Goal: Task Accomplishment & Management: Complete application form

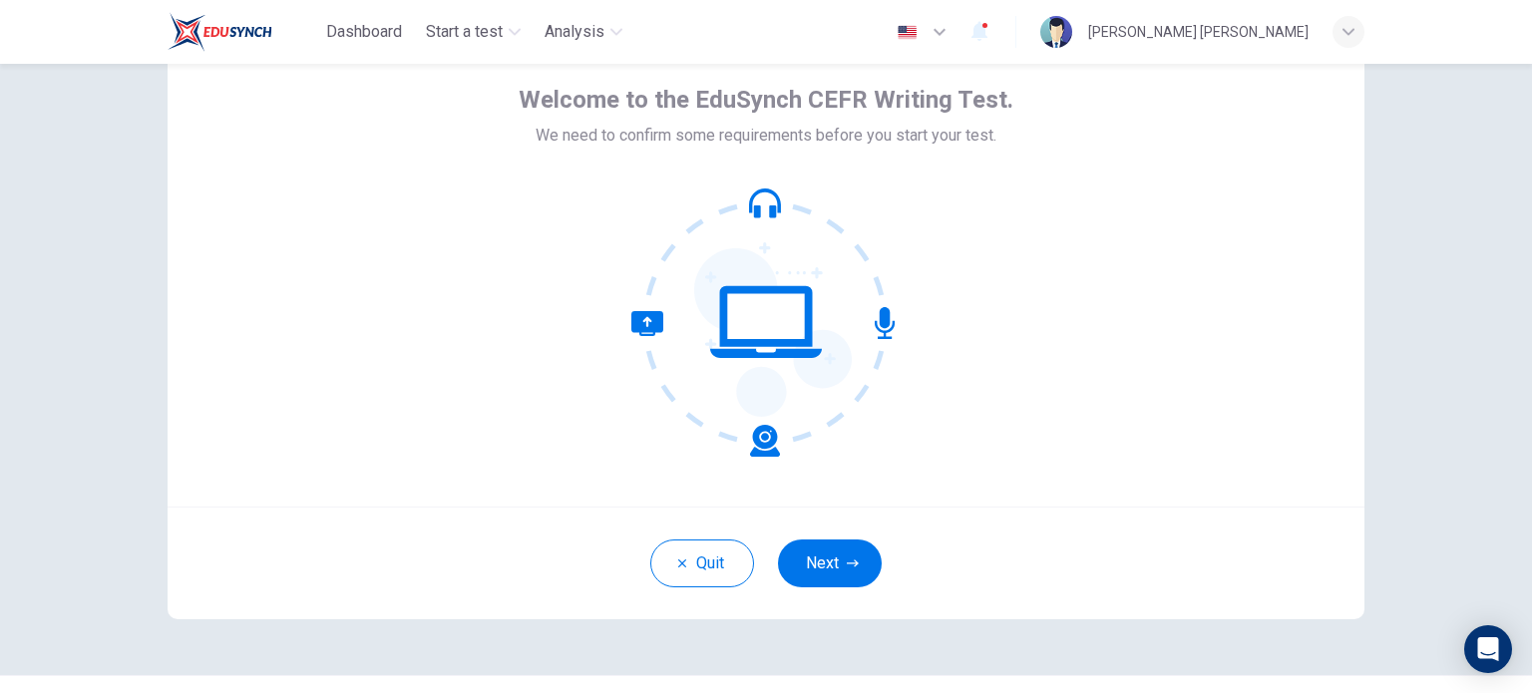
scroll to position [100, 0]
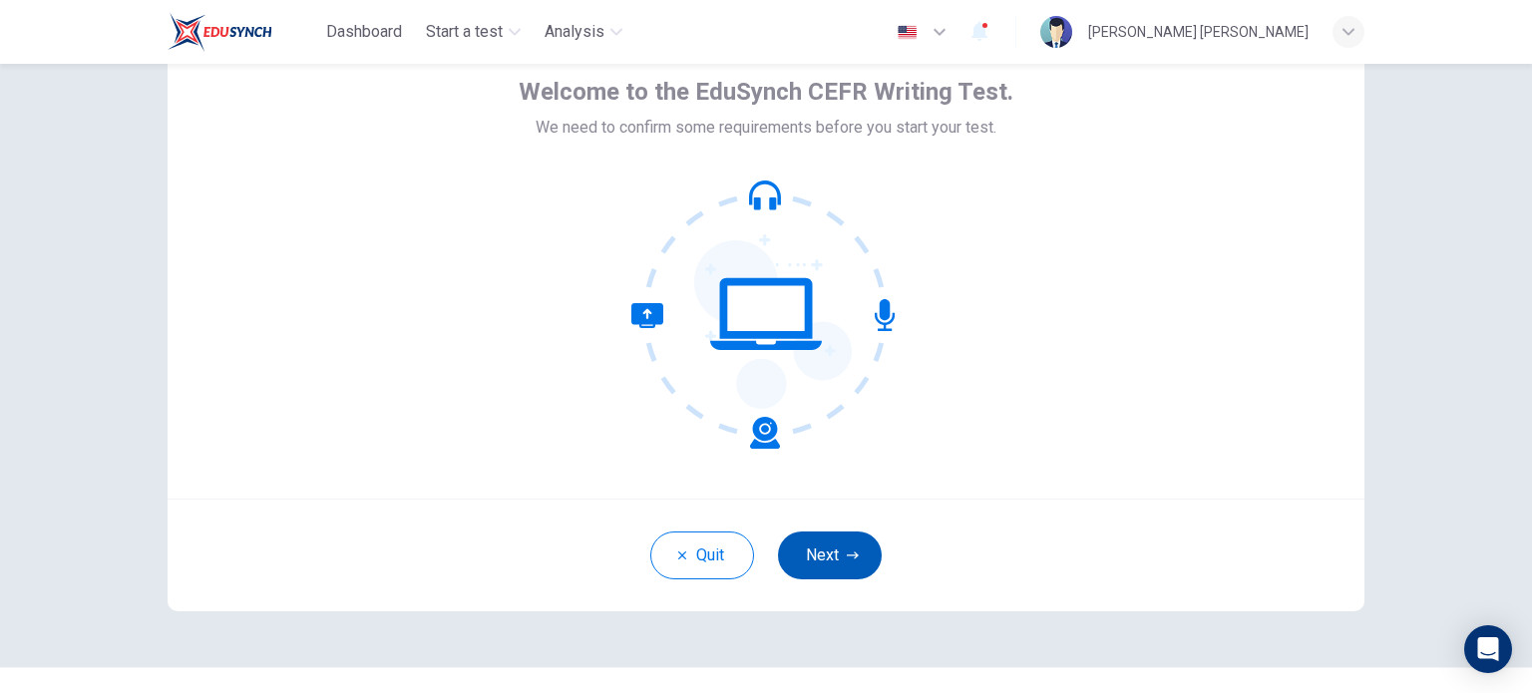
click at [845, 562] on button "Next" at bounding box center [830, 556] width 104 height 48
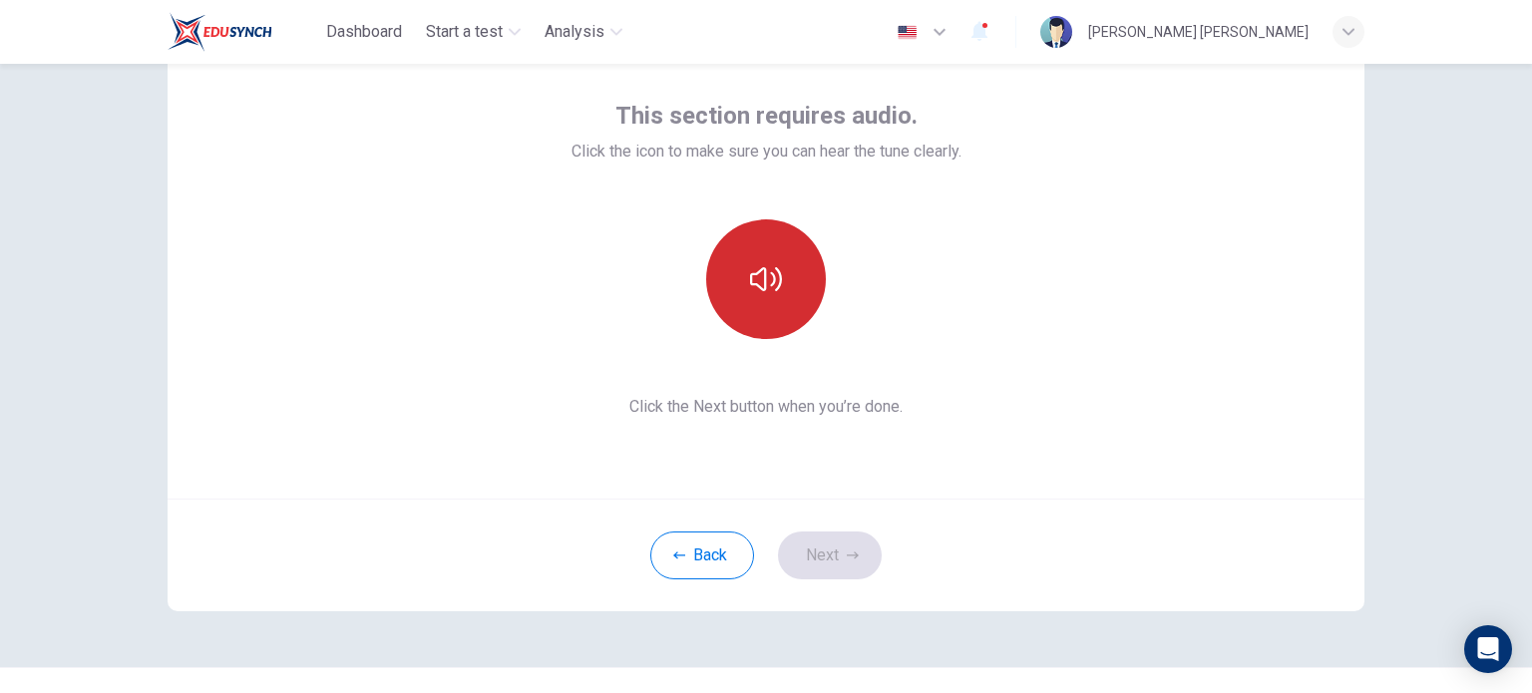
click at [774, 272] on icon "button" at bounding box center [766, 279] width 32 height 24
click at [839, 554] on button "Next" at bounding box center [830, 556] width 104 height 48
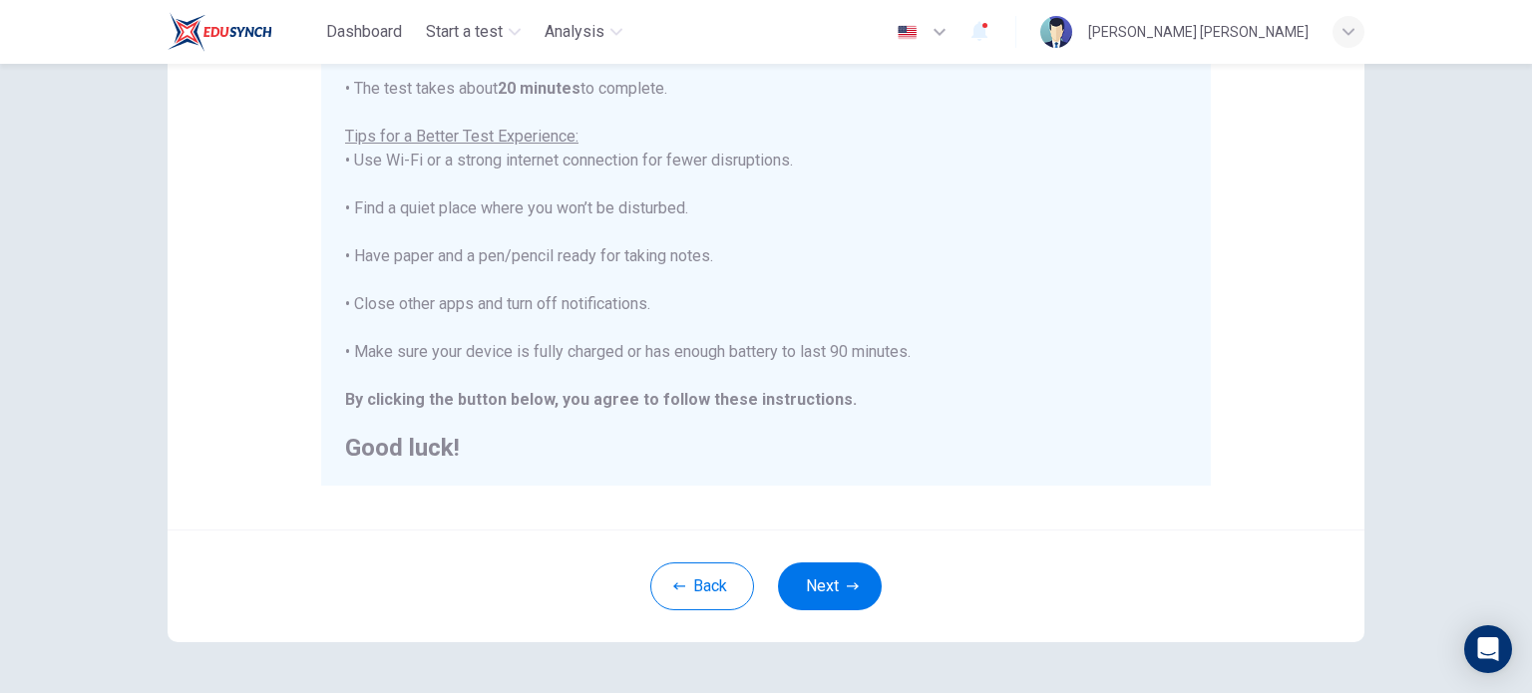
scroll to position [399, 0]
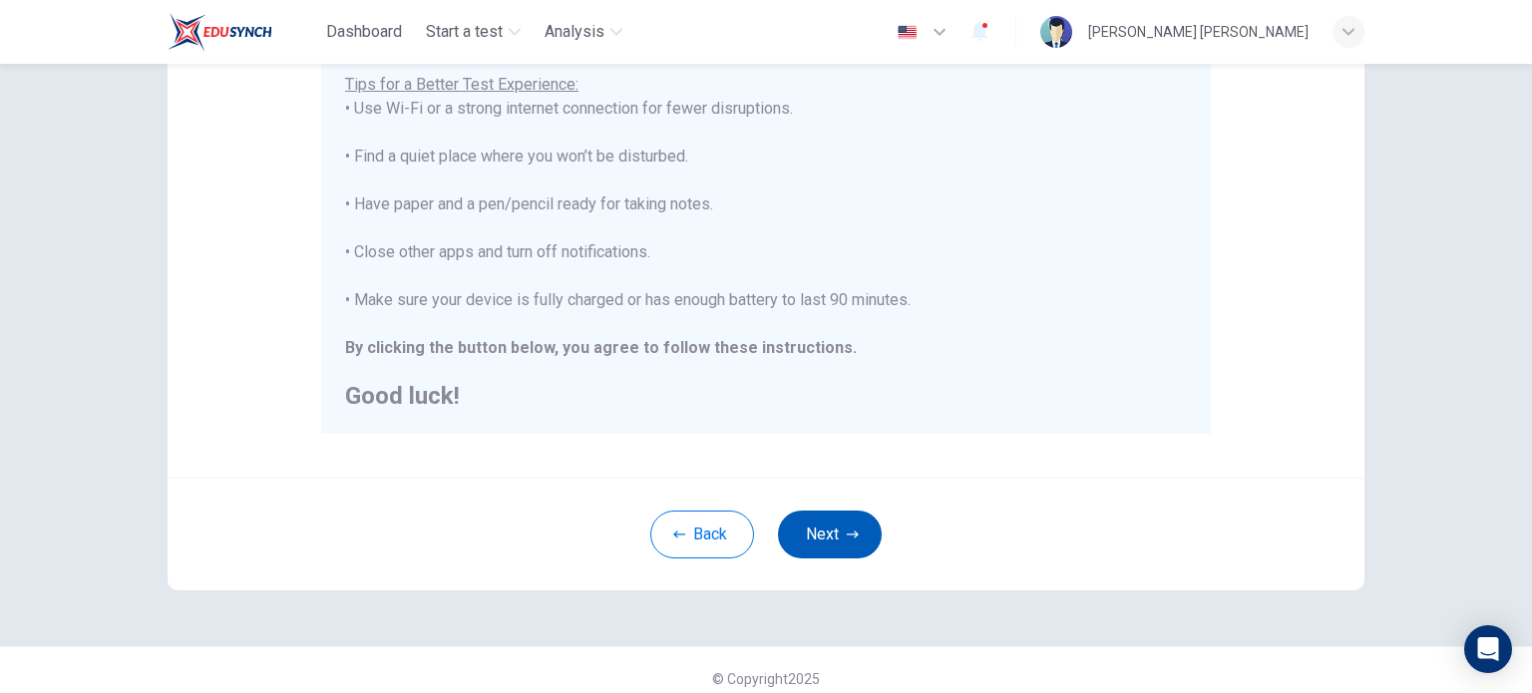
click at [829, 524] on button "Next" at bounding box center [830, 535] width 104 height 48
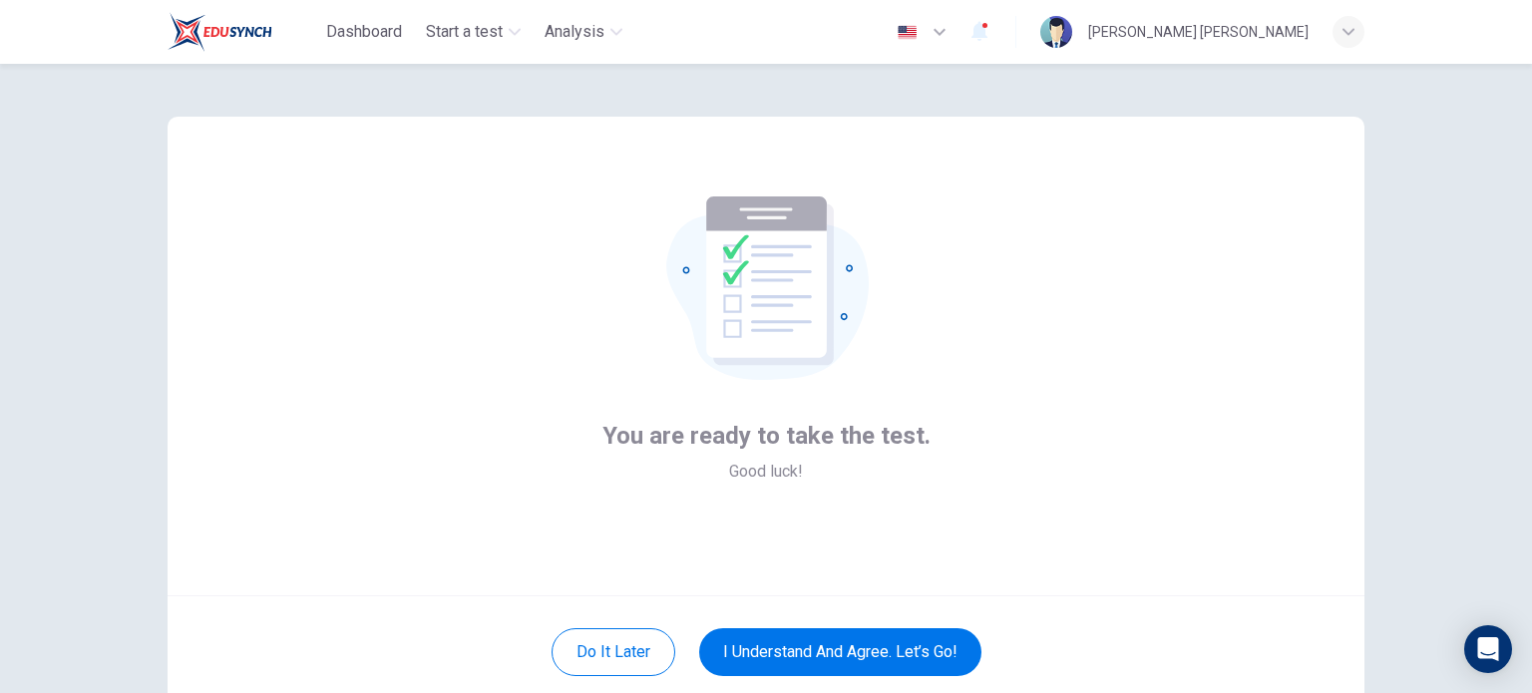
scroll to position [0, 0]
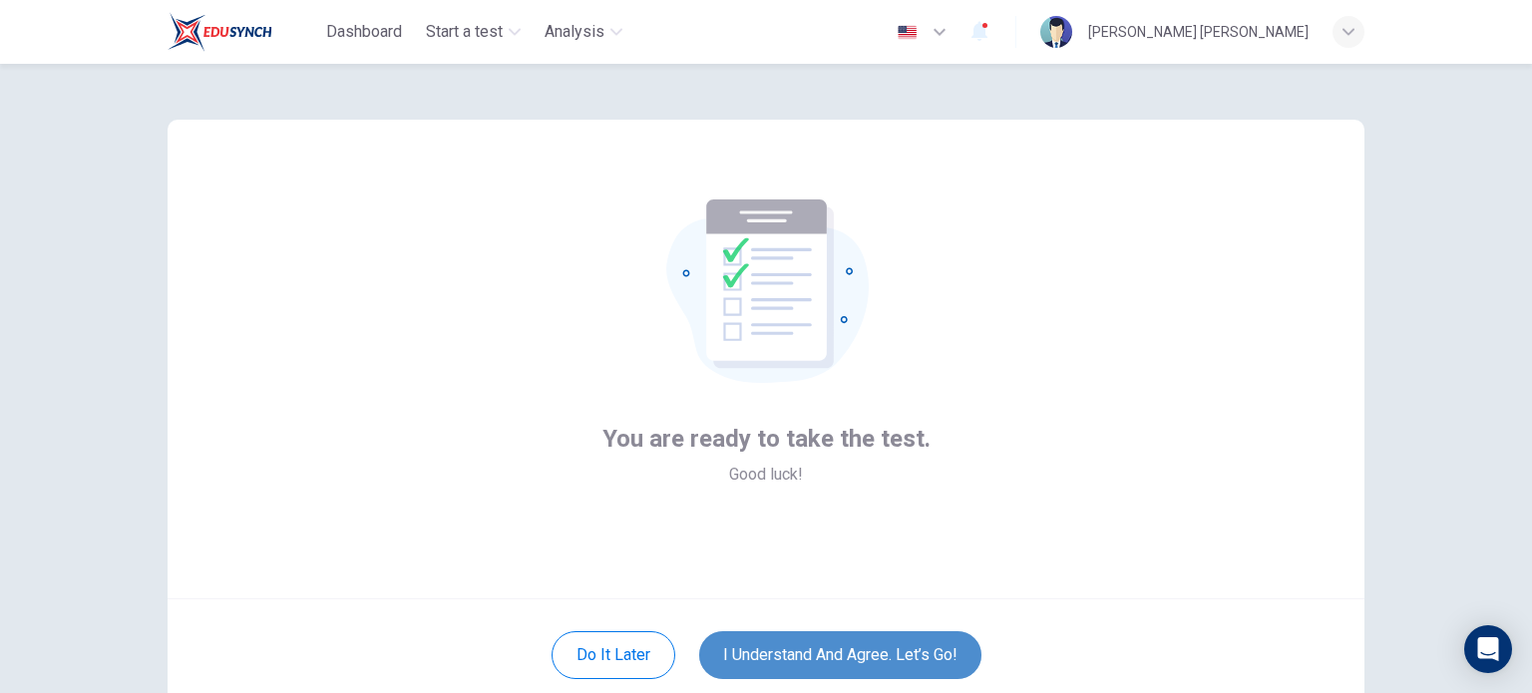
click at [812, 654] on button "I understand and agree. Let’s go!" at bounding box center [840, 655] width 282 height 48
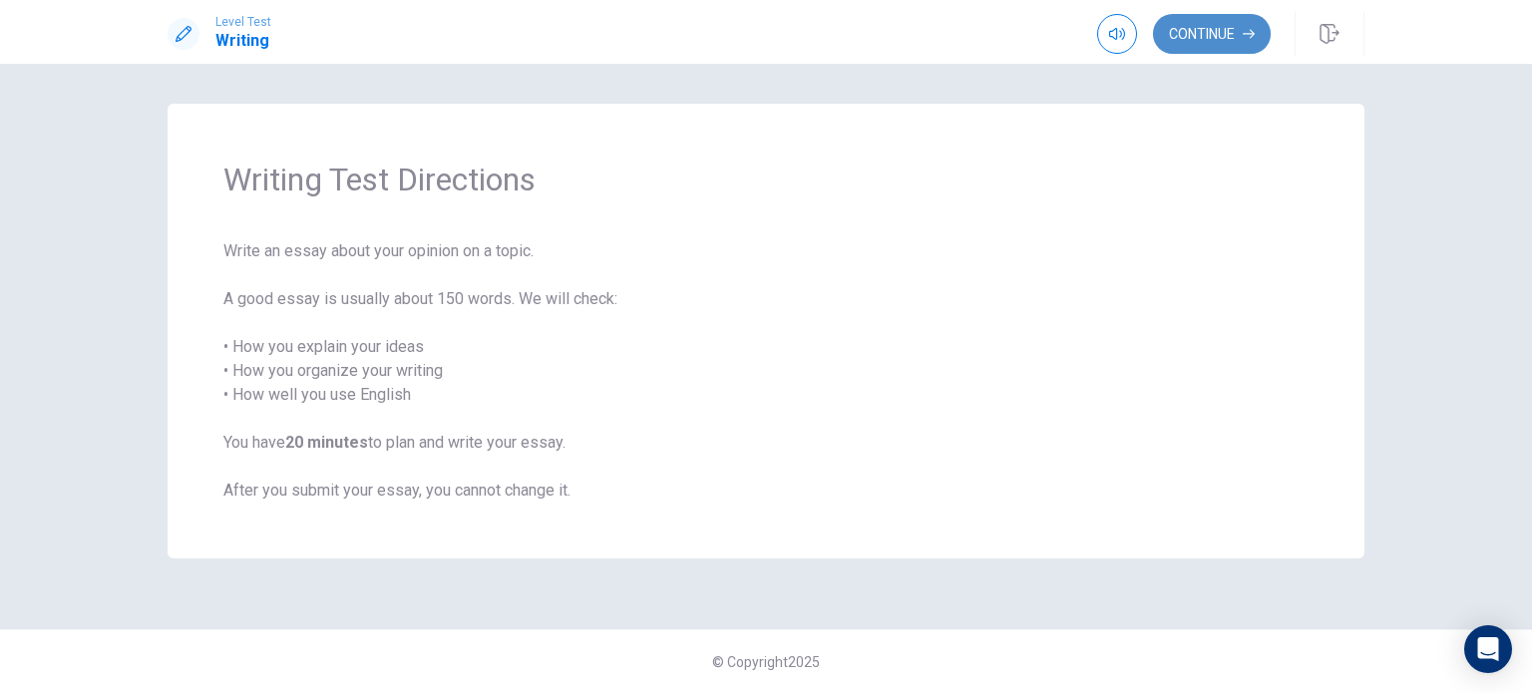
click at [1185, 45] on button "Continue" at bounding box center [1212, 34] width 118 height 40
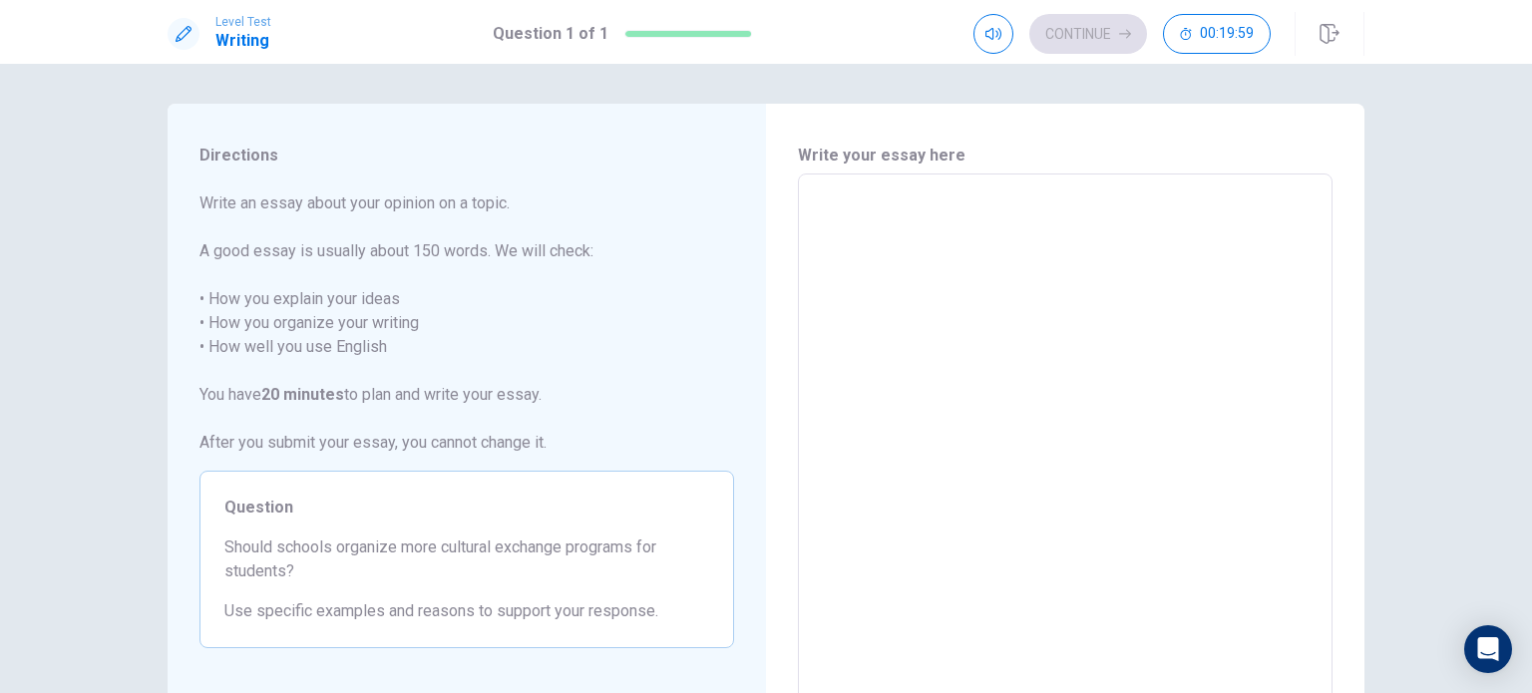
click at [1065, 210] on textarea at bounding box center [1065, 449] width 507 height 519
type textarea "C"
type textarea "x"
type textarea "Cu"
type textarea "x"
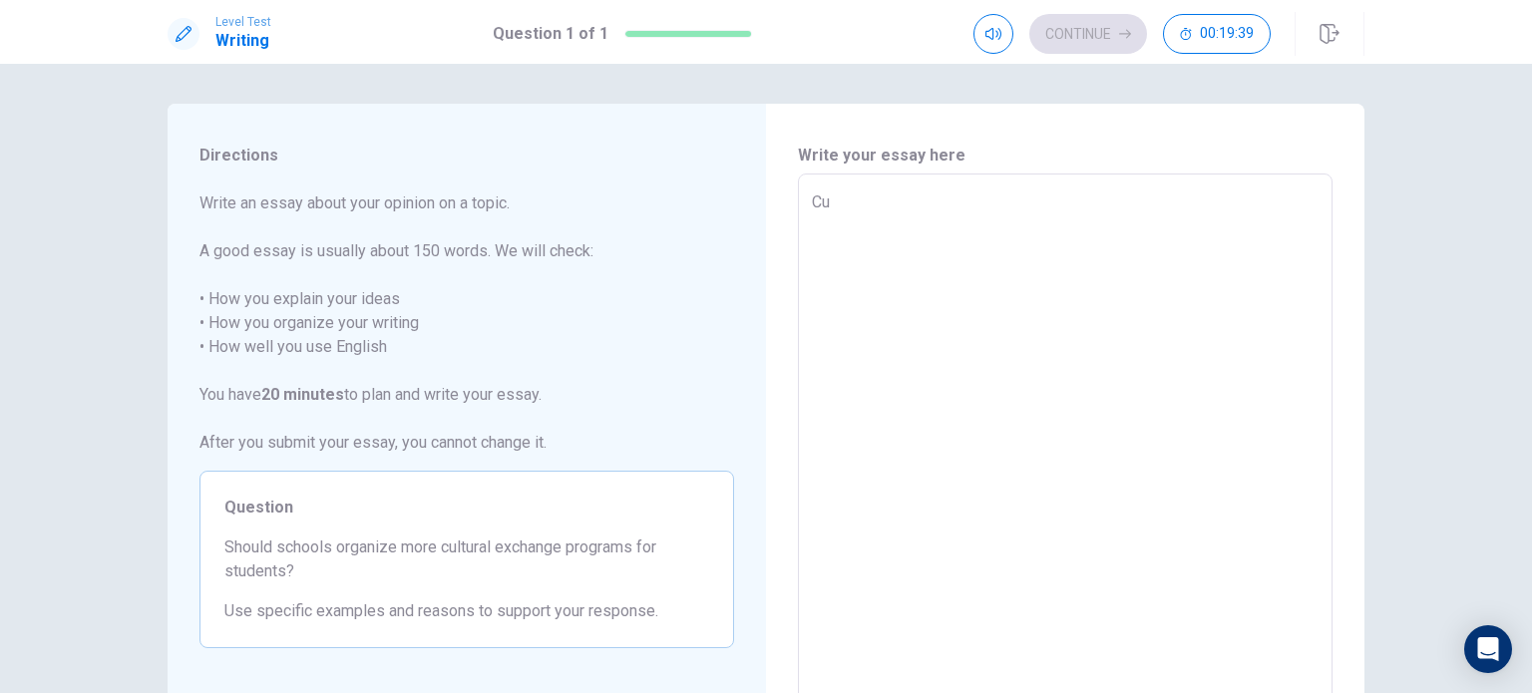
type textarea "Cul"
type textarea "x"
type textarea "Cult"
type textarea "x"
type textarea "Cultu"
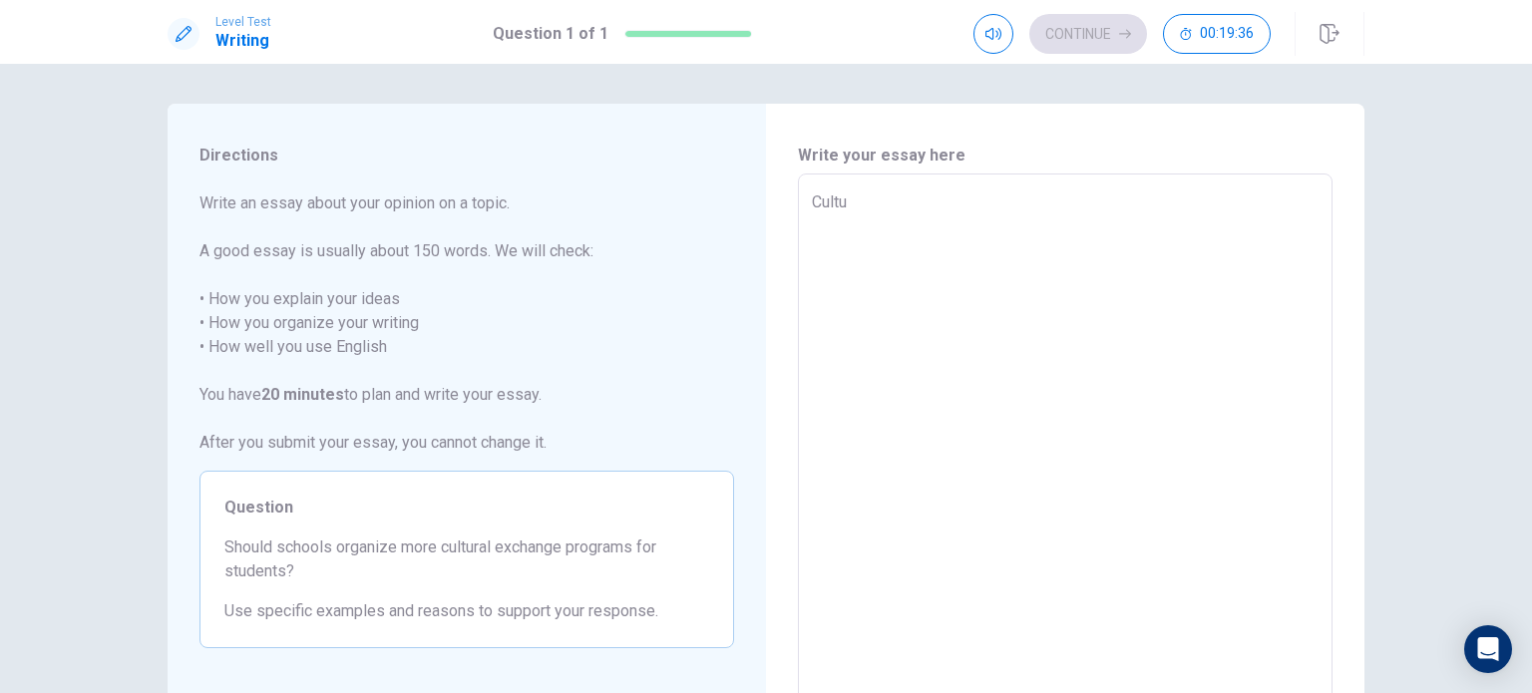
type textarea "x"
type textarea "Cultur"
type textarea "x"
type textarea "Cultura"
type textarea "x"
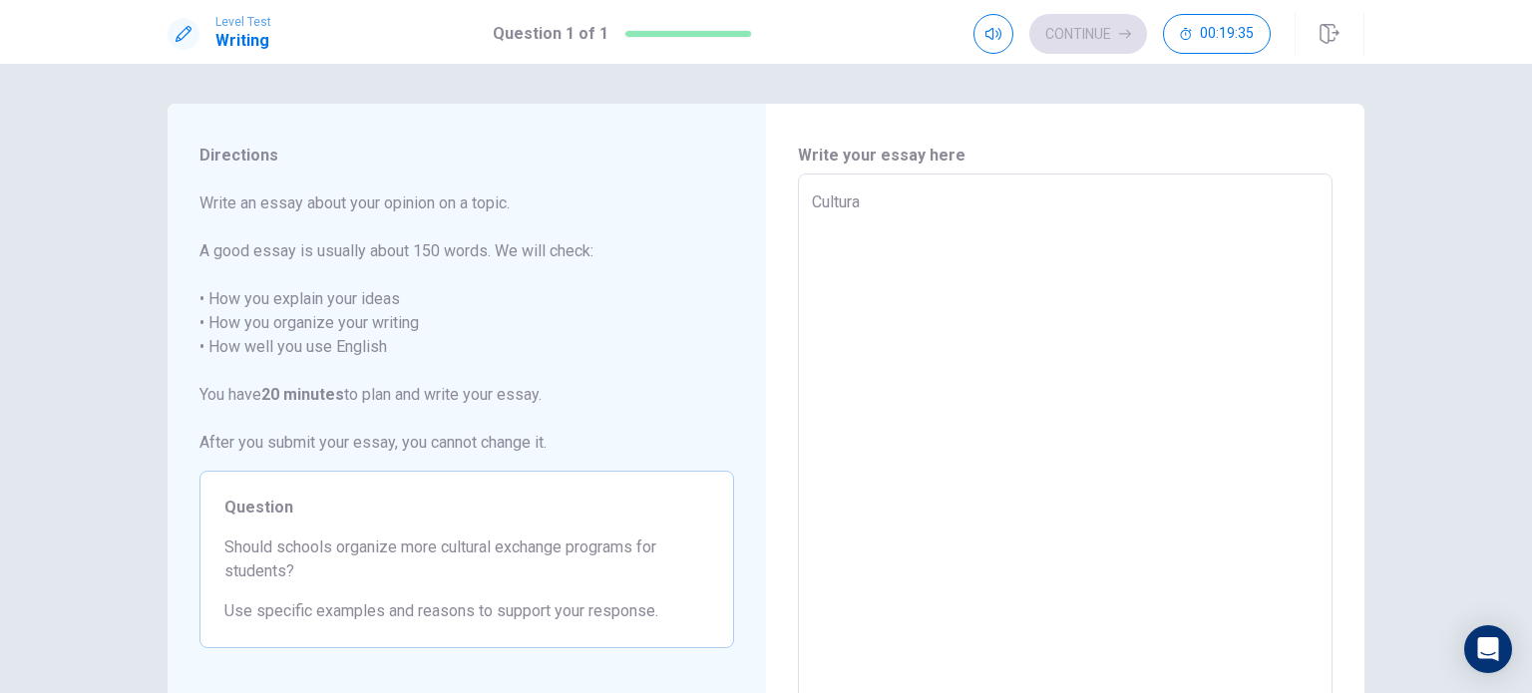
type textarea "Cultural"
type textarea "x"
type textarea "Cultural"
type textarea "x"
type textarea "Cultural e"
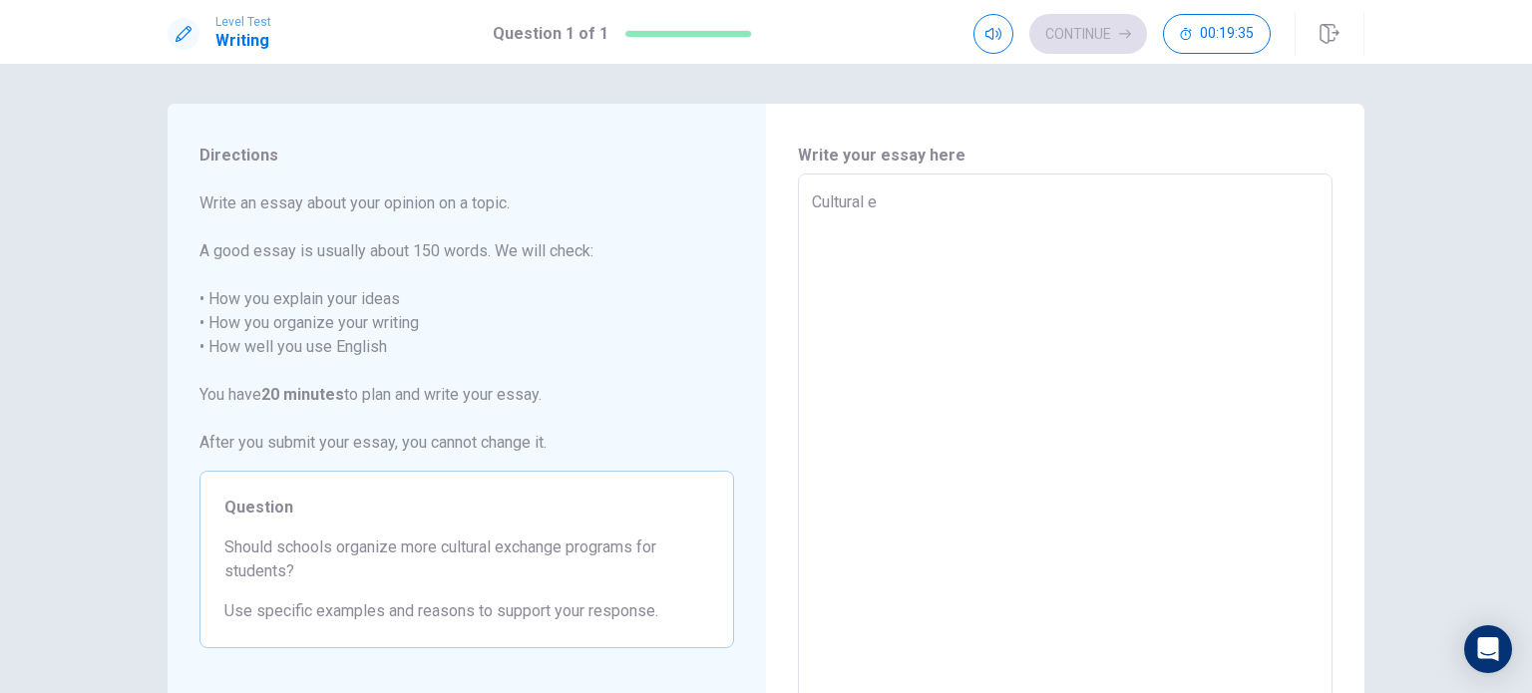
type textarea "x"
type textarea "Cultural ex"
type textarea "x"
type textarea "Cultural exh"
type textarea "x"
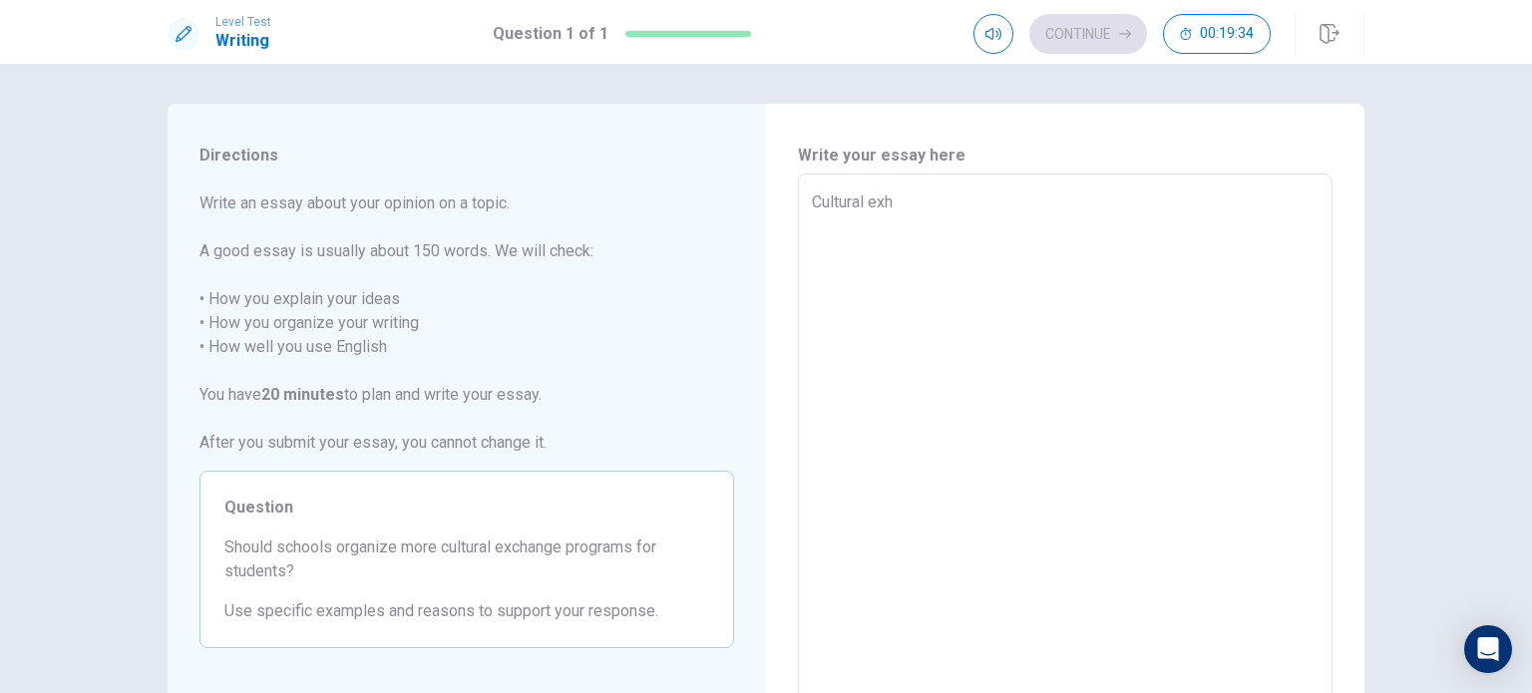
type textarea "Cultural exha"
type textarea "x"
type textarea "Cultural exhan"
type textarea "x"
type textarea "Cultural exhang"
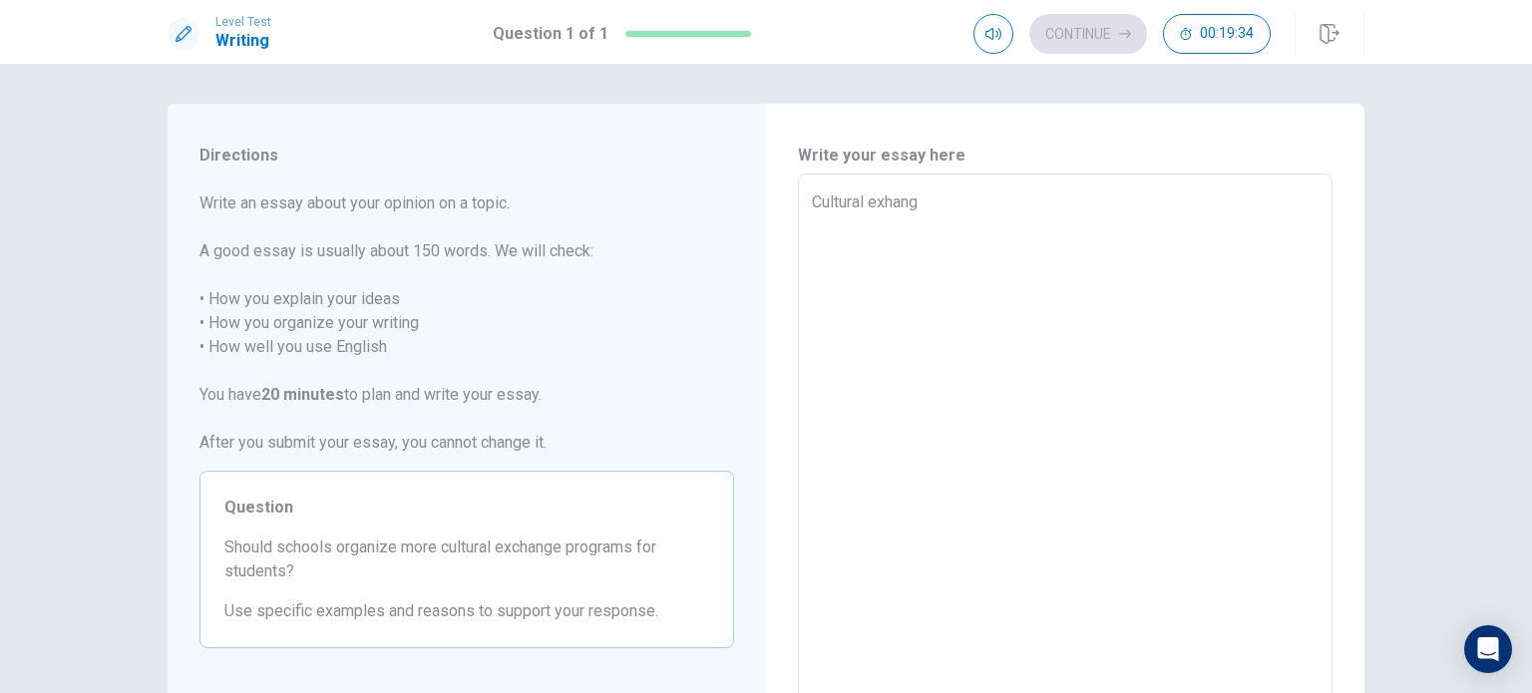
type textarea "x"
type textarea "Cultural exhange"
type textarea "x"
type textarea "Cultural exhange"
type textarea "x"
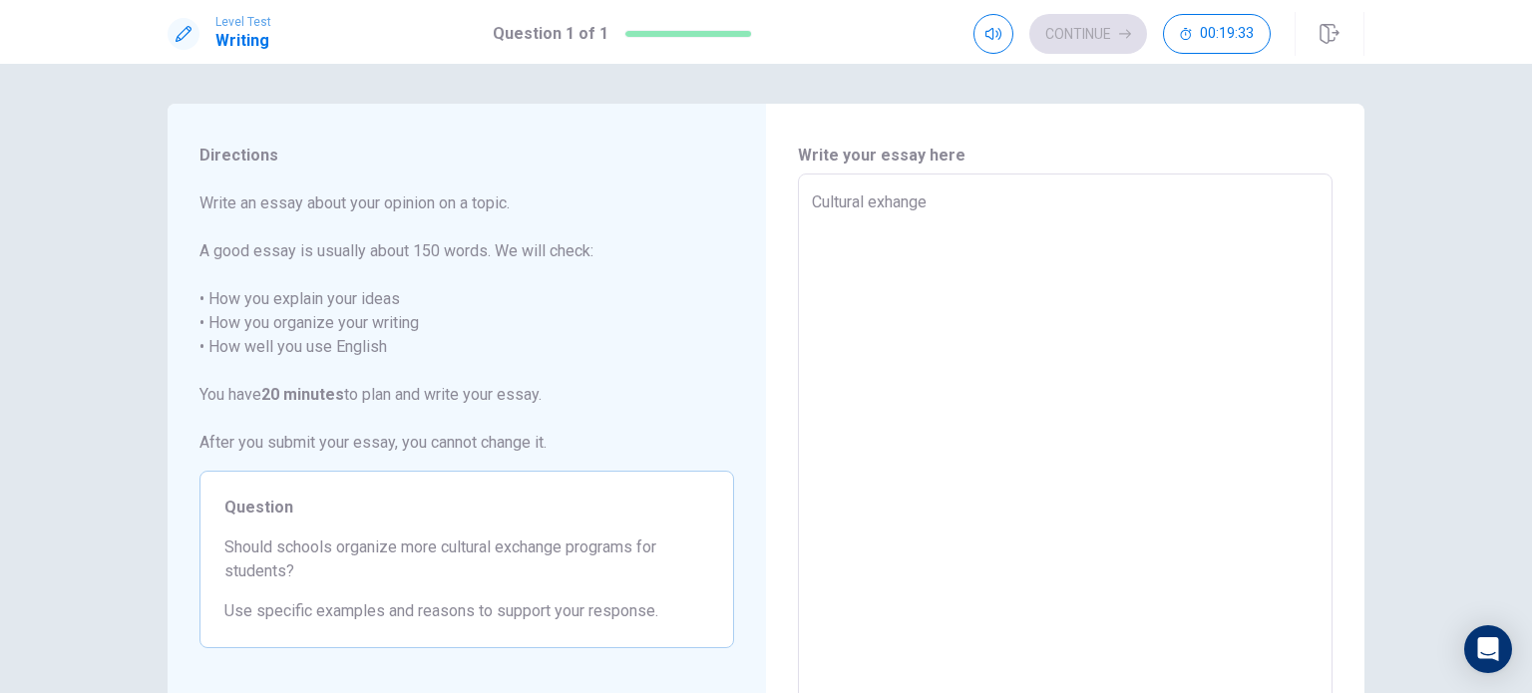
type textarea "Cultural exhange s"
type textarea "x"
type textarea "Cultural exhange"
type textarea "x"
type textarea "Cultural exhange i"
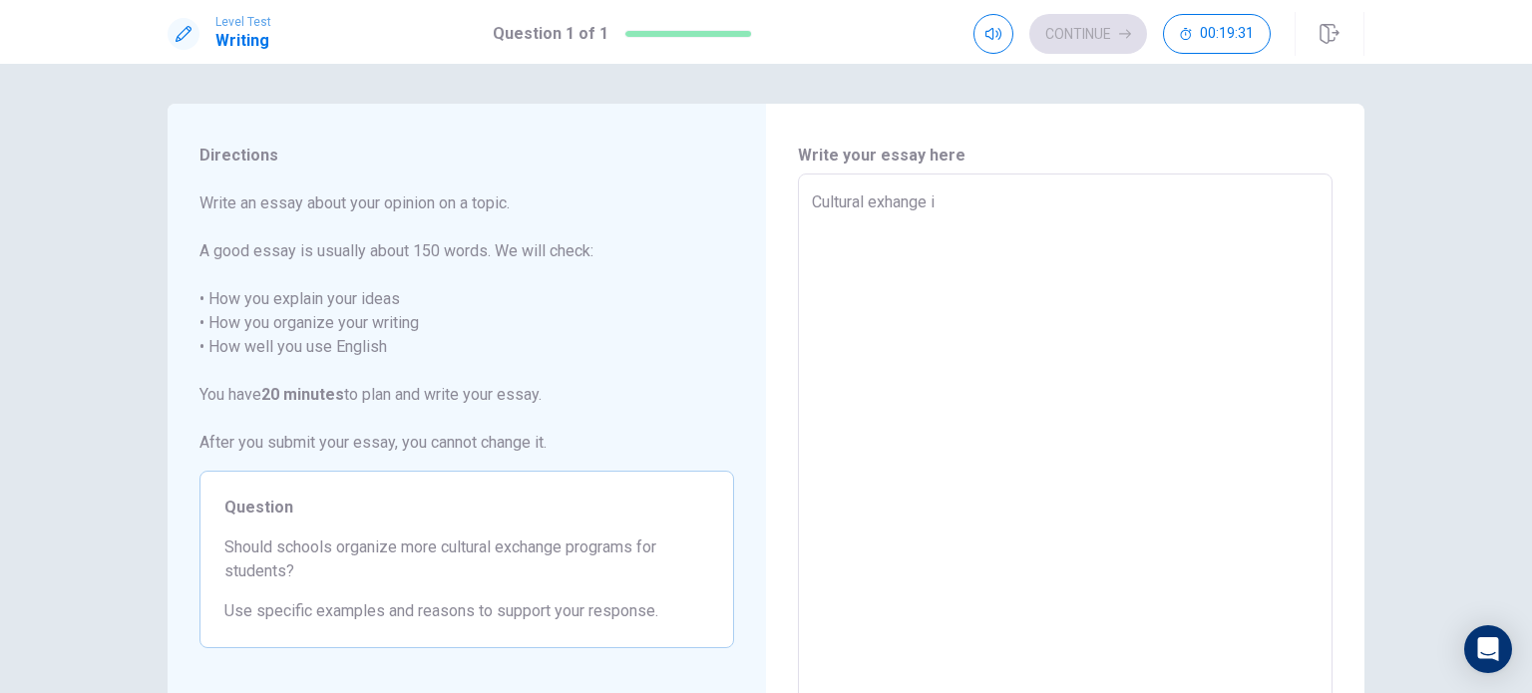
type textarea "x"
type textarea "Cultural exhange is"
type textarea "x"
type textarea "Cultural exhange i"
type textarea "x"
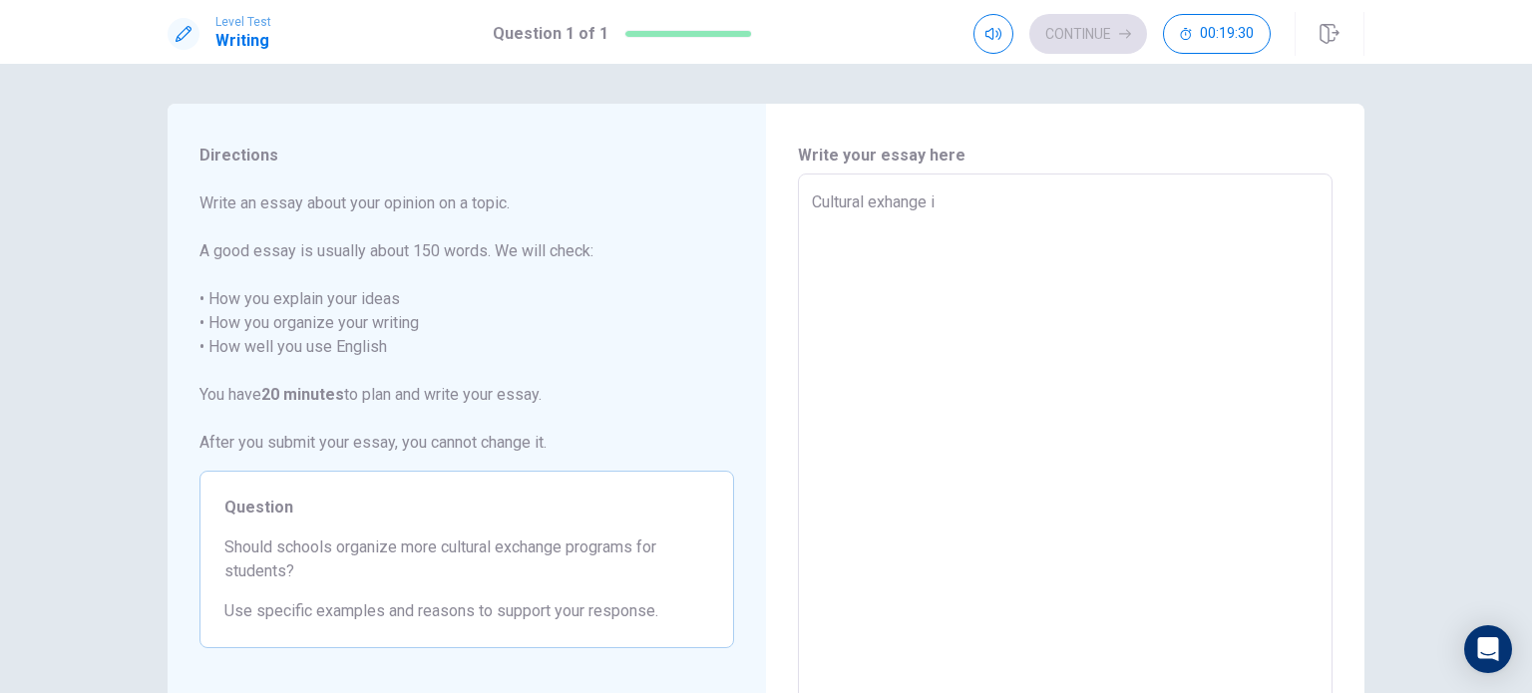
type textarea "Cultural exhange"
type textarea "x"
type textarea "Cultural exhange p"
type textarea "x"
type textarea "Cultural exhange pr"
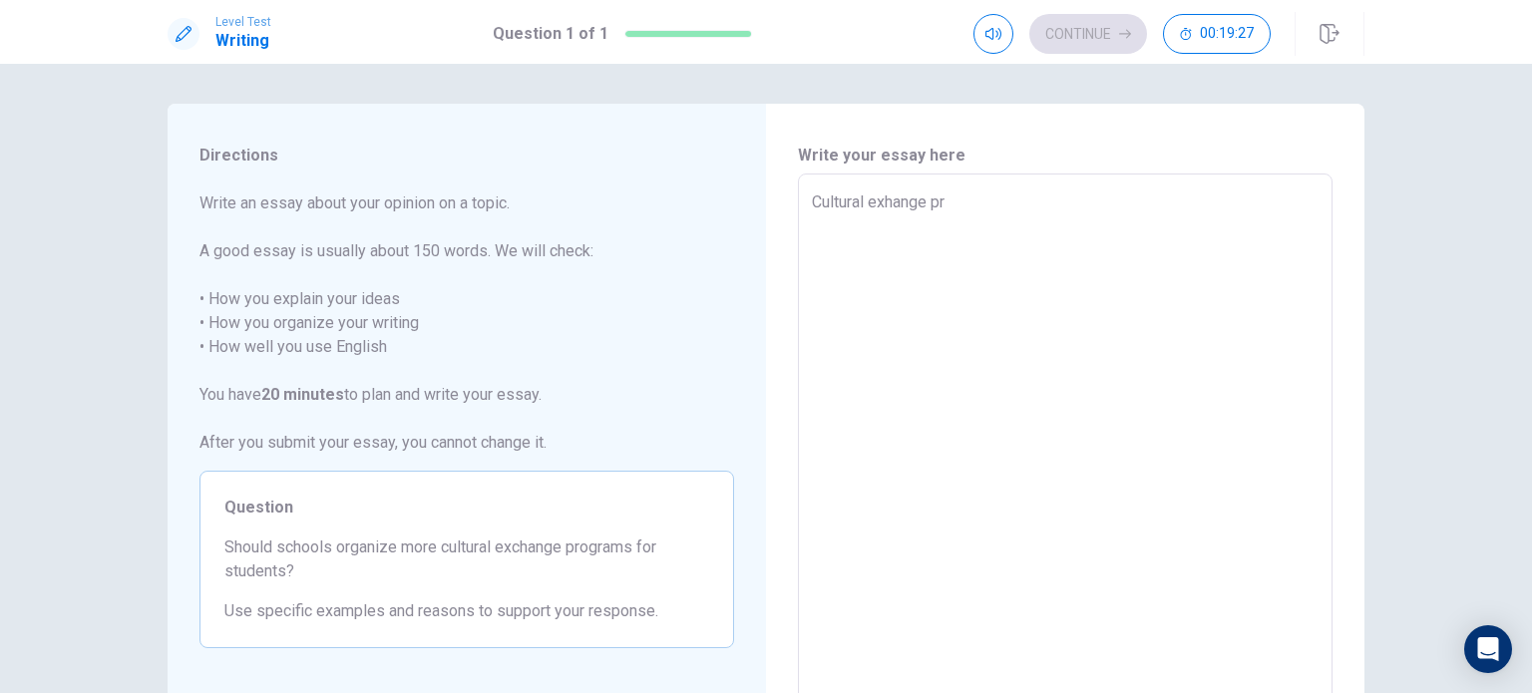
type textarea "x"
type textarea "Cultural exhange pro"
type textarea "x"
type textarea "Cultural exhange prog"
type textarea "x"
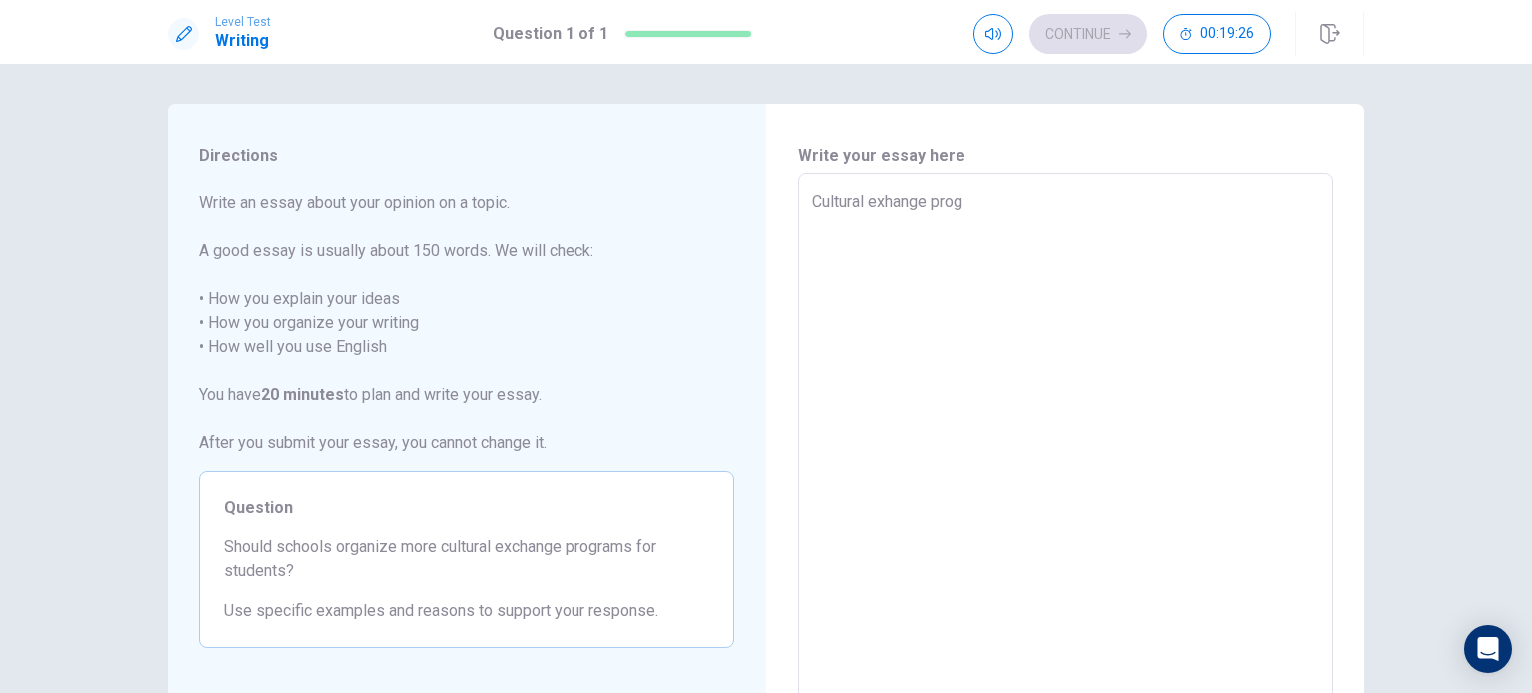
type textarea "Cultural exhange progr"
type textarea "x"
type textarea "Cultural exhange progra"
type textarea "x"
type textarea "Cultural exhange program"
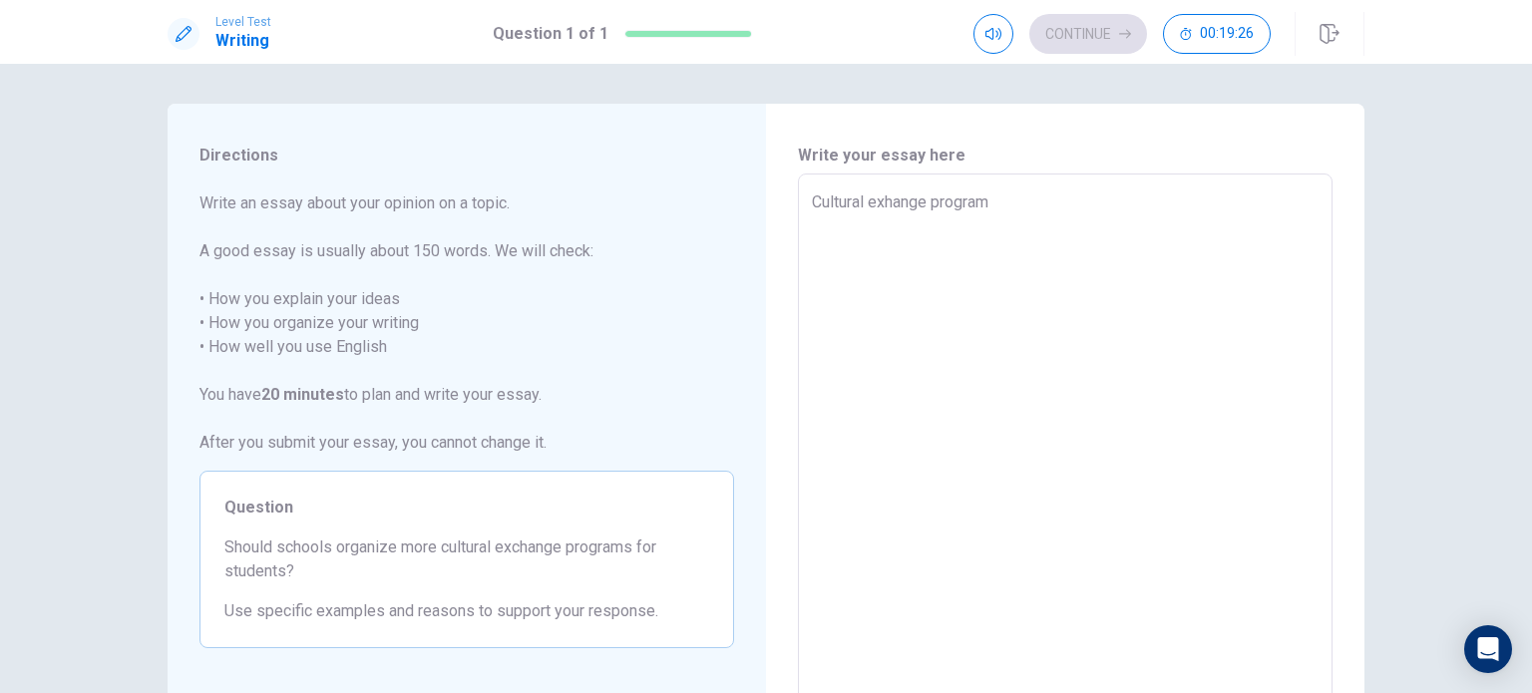
type textarea "x"
type textarea "Cultural exhange programs"
type textarea "x"
type textarea "Cultural exhange programs"
type textarea "x"
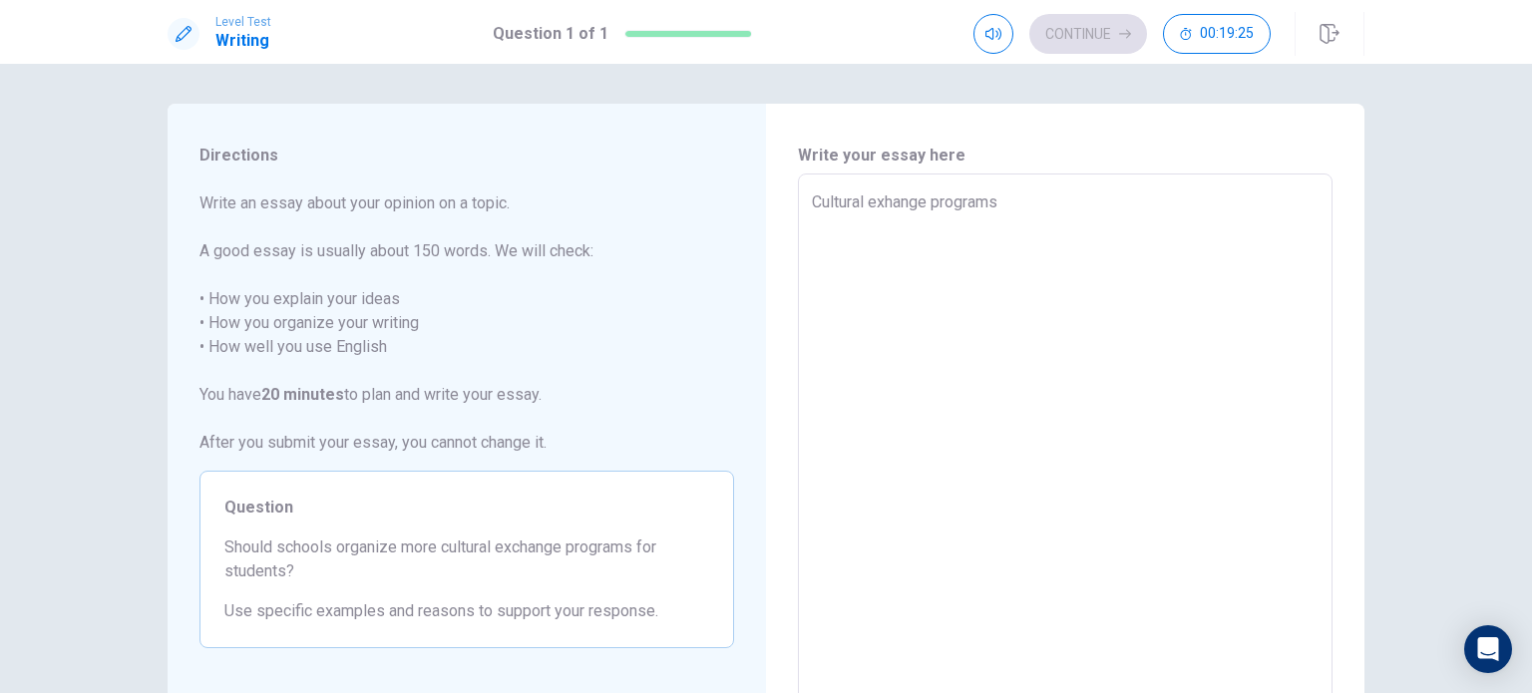
type textarea "Cultural exhange programs a"
type textarea "x"
type textarea "Cultural exhange programs ar"
type textarea "x"
type textarea "Cultural exhange programs are"
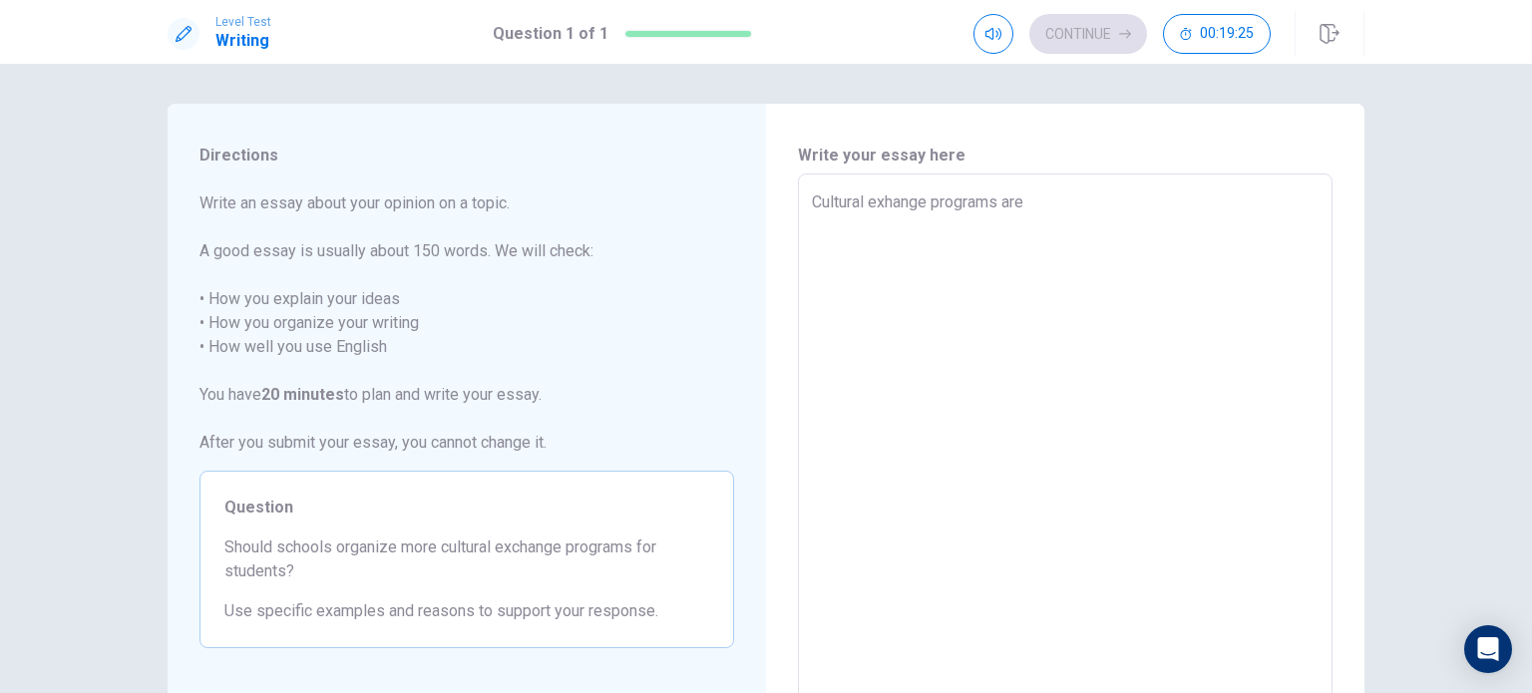
type textarea "x"
type textarea "Cultural exhange programs are"
type textarea "x"
type textarea "Cultural exhange programs are t"
type textarea "x"
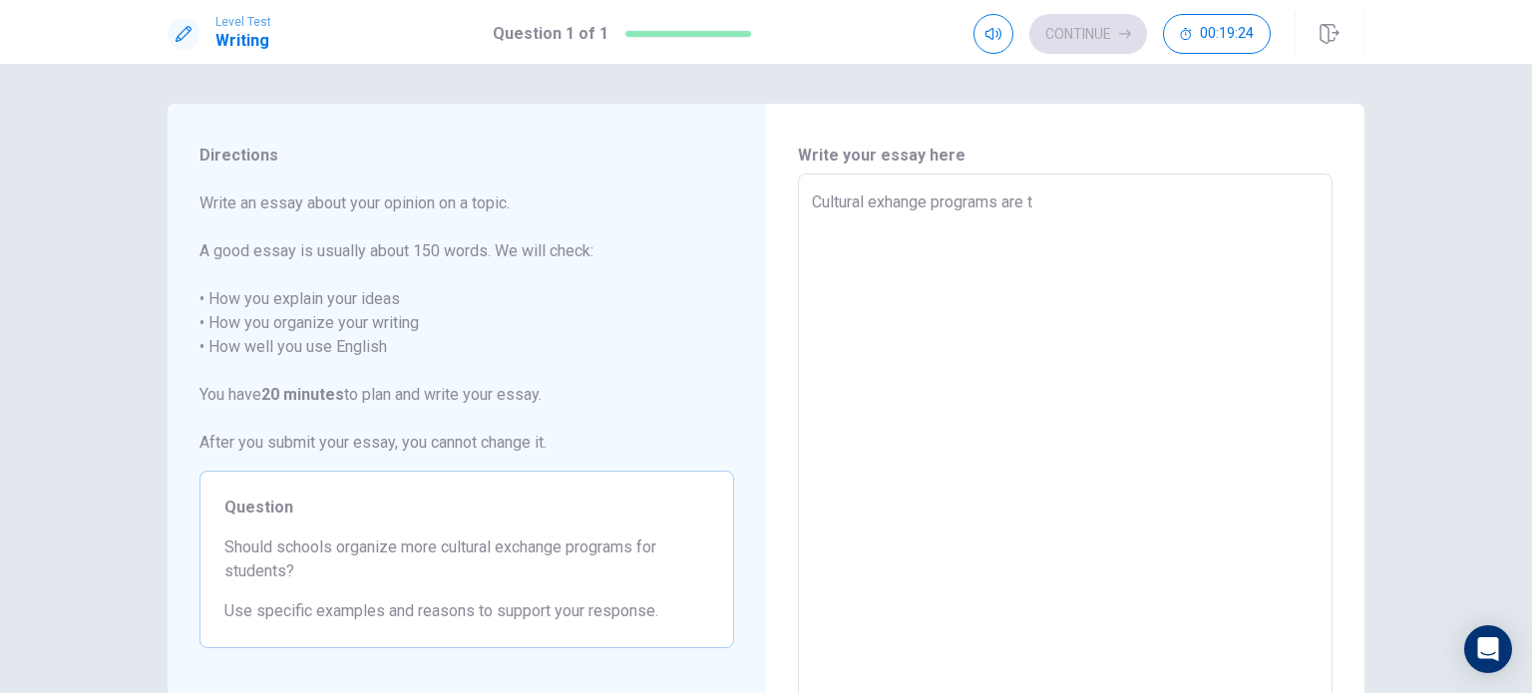
type textarea "Cultural exhange programs are th"
type textarea "x"
type textarea "Cultural exhange programs are the"
type textarea "x"
type textarea "Cultural exhange programs are the"
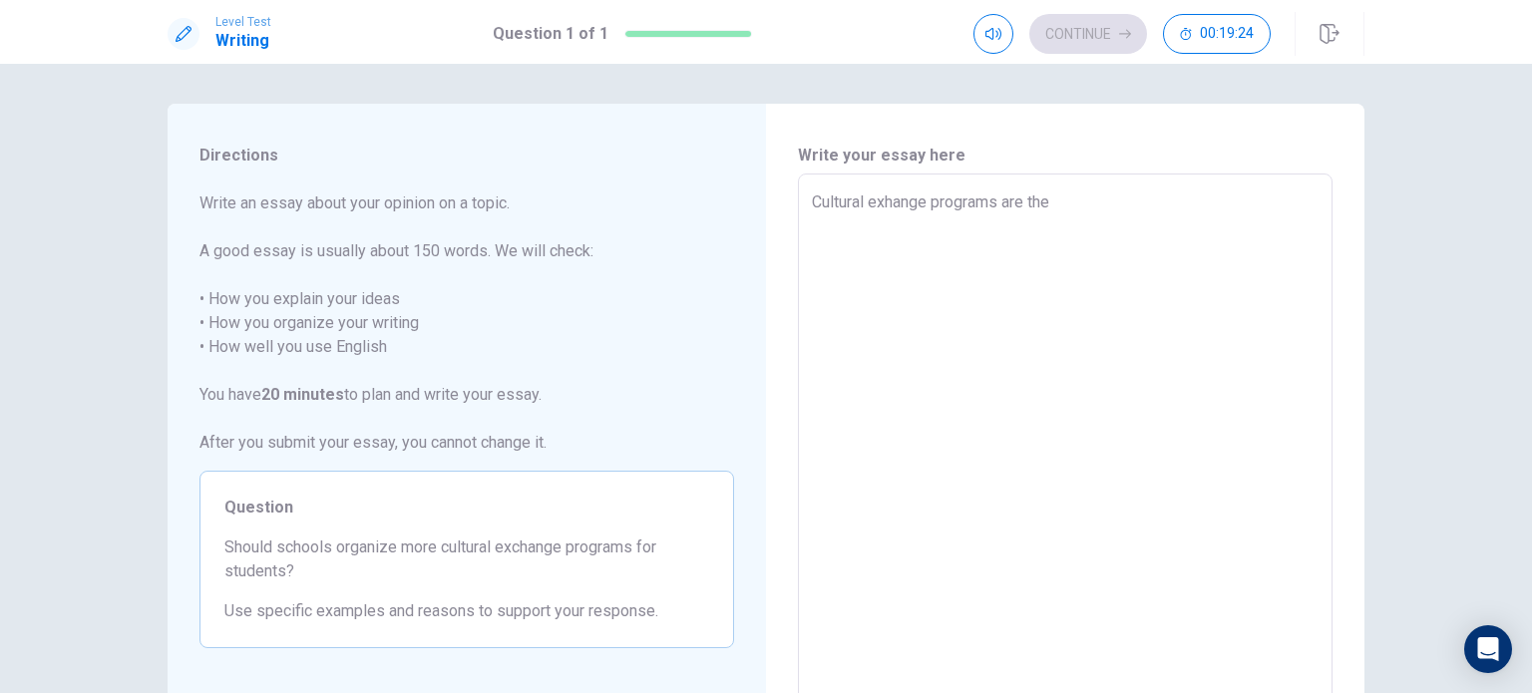
type textarea "x"
type textarea "Cultural exhange programs are the r"
type textarea "x"
type textarea "Cultural exhange programs are the ro"
type textarea "x"
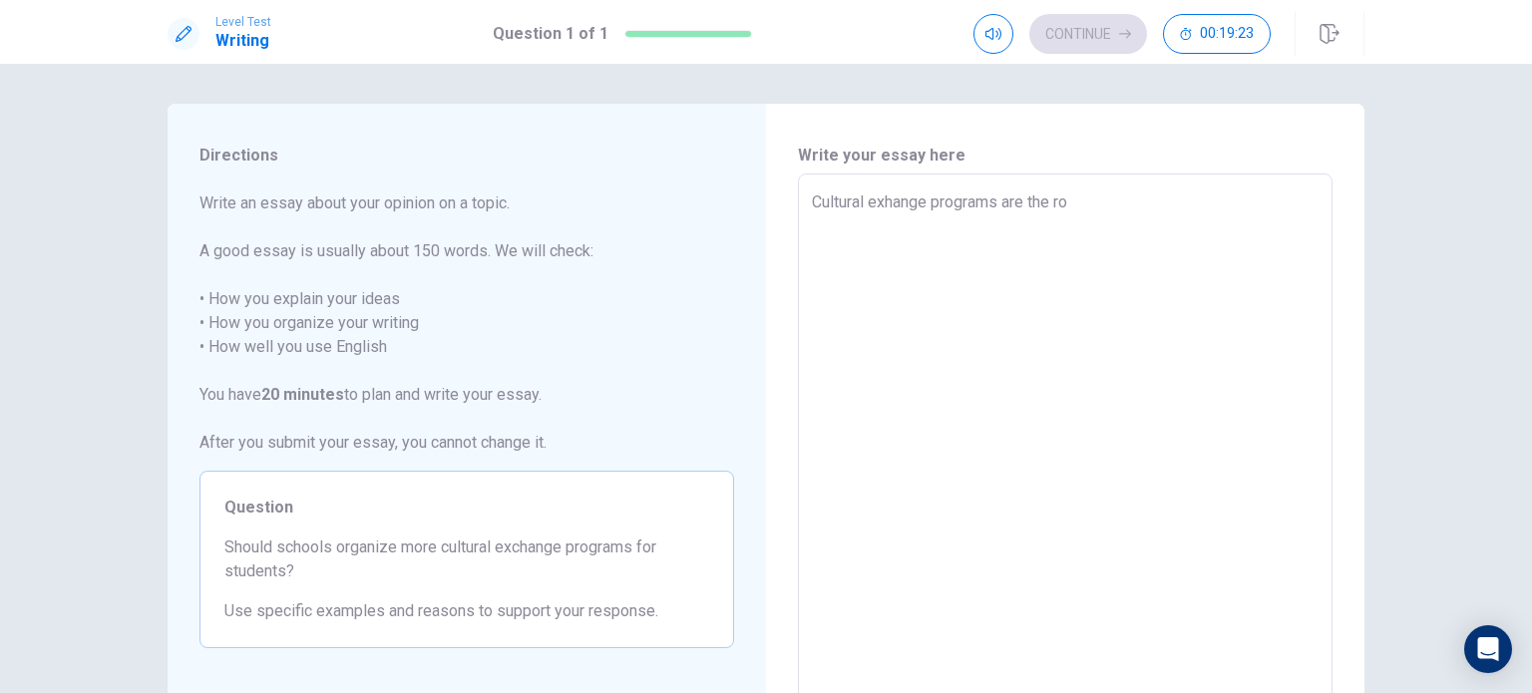
type textarea "Cultural exhange programs are the roo"
type textarea "x"
type textarea "Cultural exhange programs are the root"
type textarea "x"
type textarea "Cultural exhange programs are the root"
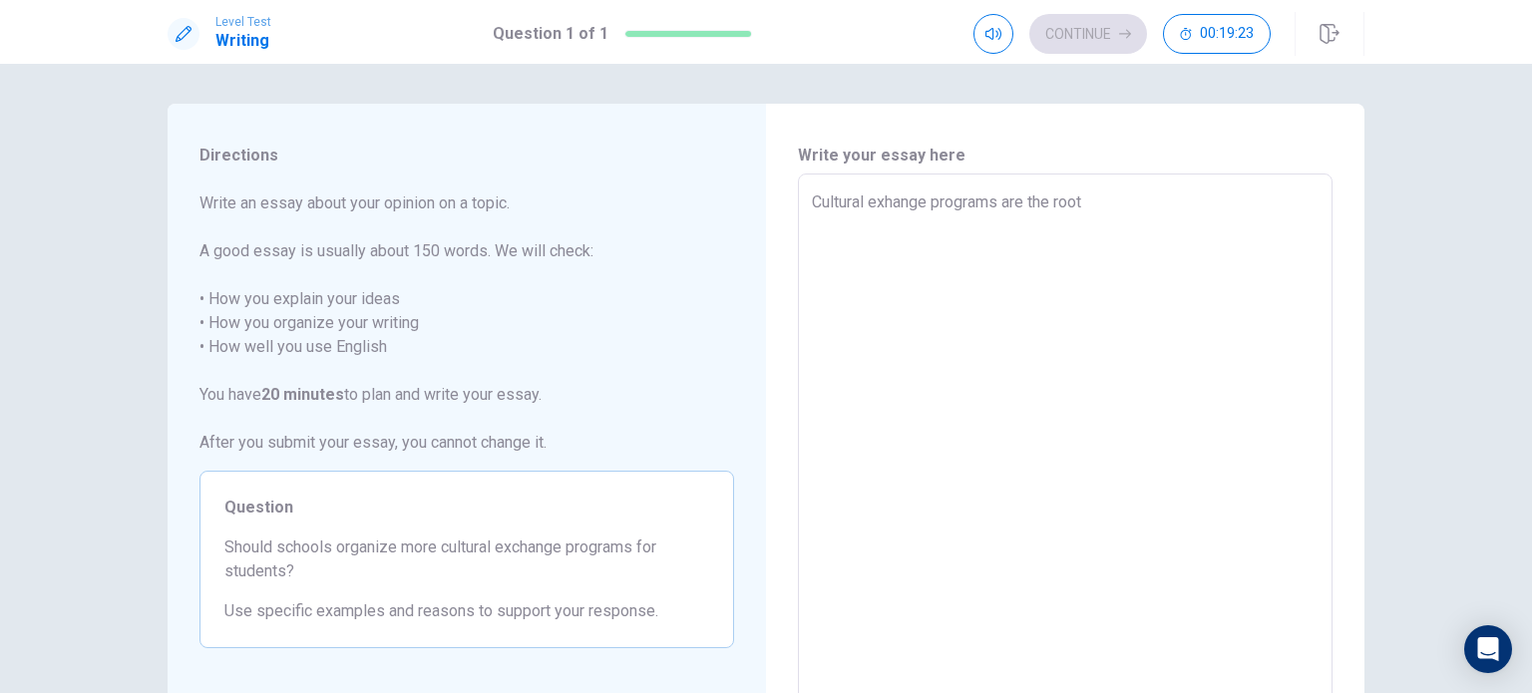
type textarea "x"
type textarea "Cultural exhange programs are the root o"
type textarea "x"
type textarea "Cultural exhange programs are the root of"
type textarea "x"
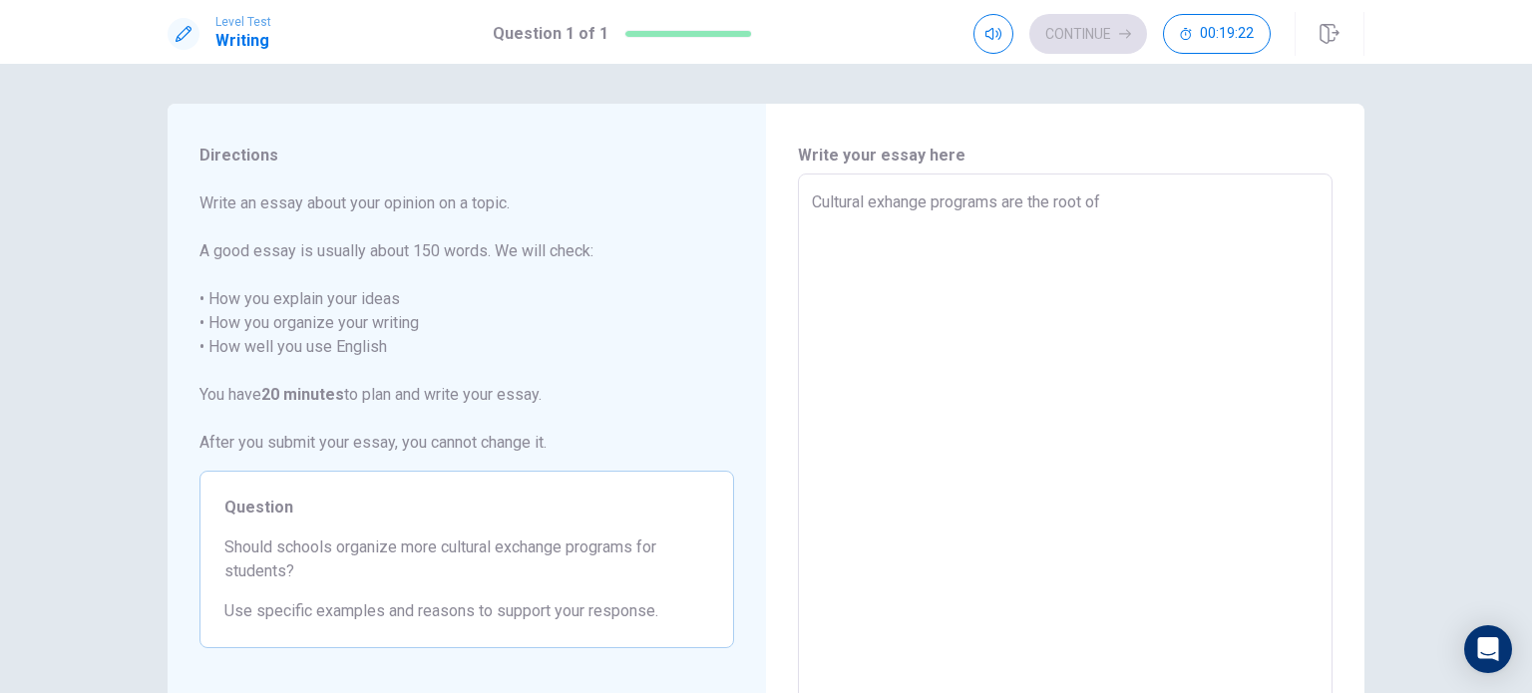
type textarea "Cultural exhange programs are the root of"
type textarea "x"
type textarea "Cultural exhange programs are the root of"
type textarea "x"
type textarea "Cultural exhange programs are the root o"
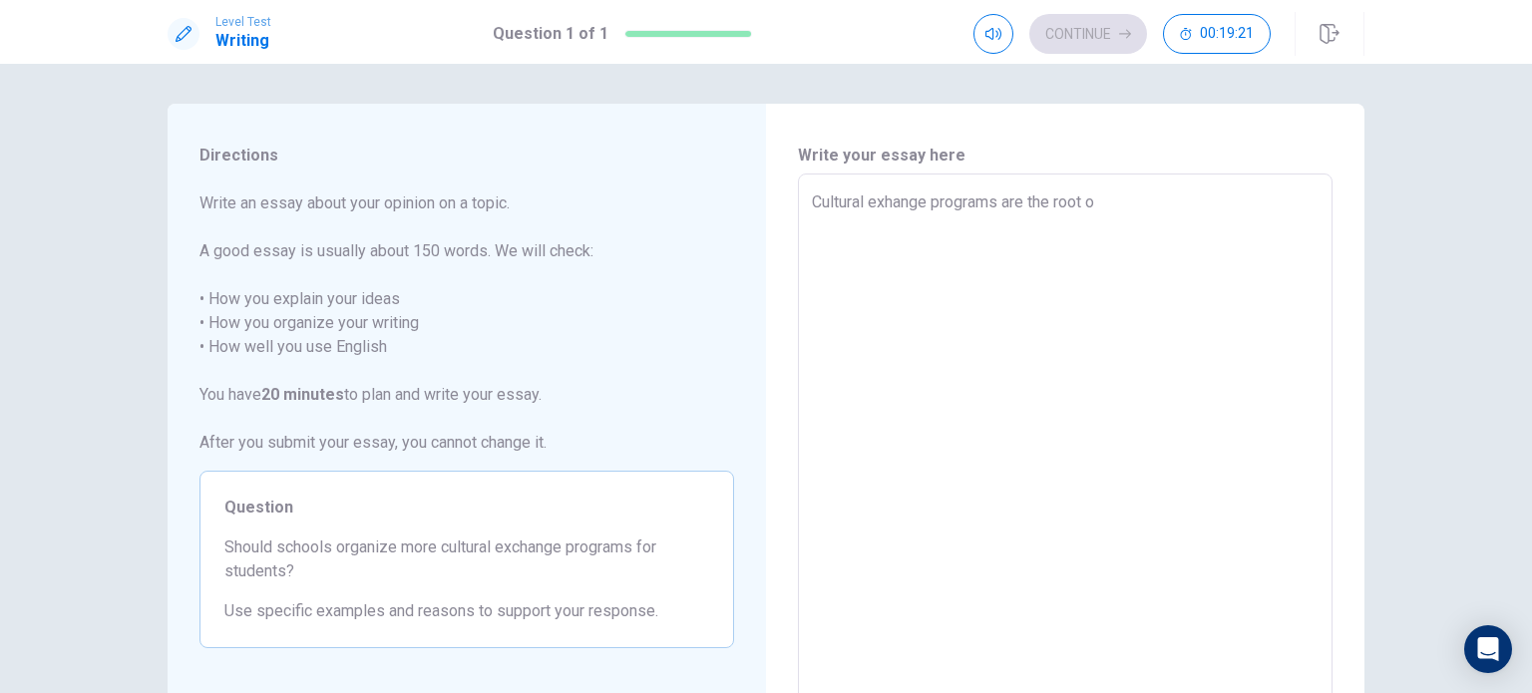
type textarea "x"
type textarea "Cultural exhange programs are the root"
type textarea "x"
type textarea "Cultural exhange programs are the root t"
type textarea "x"
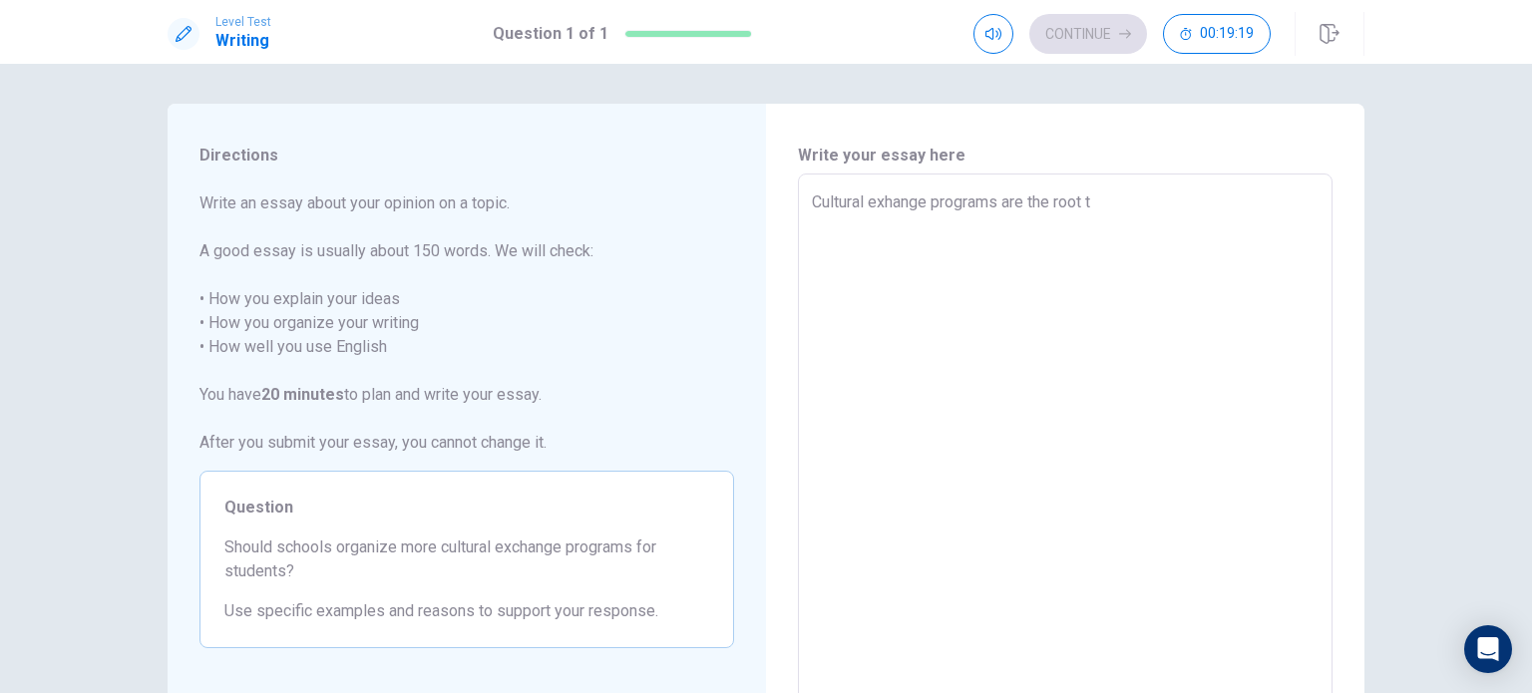
type textarea "Cultural exhange programs are the root to"
type textarea "x"
type textarea "Cultural exhange programs are the root to"
type textarea "x"
type textarea "Cultural exhange programs are the root to o"
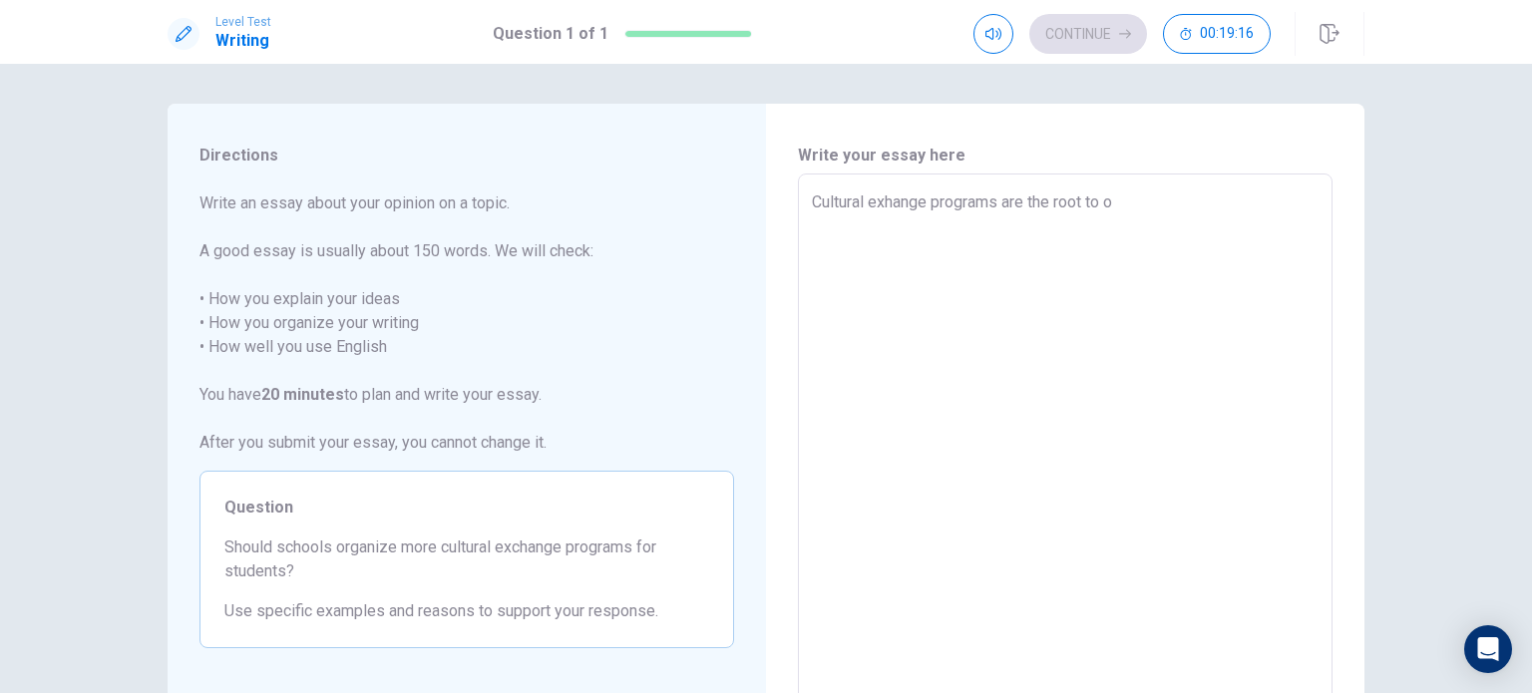
type textarea "x"
type textarea "Cultural exhange programs are the root to op"
type textarea "x"
type textarea "Cultural exhange programs are the root to ope"
type textarea "x"
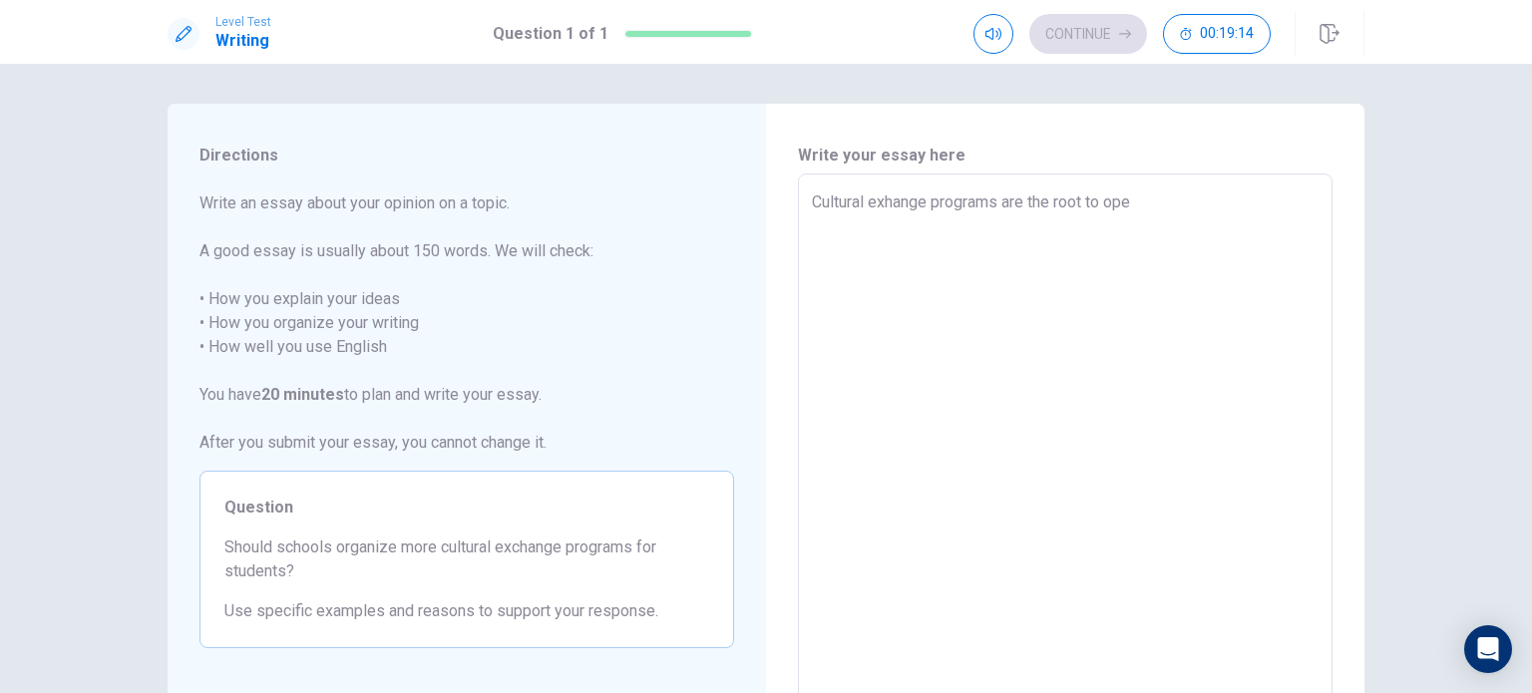
type textarea "Cultural exhange programs are the root to op"
type textarea "x"
type textarea "Cultural exhange programs are the root to o"
type textarea "x"
type textarea "Cultural exhange programs are the root to"
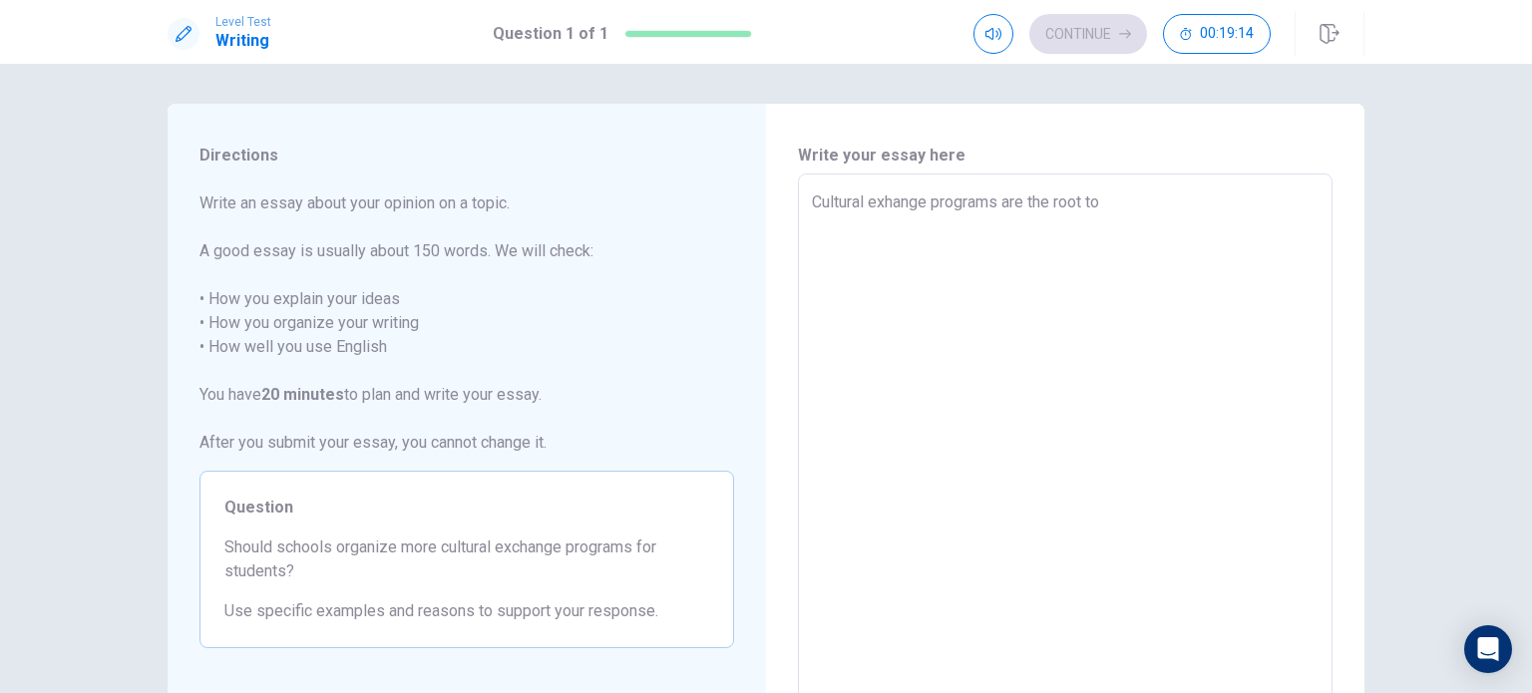
type textarea "x"
type textarea "Cultural exhange programs are the root to"
type textarea "x"
type textarea "Cultural exhange programs are the root t"
type textarea "x"
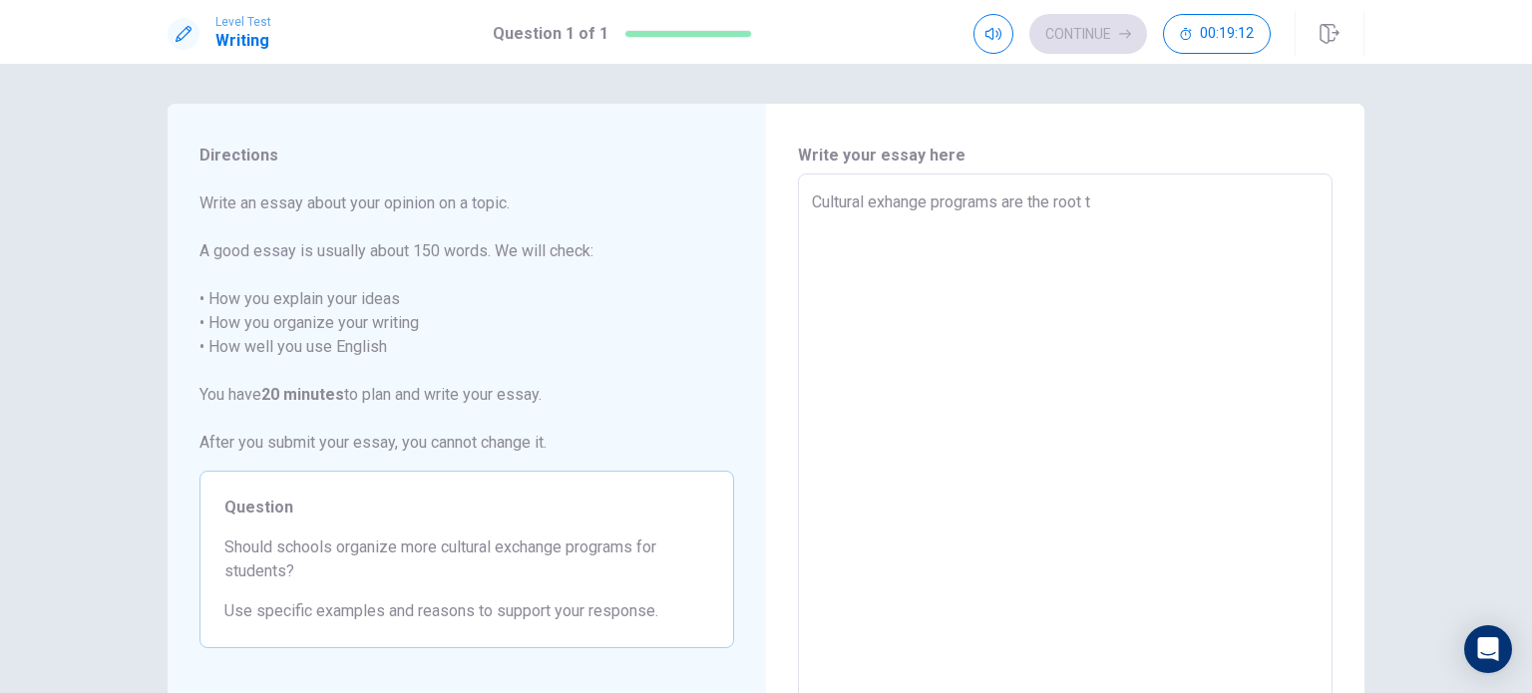
type textarea "Cultural exhange programs are the root"
type textarea "x"
type textarea "Cultural exhange programs are the root f"
type textarea "x"
type textarea "Cultural exhange programs are the root fo"
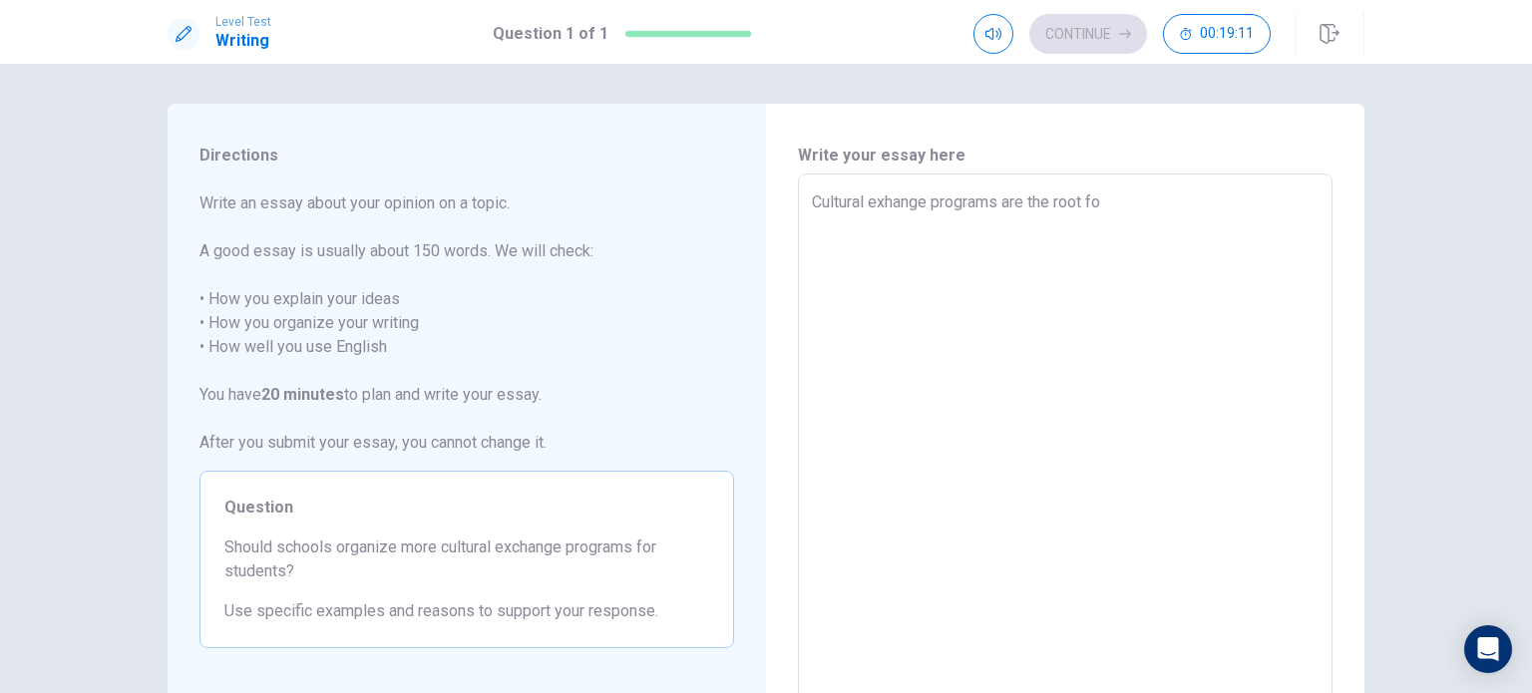
type textarea "x"
type textarea "Cultural exhange programs are the root for"
type textarea "x"
type textarea "Cultural exhange programs are the root for"
type textarea "x"
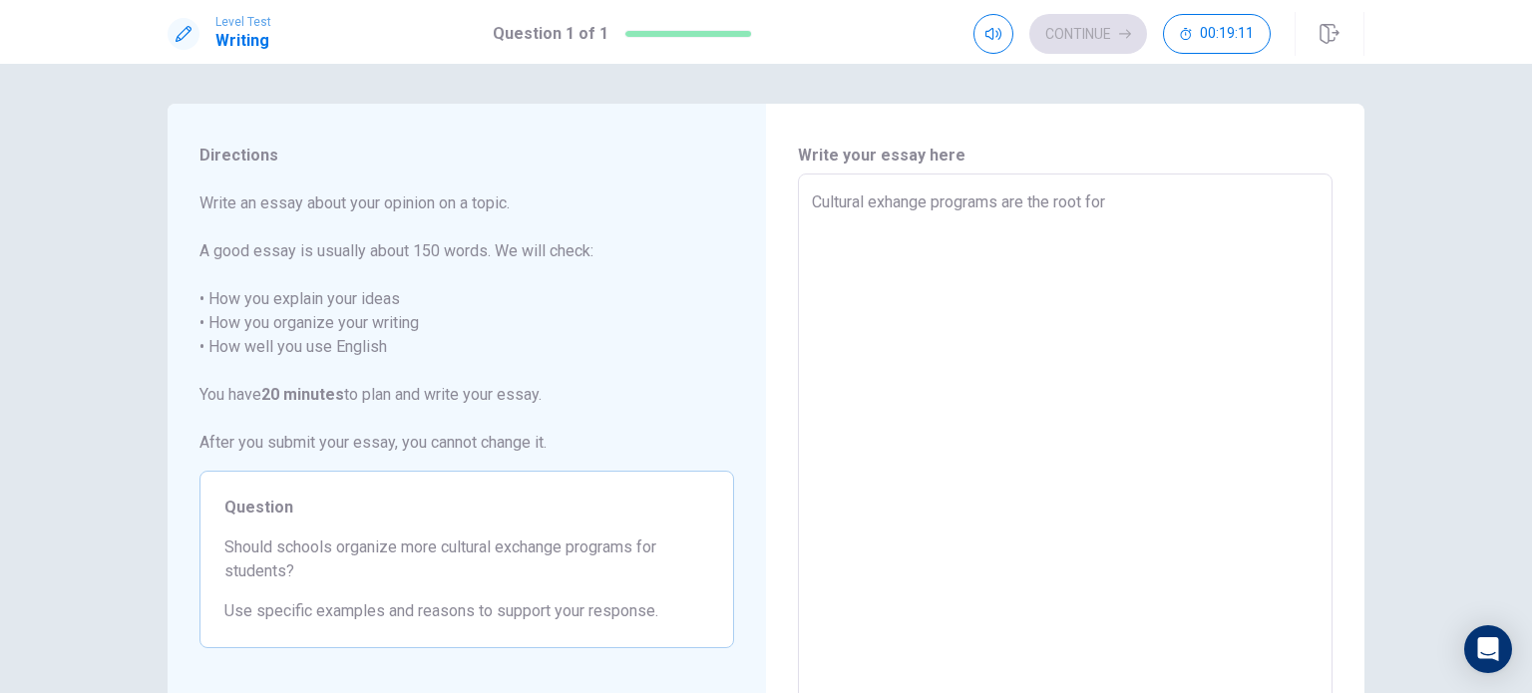
type textarea "Cultural exhange programs are the root for o"
type textarea "x"
type textarea "Cultural exhange programs are the root for op"
type textarea "x"
type textarea "Cultural exhange programs are the root for opr"
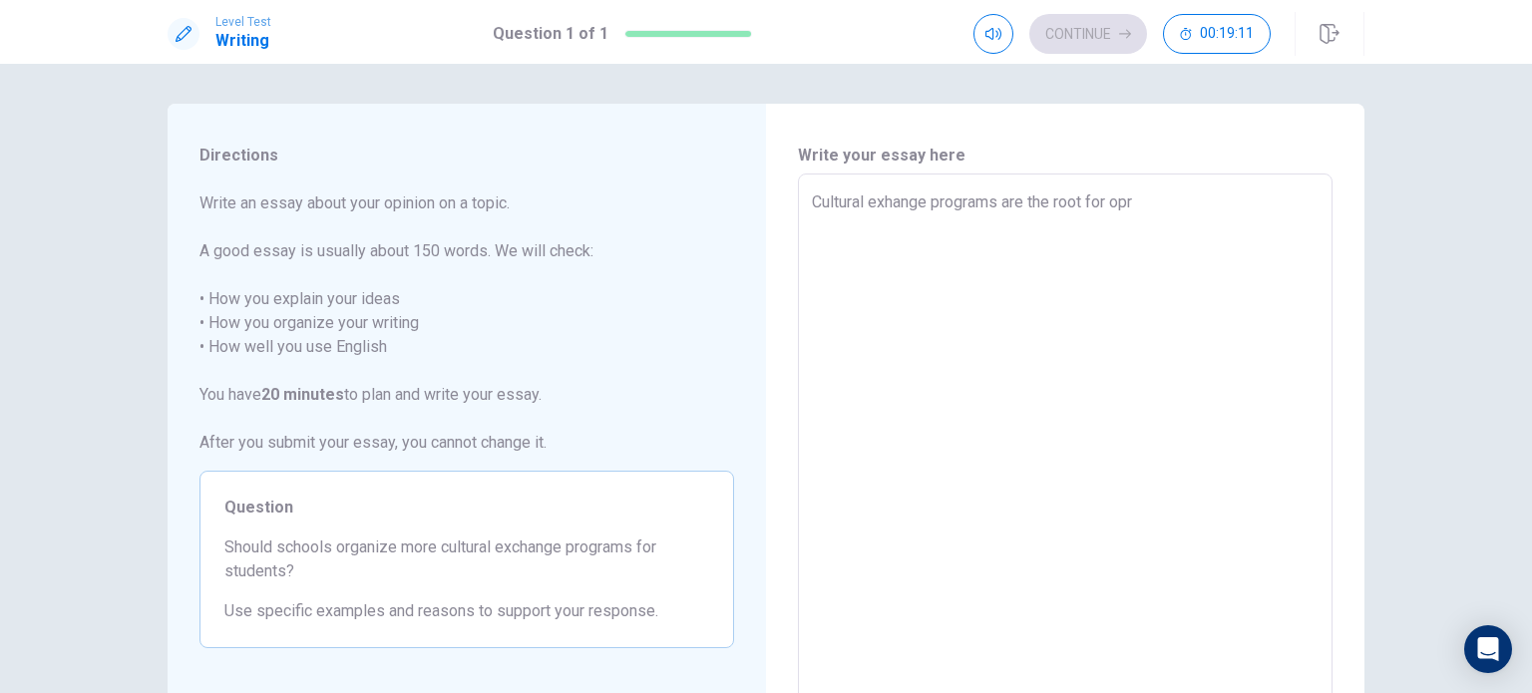
type textarea "x"
type textarea "Cultural exhange programs are the root for op"
type textarea "x"
type textarea "Cultural exhange programs are the root for ope"
type textarea "x"
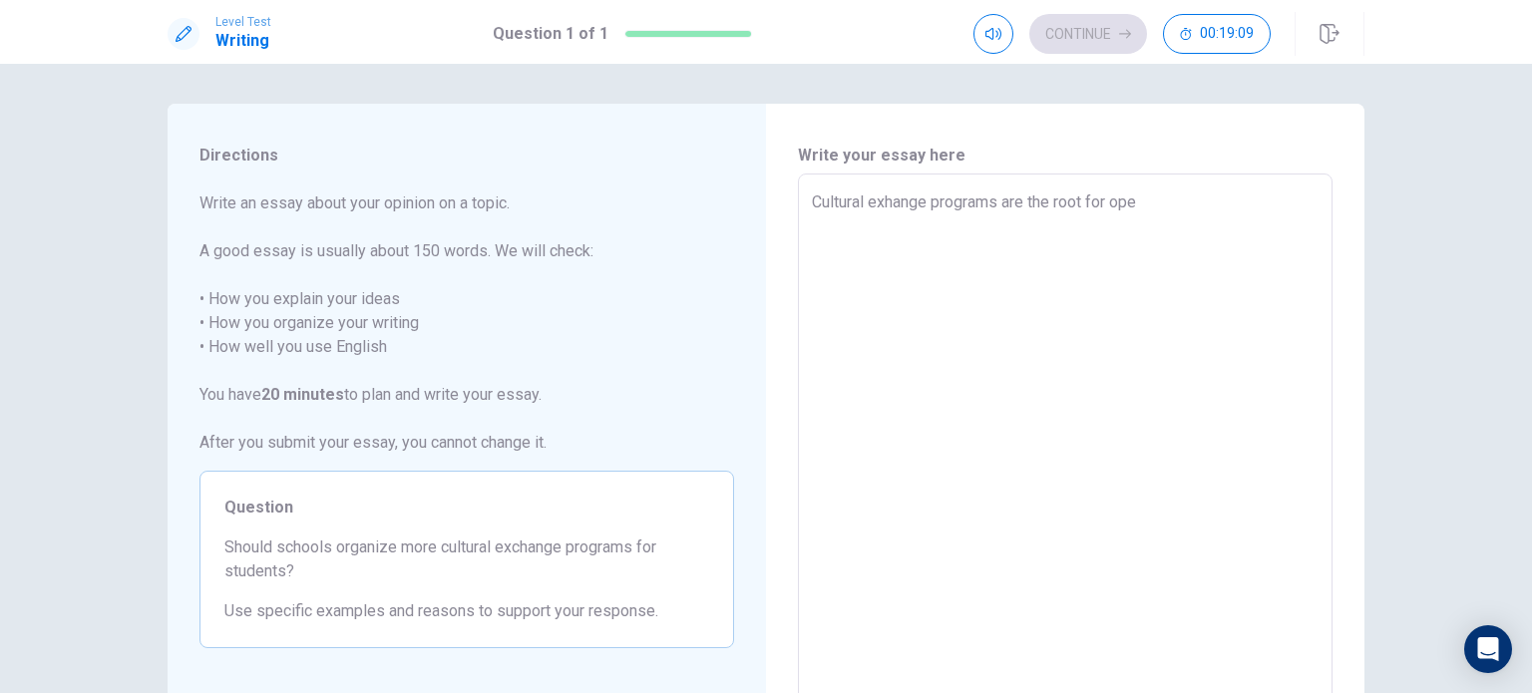
type textarea "Cultural exhange programs are the root for open"
type textarea "x"
type textarea "Cultural exhange programs are the root for openi"
type textarea "x"
type textarea "Cultural exhange programs are the root for openin"
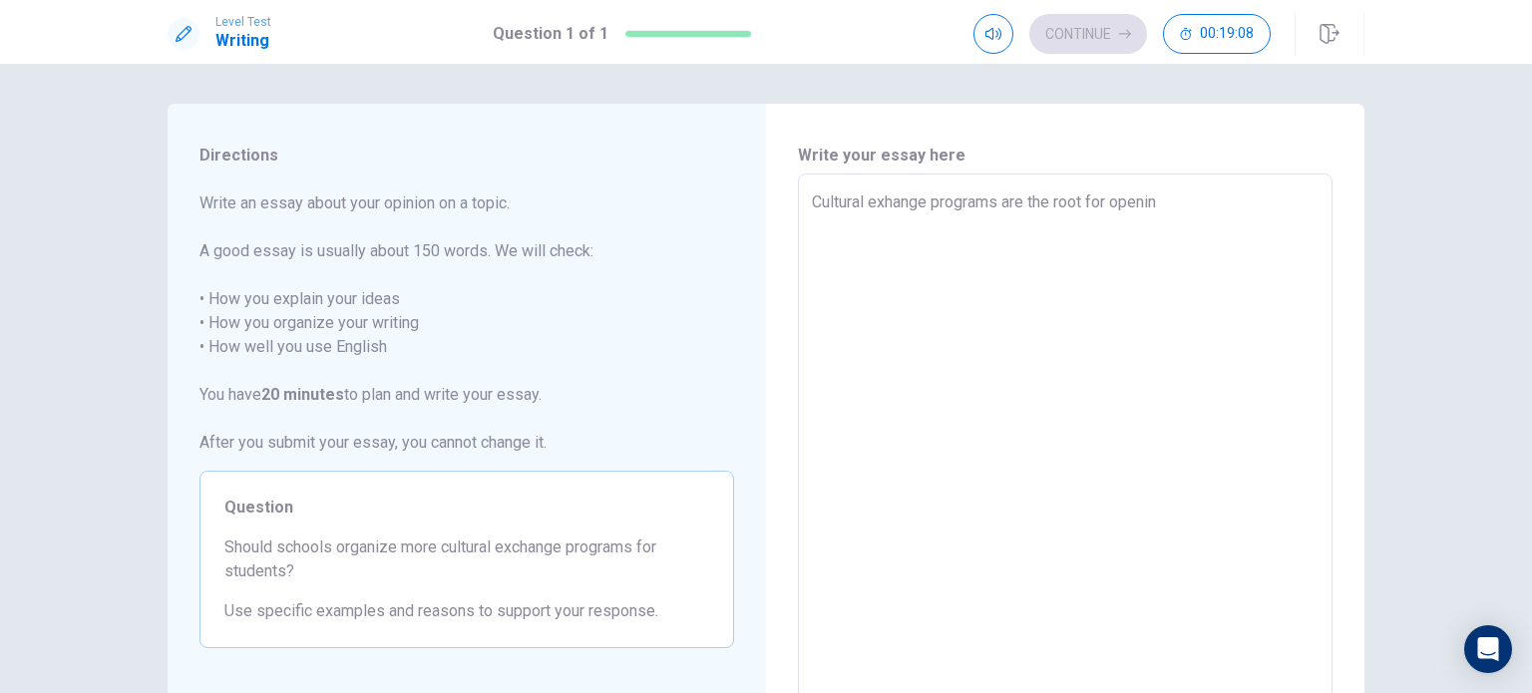
type textarea "x"
type textarea "Cultural exhange programs are the root for opening"
type textarea "x"
type textarea "Cultural exhange programs are the root for opening"
type textarea "x"
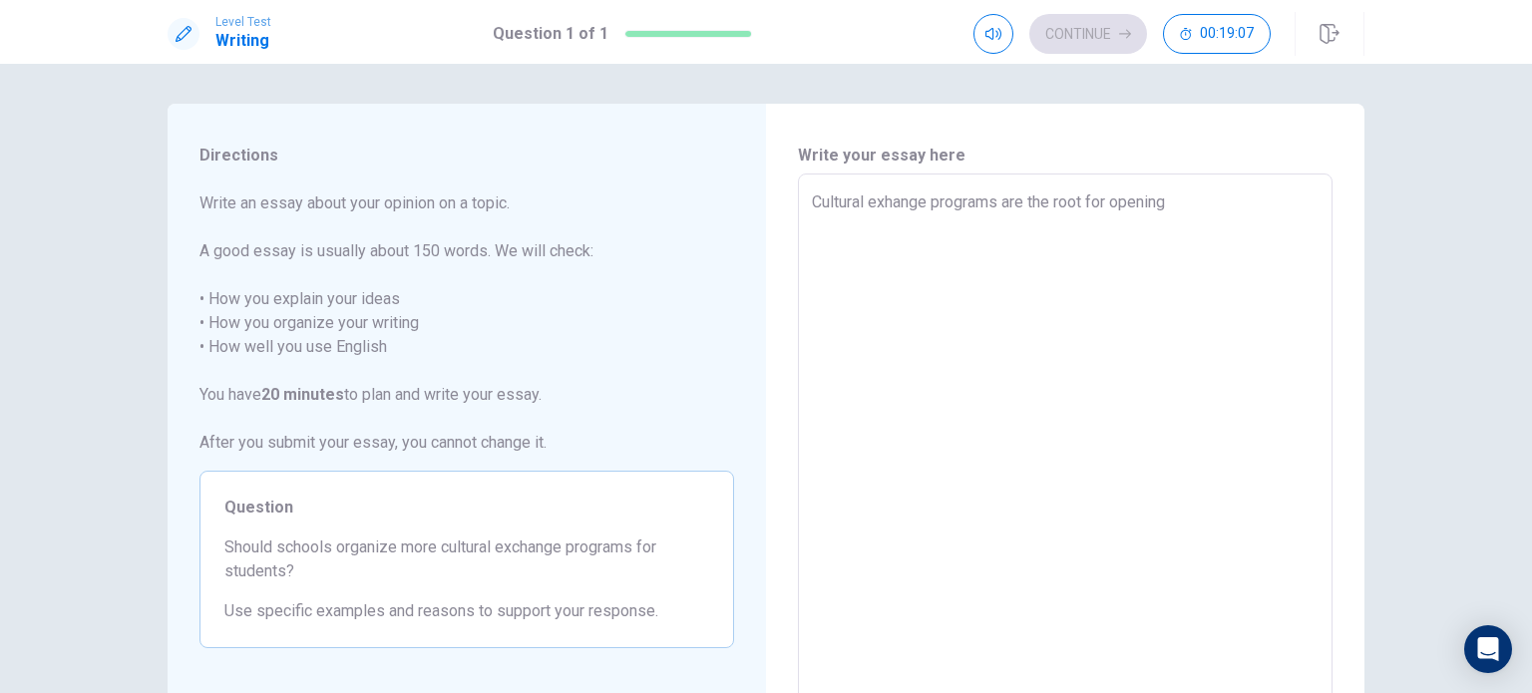
type textarea "Cultural exhange programs are the root for opening m"
type textarea "x"
type textarea "Cultural exhange programs are the root for opening mo"
type textarea "x"
type textarea "Cultural exhange programs are the root for opening mor"
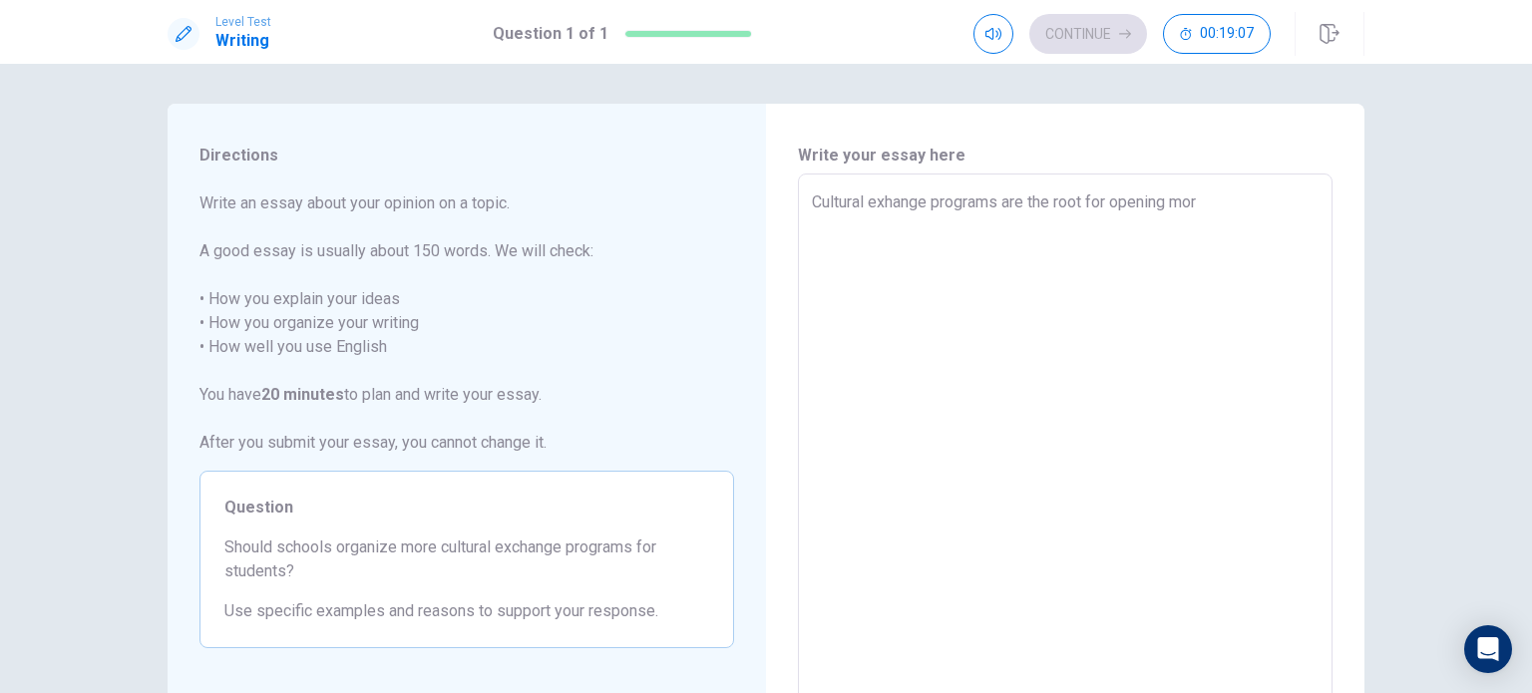
type textarea "x"
type textarea "Cultural exhange programs are the root for opening more"
type textarea "x"
type textarea "Cultural exhange programs are the root for opening more"
type textarea "x"
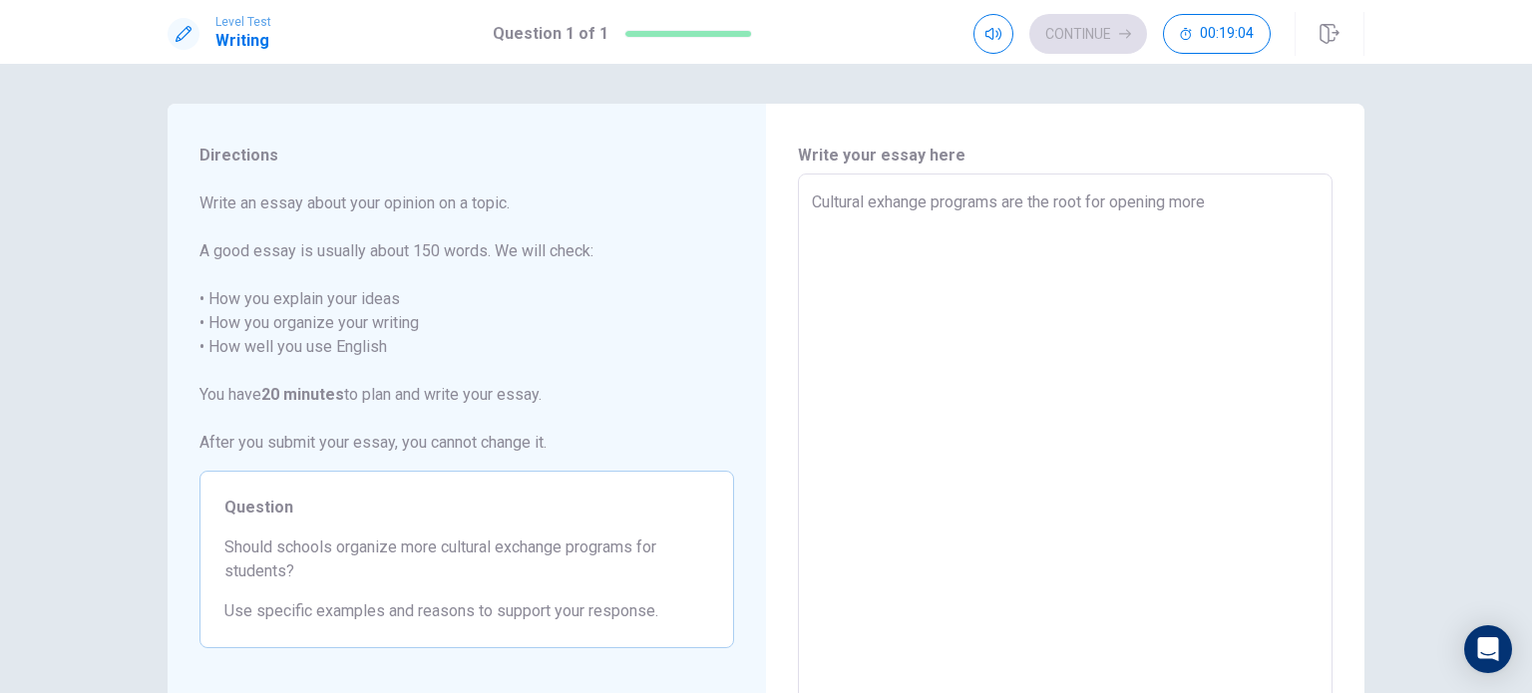
type textarea "Cultural exhange programs are the root for opening more p"
type textarea "x"
type textarea "Cultural exhange programs are the root for opening more"
type textarea "x"
type textarea "Cultural exhange programs are the root for opening more o"
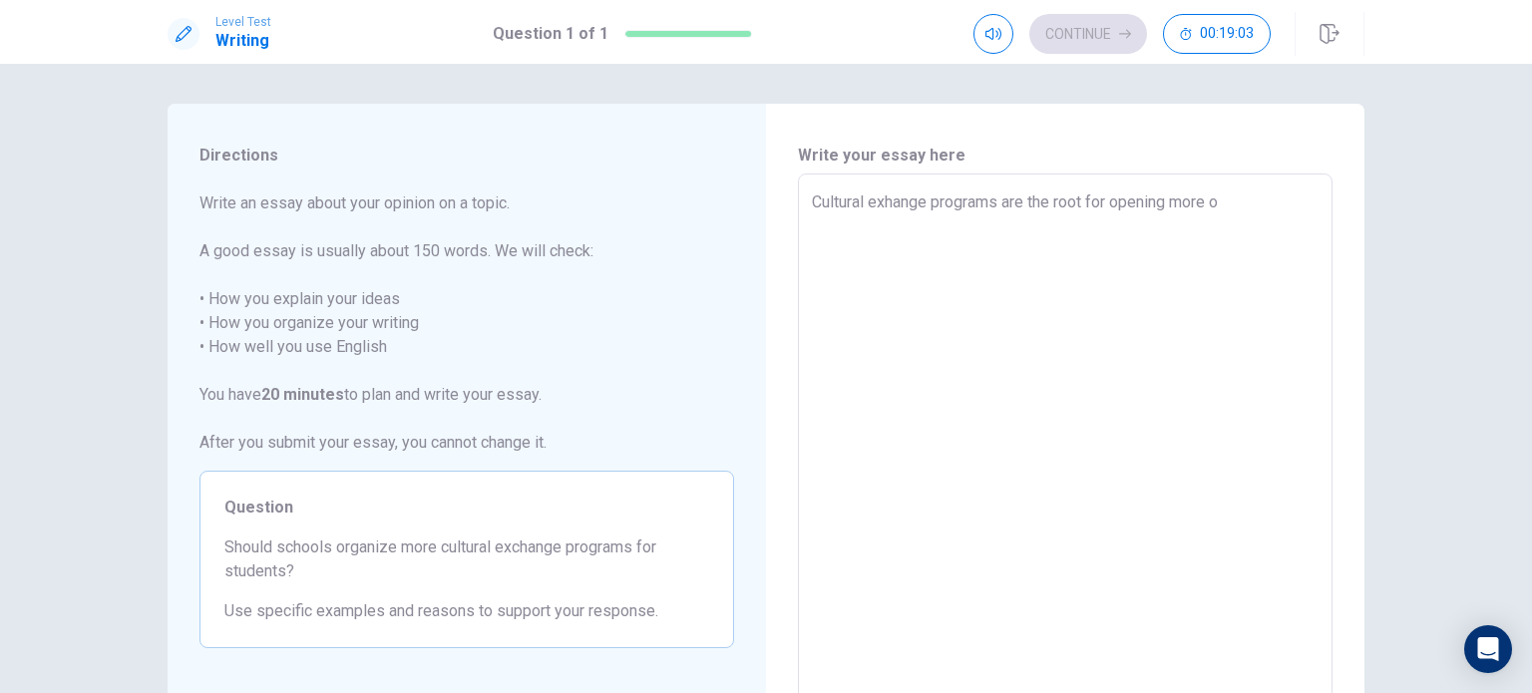
type textarea "x"
type textarea "Cultural exhange programs are the root for opening more op"
type textarea "x"
type textarea "Cultural exhange programs are the root for opening more opp"
type textarea "x"
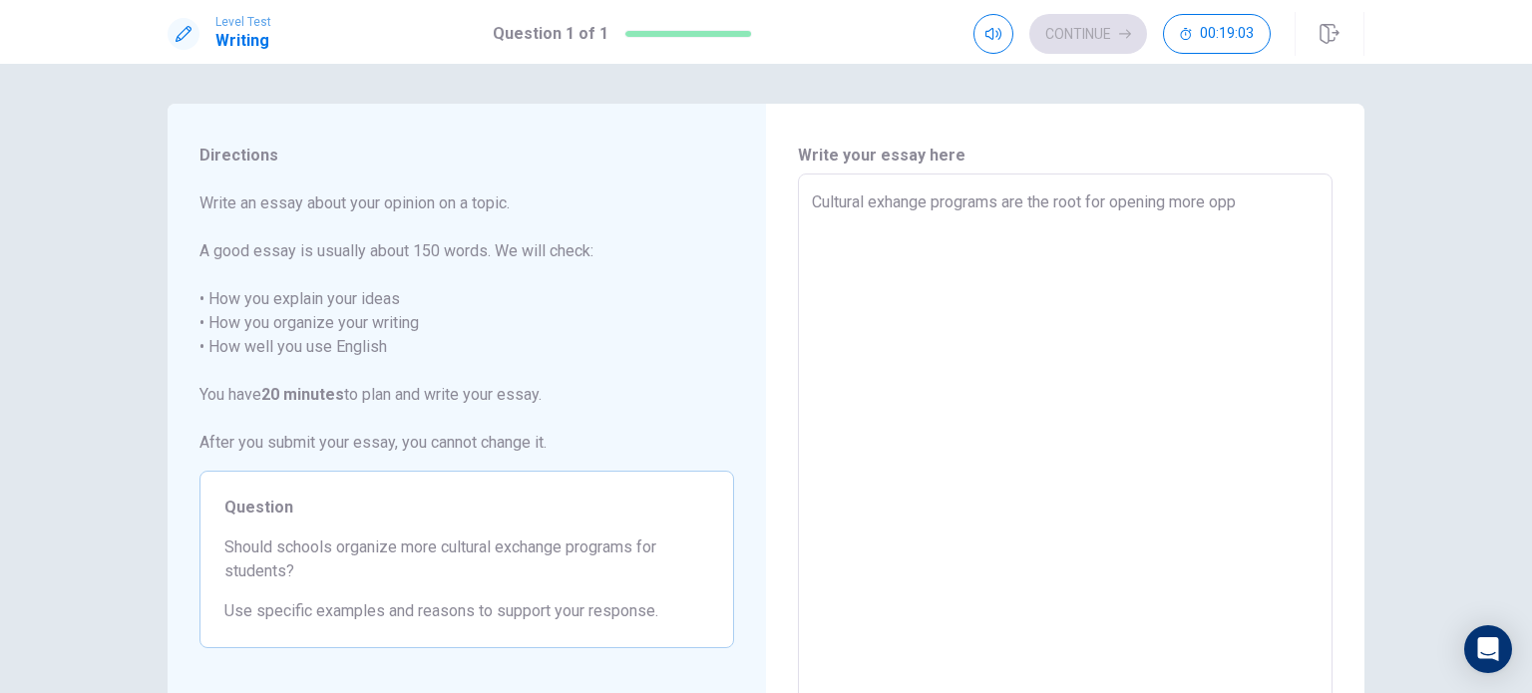
type textarea "Cultural exhange programs are the root for opening more oppo"
type textarea "x"
type textarea "Cultural exhange programs are the root for opening more oppor"
type textarea "x"
type textarea "Cultural exhange programs are the root for opening more opport"
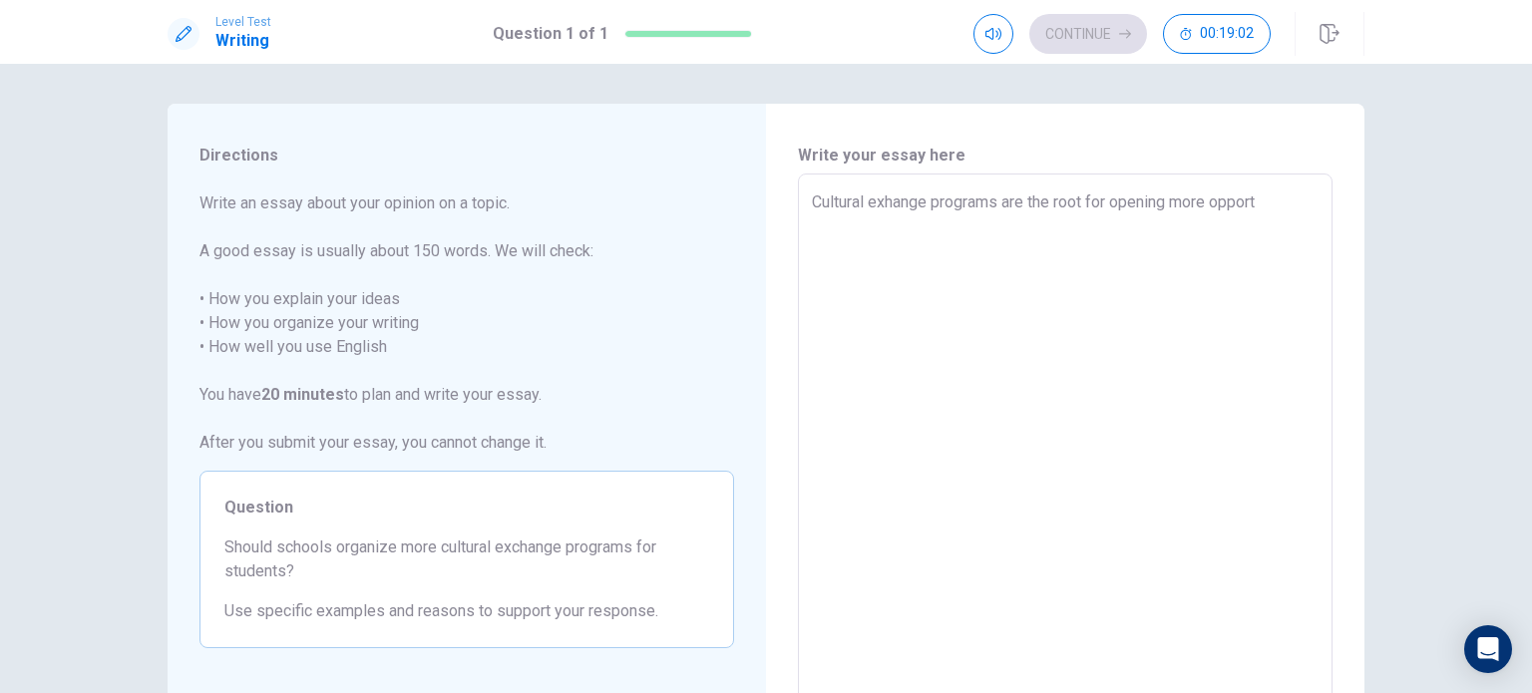
type textarea "x"
type textarea "Cultural exhange programs are the root for opening more opportu"
type textarea "x"
type textarea "Cultural exhange programs are the root for opening more opportun"
type textarea "x"
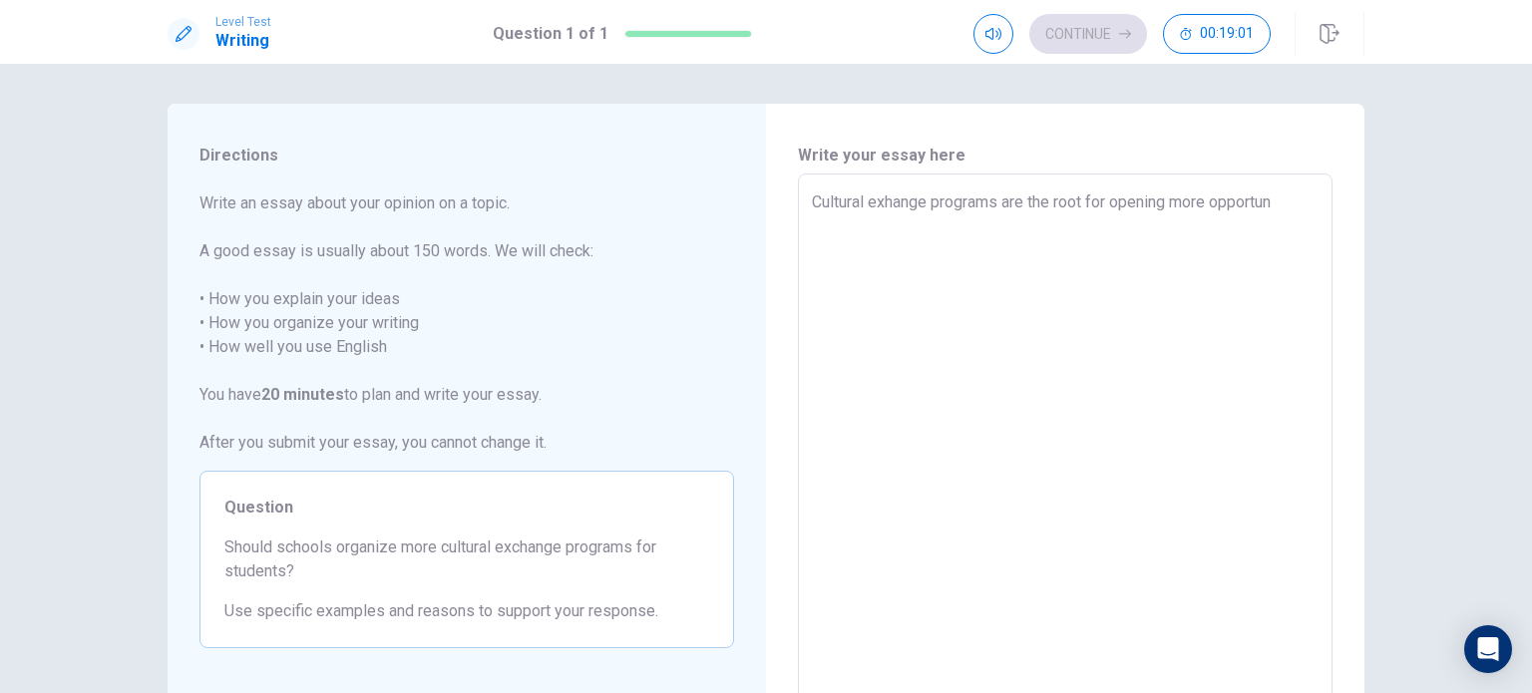
type textarea "Cultural exhange programs are the root for opening more opportuni"
type textarea "x"
type textarea "Cultural exhange programs are the root for opening more opportunit"
type textarea "x"
type textarea "Cultural exhange programs are the root for opening more opportuniti"
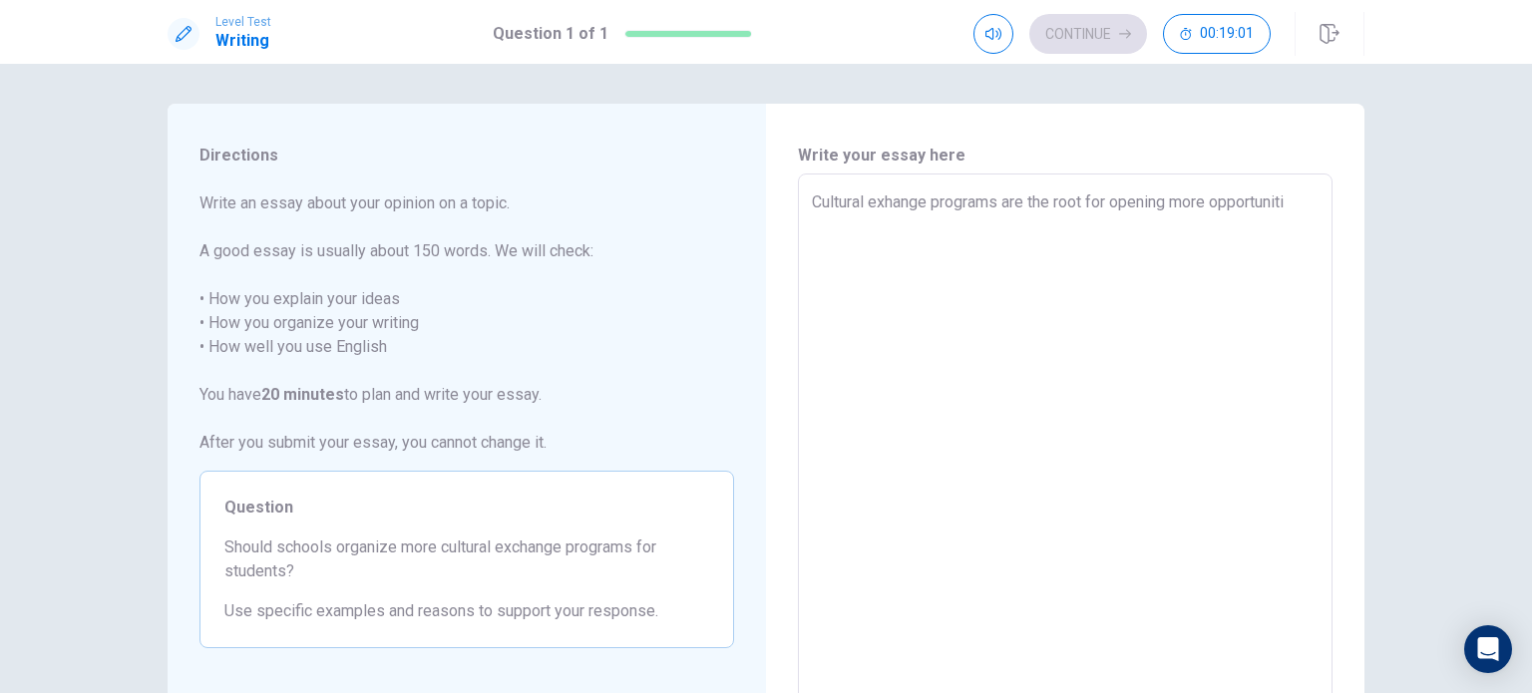
type textarea "x"
type textarea "Cultural exhange programs are the root for opening more opportunitie"
type textarea "x"
type textarea "Cultural exhange programs are the root for opening more opportunities"
type textarea "x"
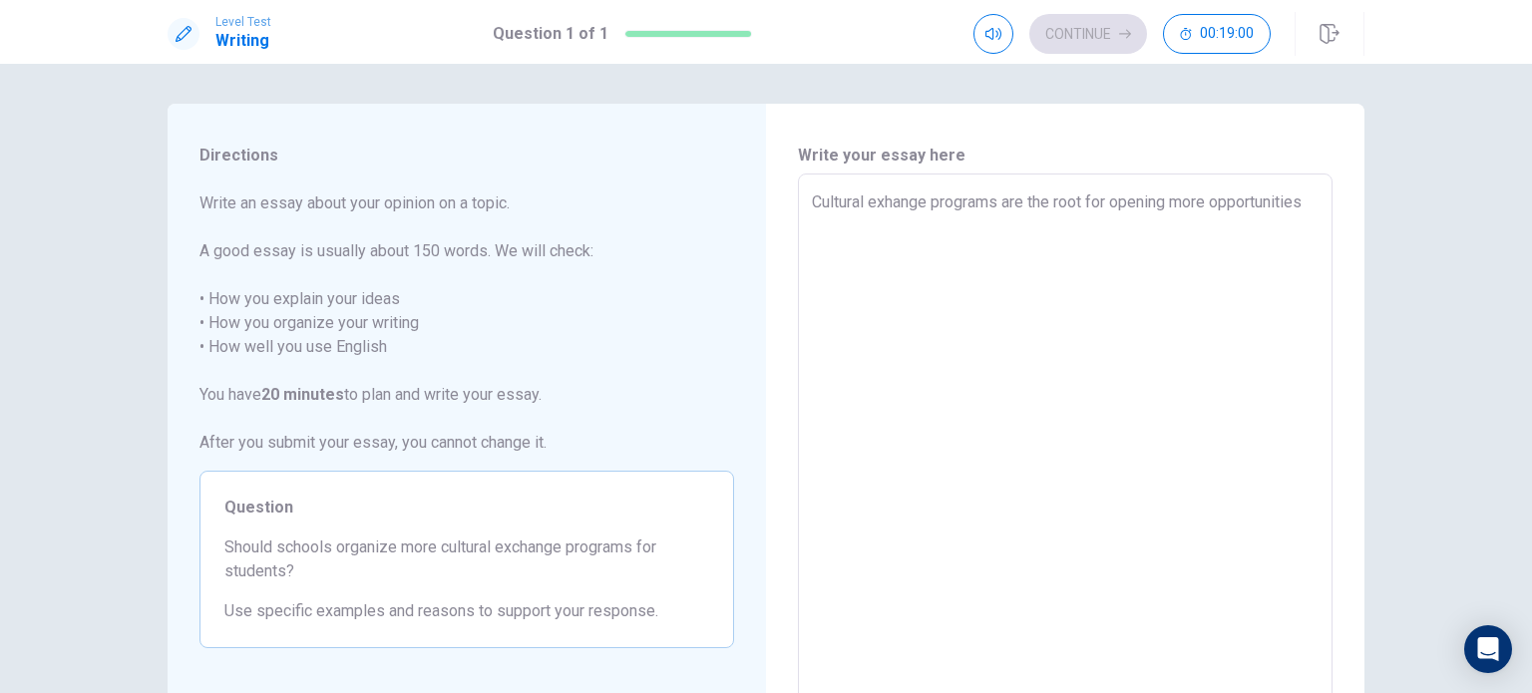
type textarea "Cultural exhange programs are the root for opening more opportunities"
type textarea "x"
type textarea "Cultural exhange programs are the root for opening more opportunities t"
type textarea "x"
type textarea "Cultural exhange programs are the root for opening more opportunities th"
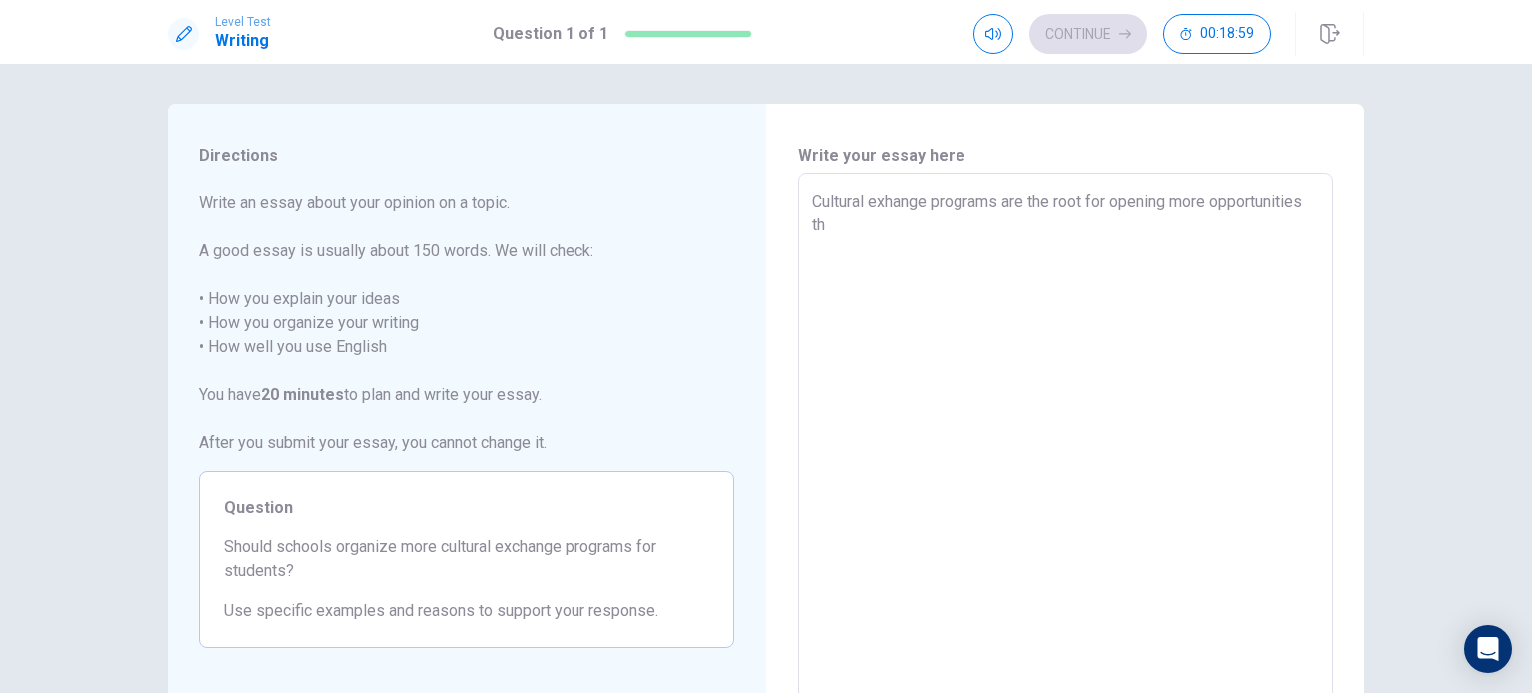
type textarea "x"
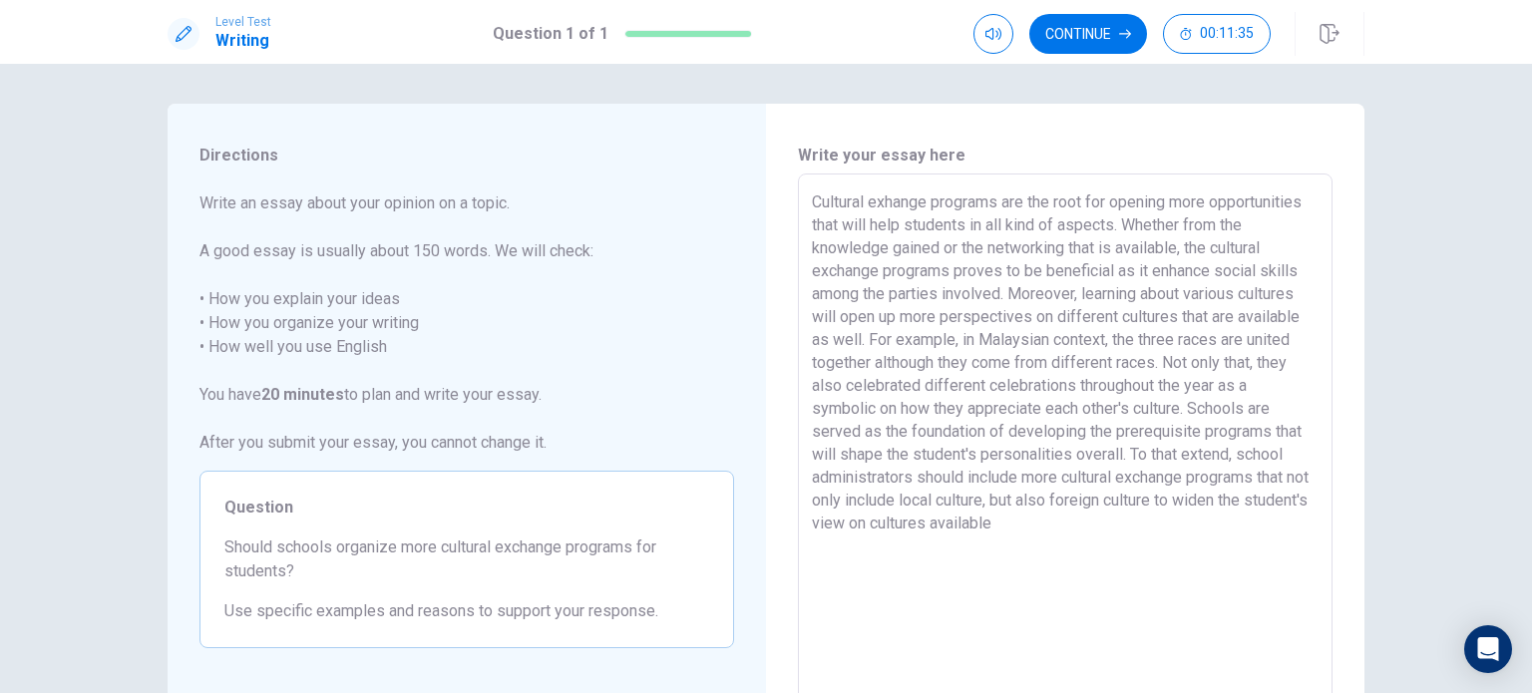
click at [1006, 523] on textarea "Cultural exhange programs are the root for opening more opportunities that will…" at bounding box center [1065, 449] width 507 height 519
click at [1097, 526] on textarea "Cultural exhange programs are the root for opening more opportunities that will…" at bounding box center [1065, 449] width 507 height 519
click at [1097, 523] on textarea "Cultural exhange programs are the root for opening more opportunities that will…" at bounding box center [1065, 449] width 507 height 519
click at [1094, 523] on textarea "Cultural exhange programs are the root for opening more opportunities that will…" at bounding box center [1065, 449] width 507 height 519
click at [1192, 522] on textarea "Cultural exhange programs are the root for opening more opportunities that will…" at bounding box center [1065, 449] width 507 height 519
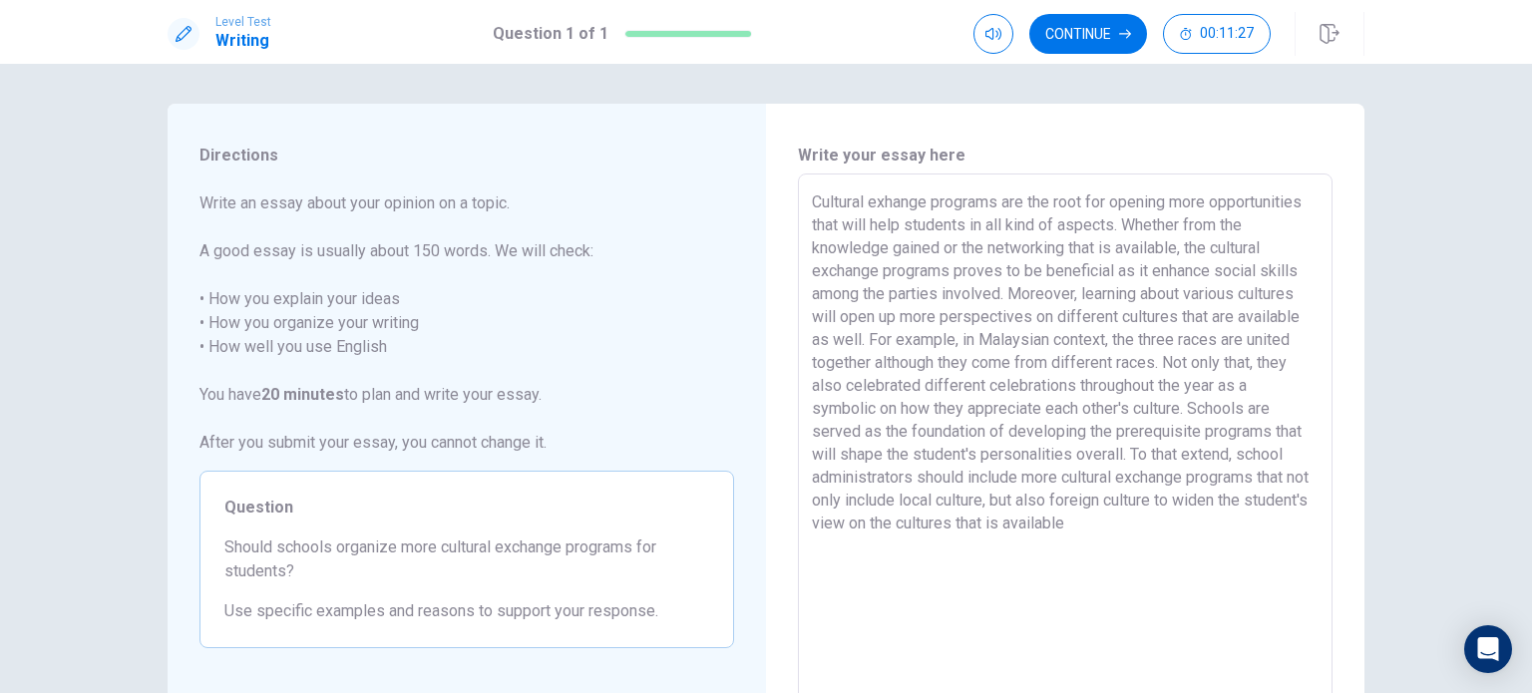
click at [1221, 522] on textarea "Cultural exhange programs are the root for opening more opportunities that will…" at bounding box center [1065, 449] width 507 height 519
click at [848, 293] on textarea "Cultural exhange programs are the root for opening more opportunities that will…" at bounding box center [1065, 449] width 507 height 519
click at [818, 290] on textarea at bounding box center [1065, 449] width 507 height 519
click at [875, 292] on textarea at bounding box center [1065, 449] width 507 height 519
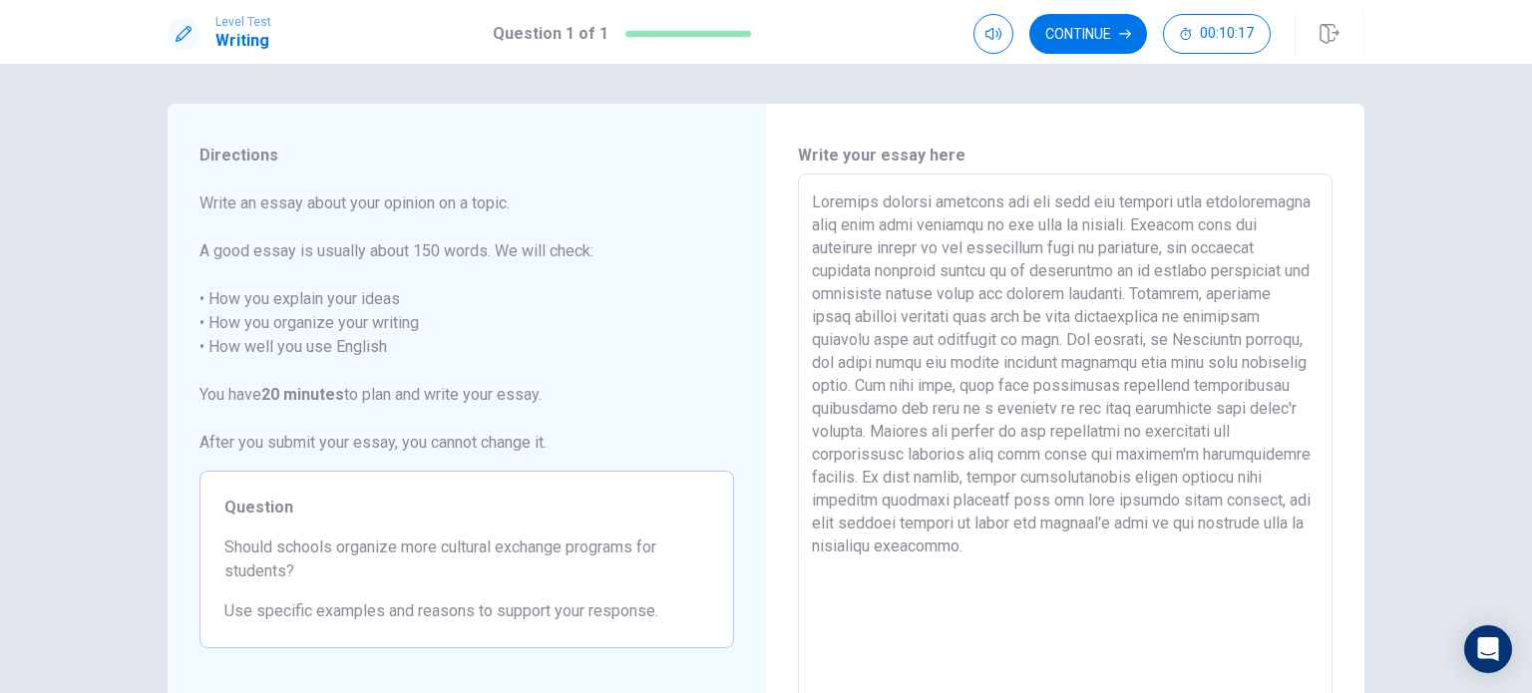
click at [977, 363] on textarea at bounding box center [1065, 449] width 507 height 519
click at [930, 428] on textarea at bounding box center [1065, 449] width 507 height 519
drag, startPoint x: 1287, startPoint y: 430, endPoint x: 1309, endPoint y: 430, distance: 21.9
click at [1309, 430] on textarea at bounding box center [1065, 449] width 507 height 519
click at [1228, 477] on textarea at bounding box center [1065, 449] width 507 height 519
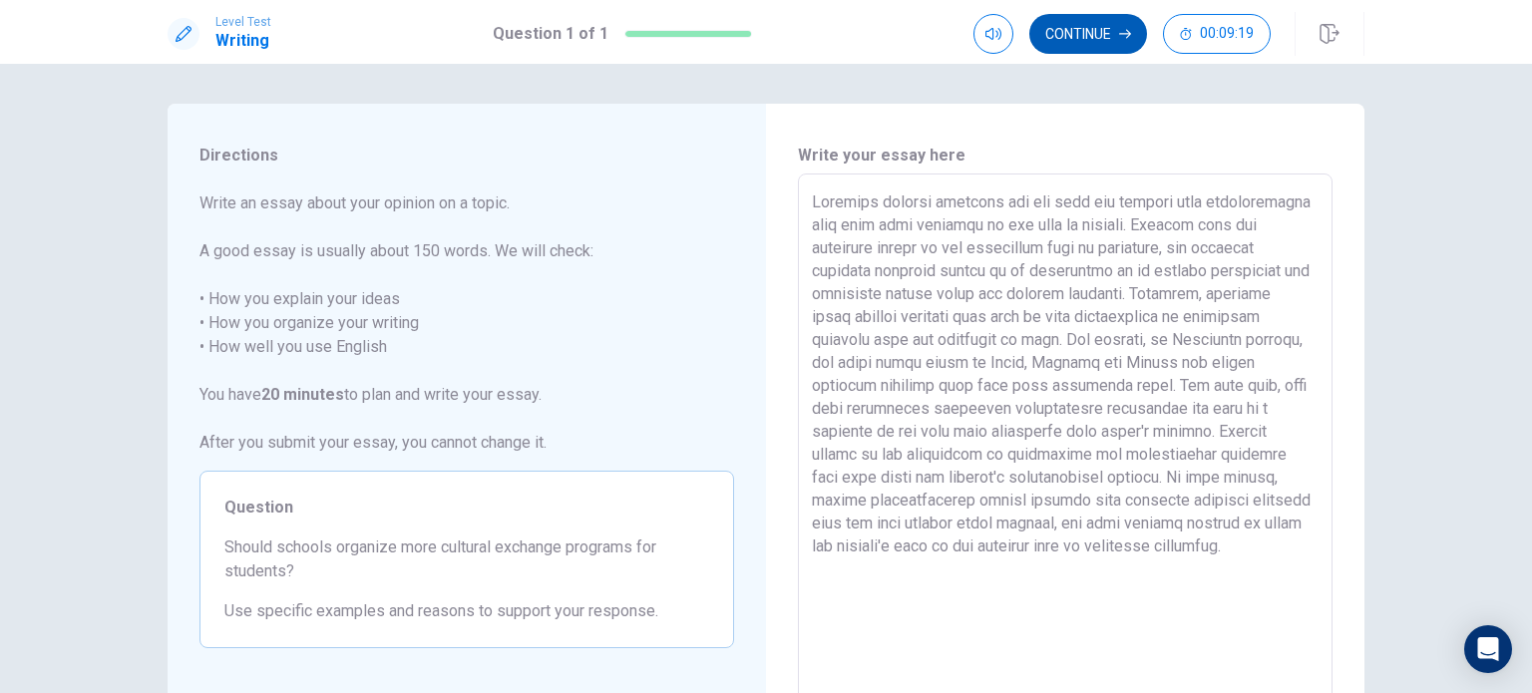
click at [1108, 37] on button "Continue" at bounding box center [1088, 34] width 118 height 40
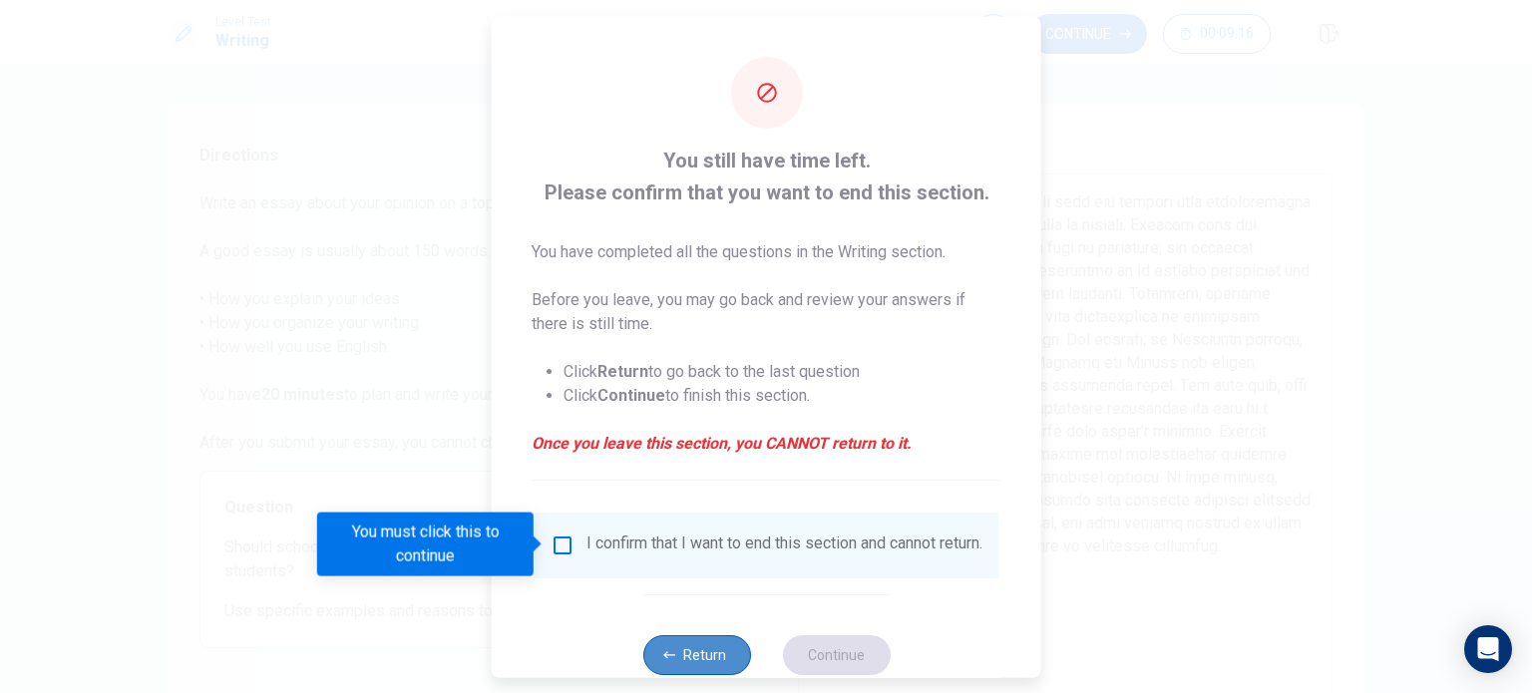
click at [705, 649] on button "Return" at bounding box center [696, 654] width 108 height 40
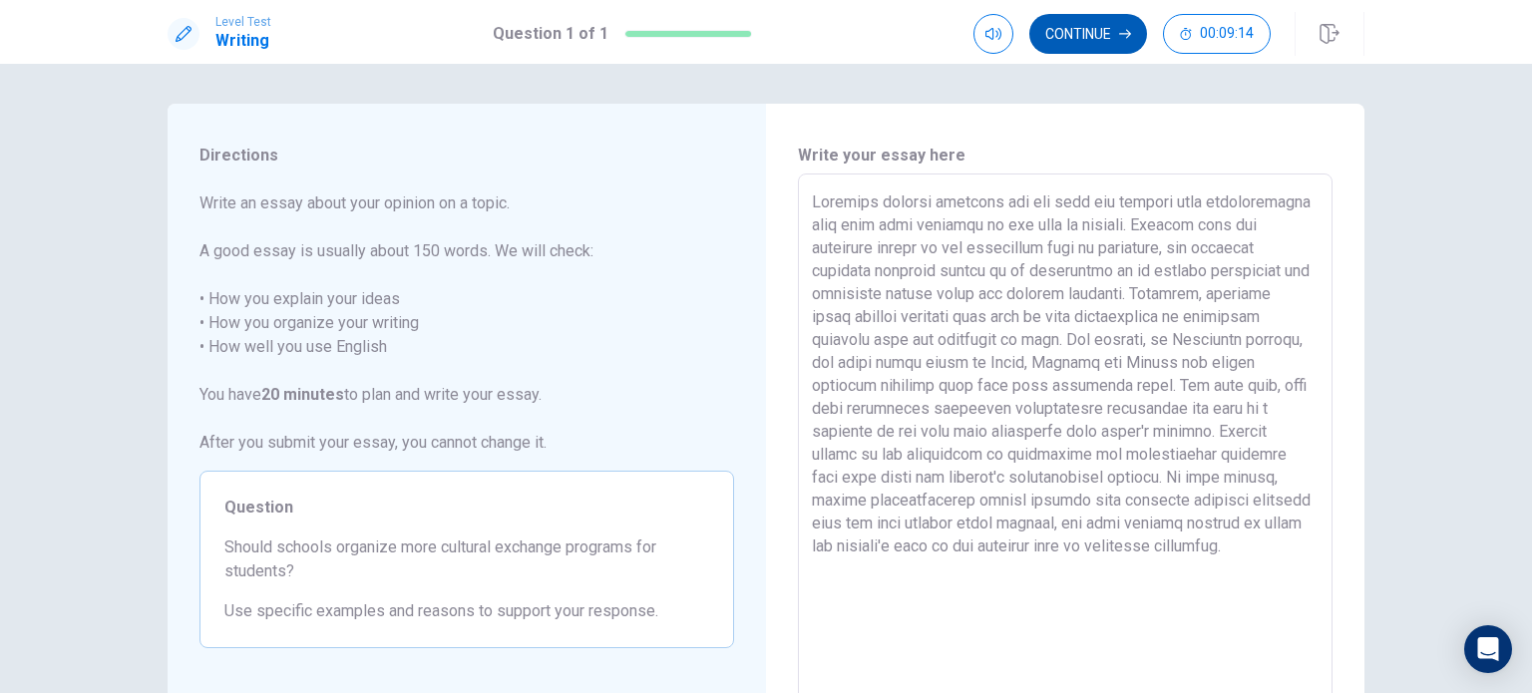
click at [1129, 42] on button "Continue" at bounding box center [1088, 34] width 118 height 40
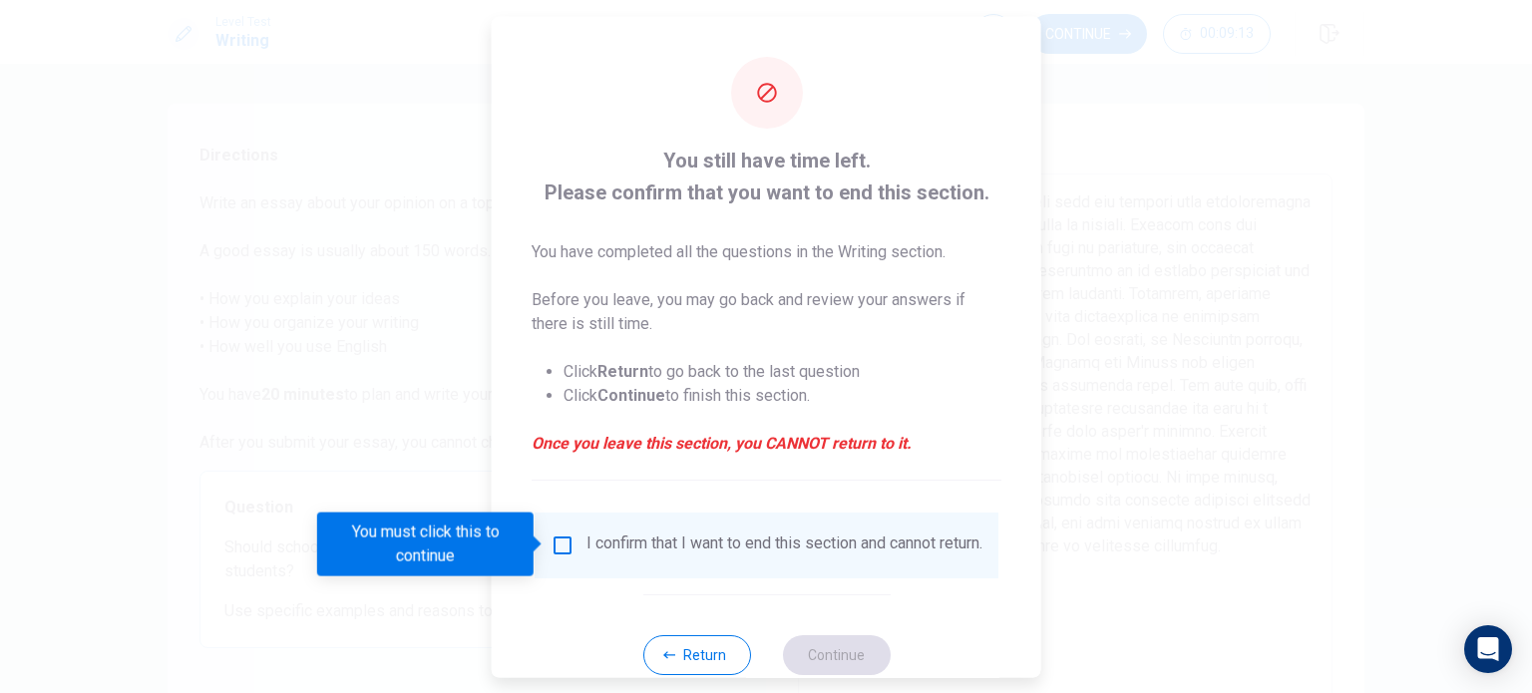
click at [563, 542] on input "You must click this to continue" at bounding box center [563, 545] width 24 height 24
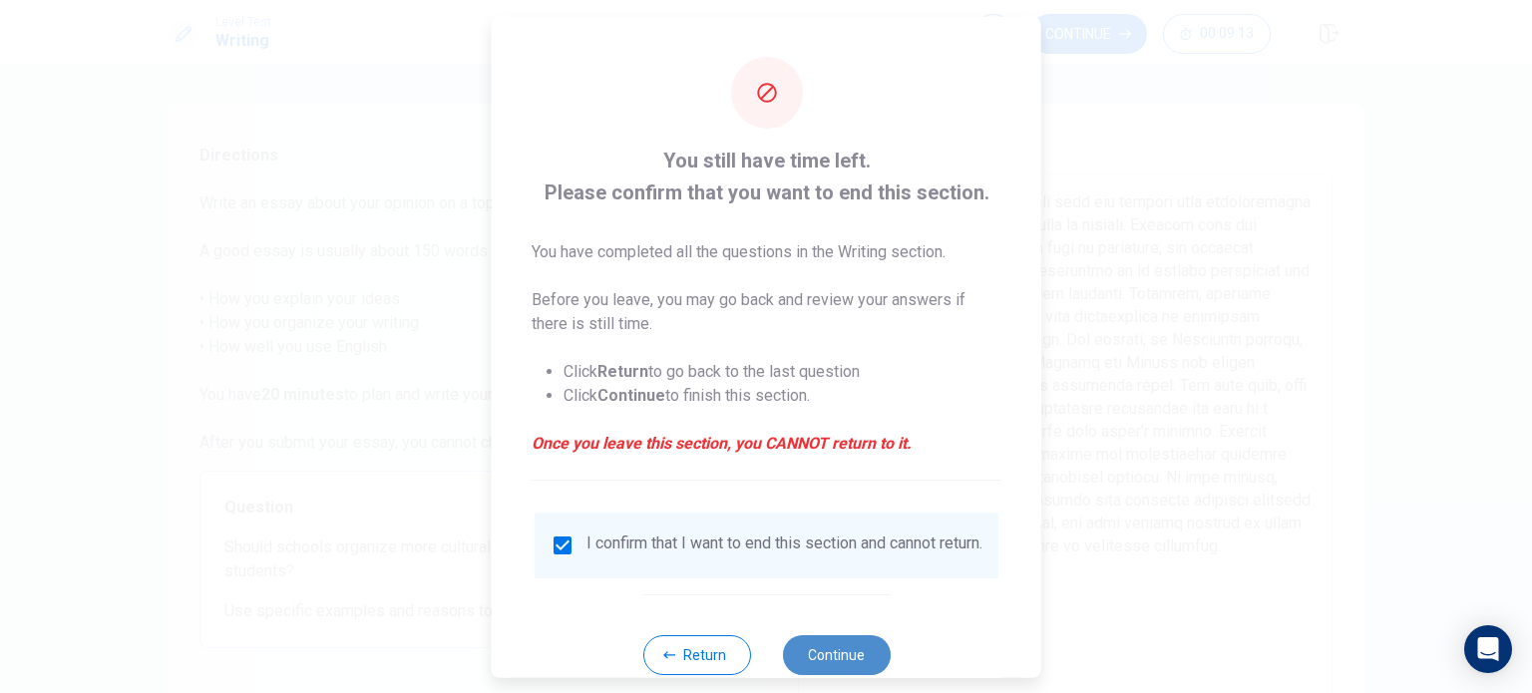
click at [834, 659] on button "Continue" at bounding box center [836, 654] width 108 height 40
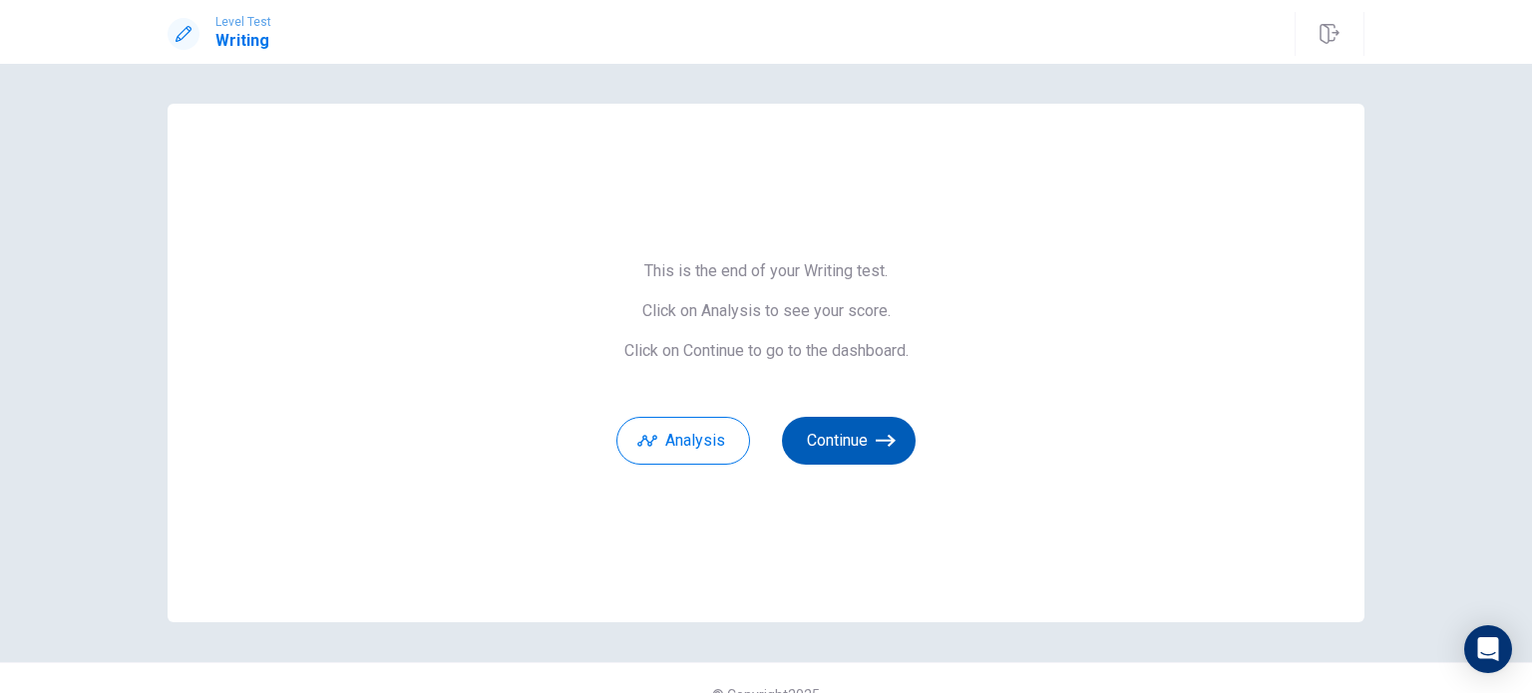
click at [826, 461] on button "Continue" at bounding box center [849, 441] width 134 height 48
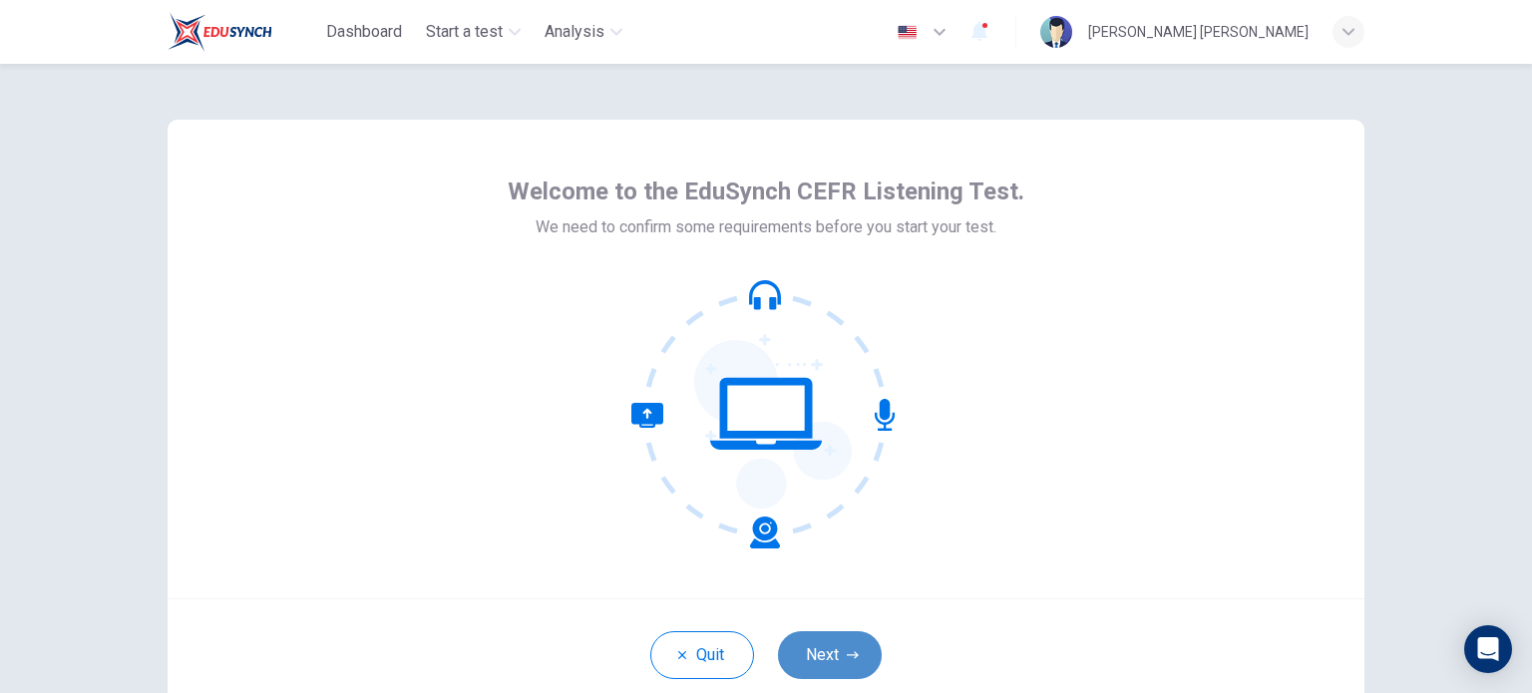
click at [863, 641] on button "Next" at bounding box center [830, 655] width 104 height 48
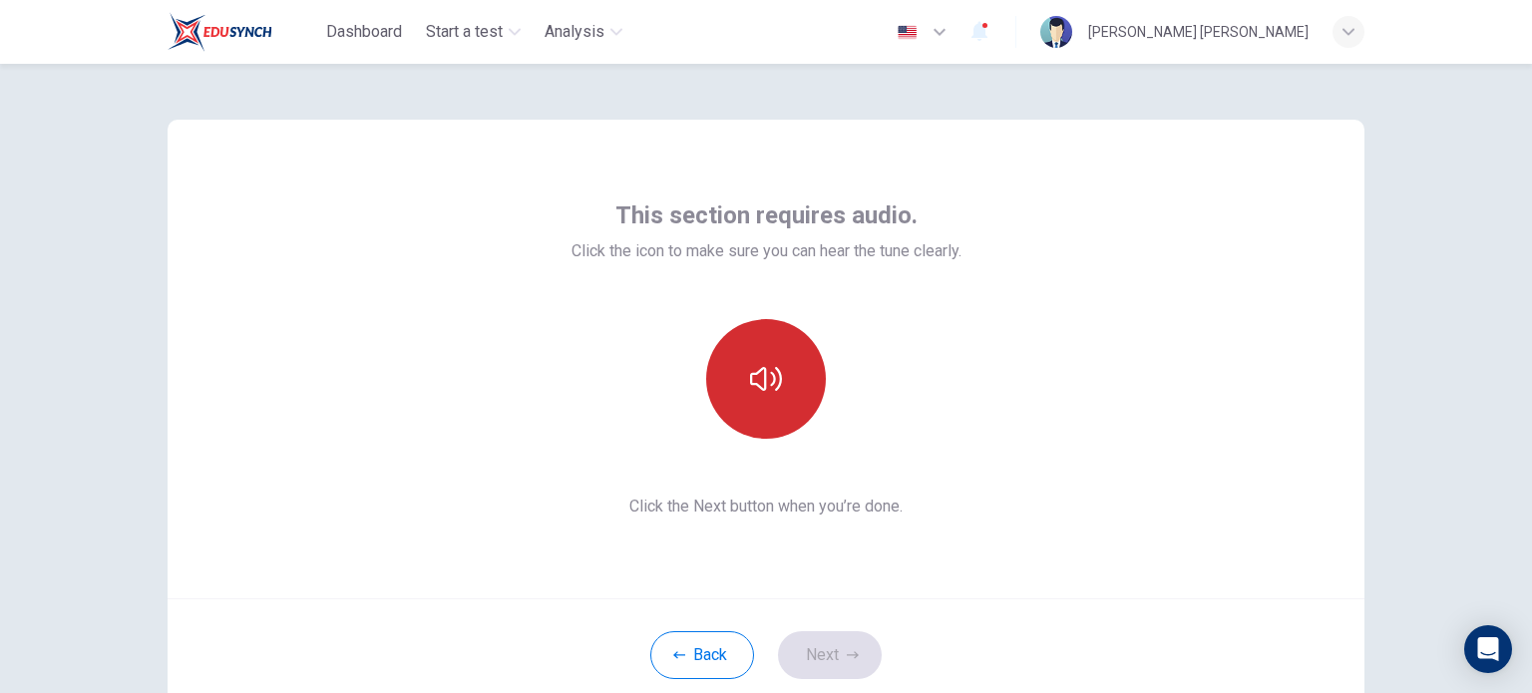
click at [770, 386] on icon "button" at bounding box center [766, 379] width 32 height 32
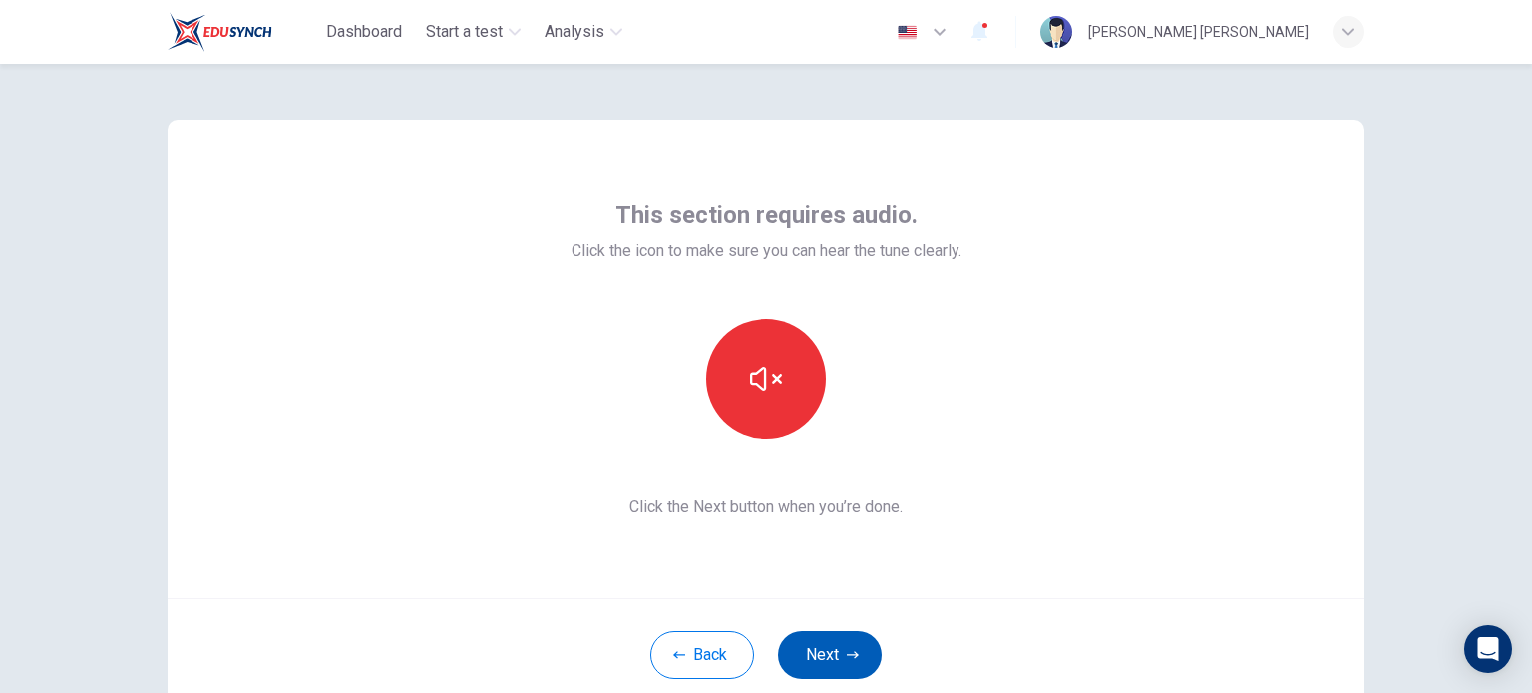
click at [826, 644] on button "Next" at bounding box center [830, 655] width 104 height 48
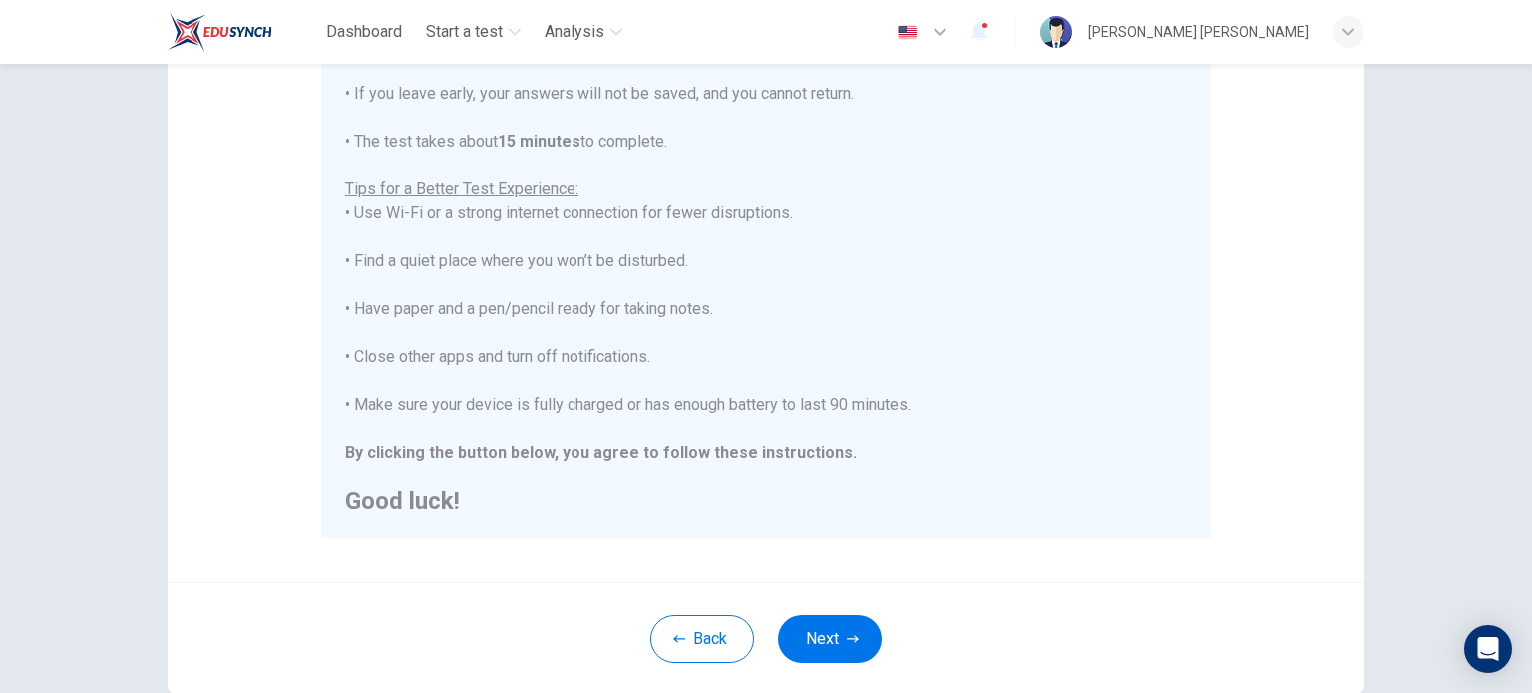
scroll to position [299, 0]
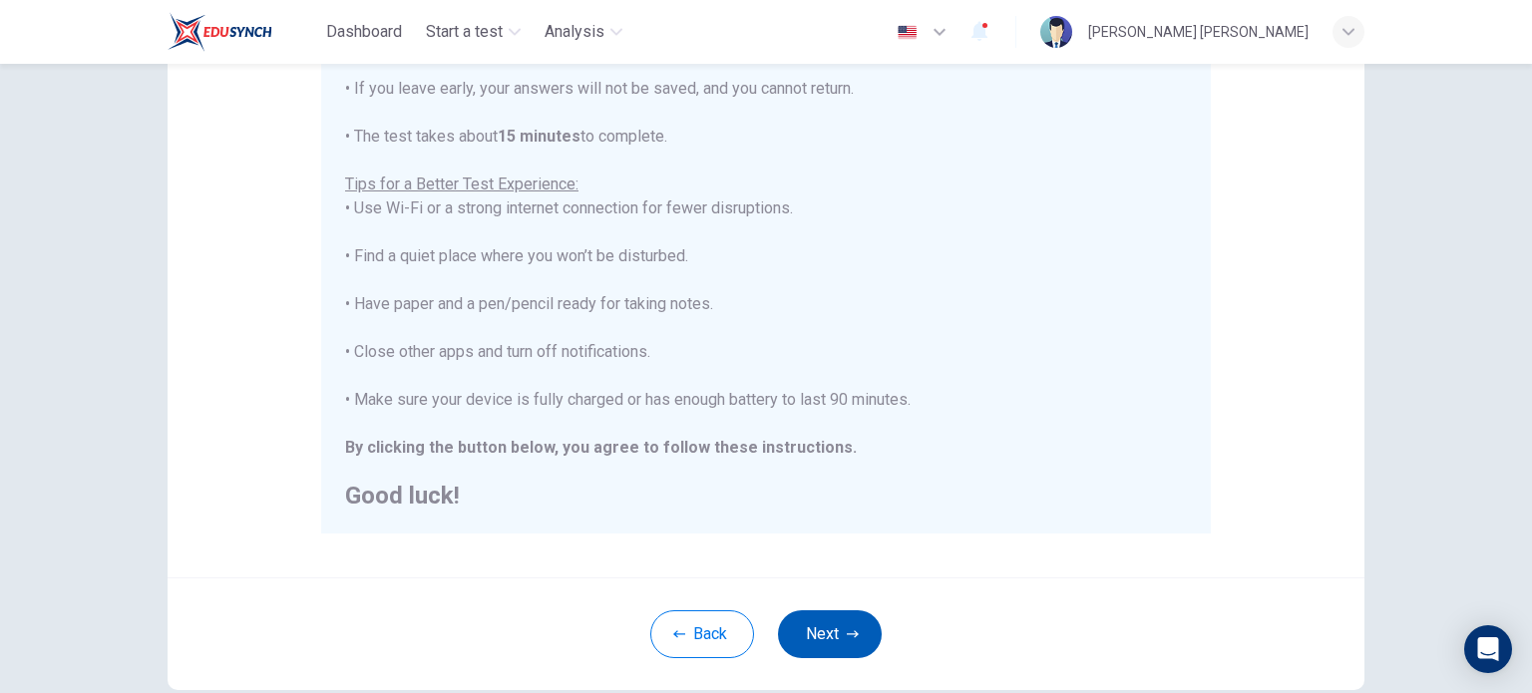
click at [834, 649] on button "Next" at bounding box center [830, 634] width 104 height 48
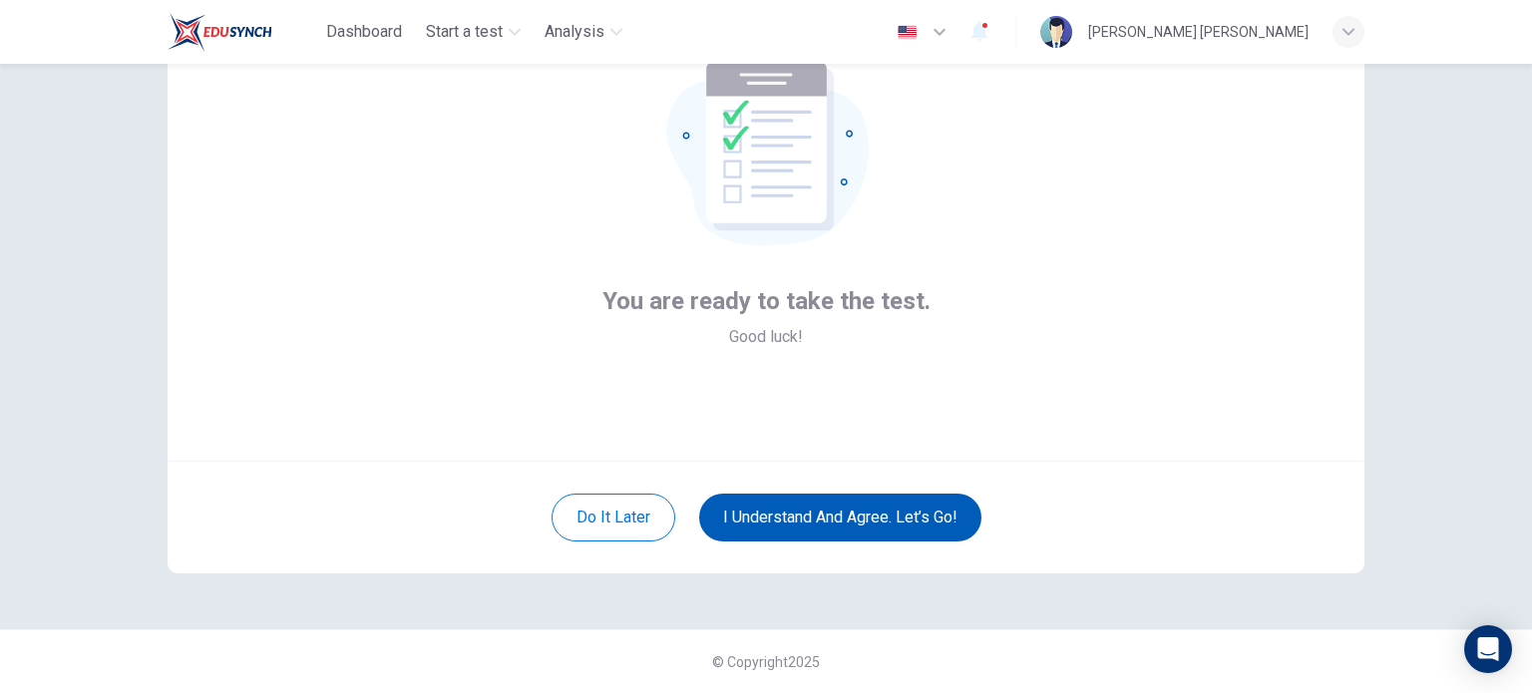
scroll to position [137, 0]
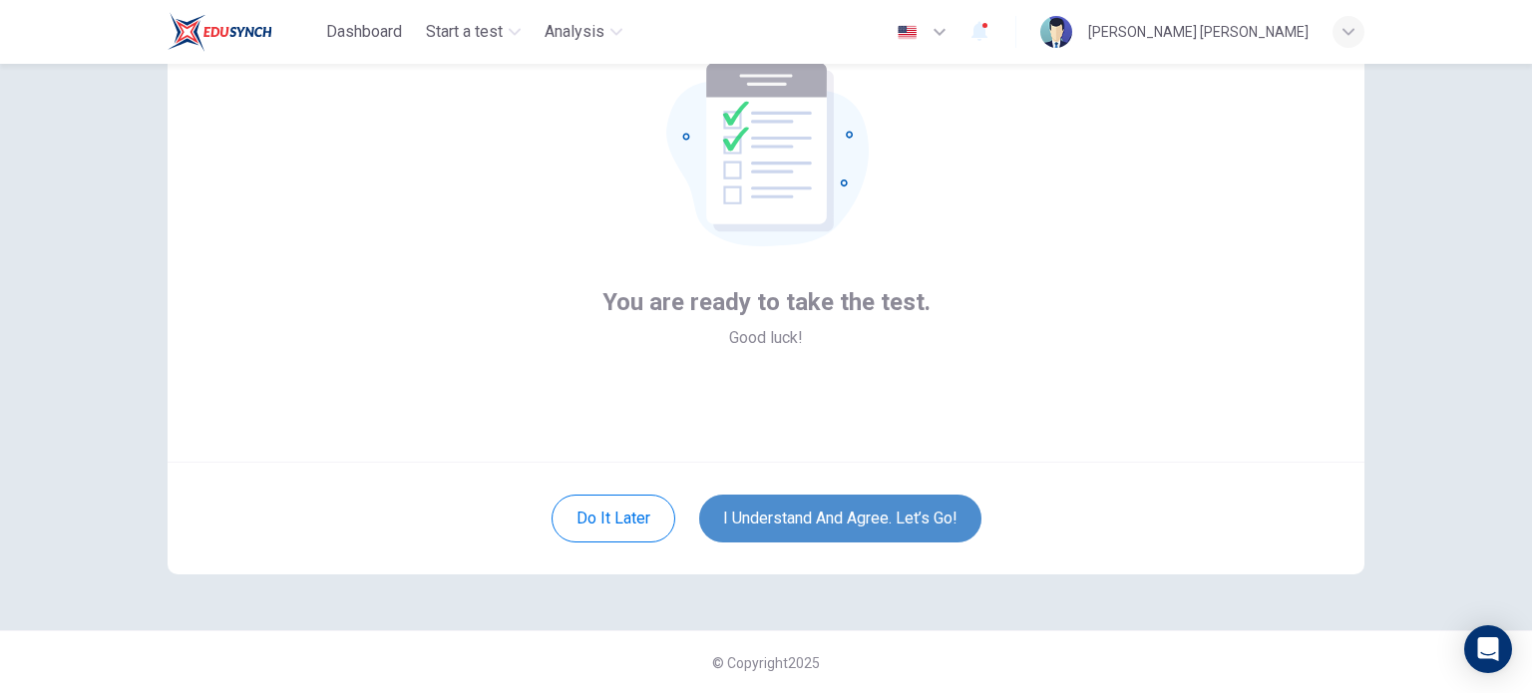
click at [850, 502] on button "I understand and agree. Let’s go!" at bounding box center [840, 519] width 282 height 48
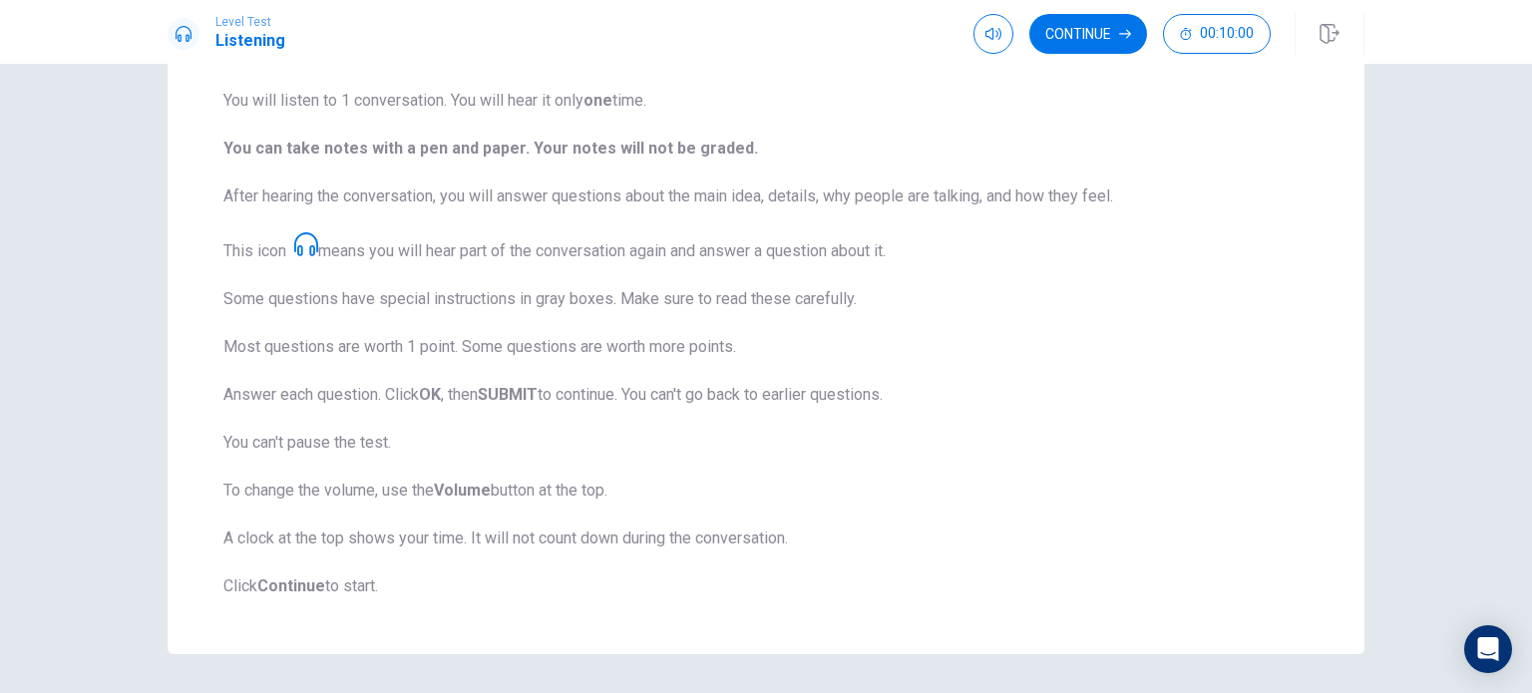
scroll to position [262, 0]
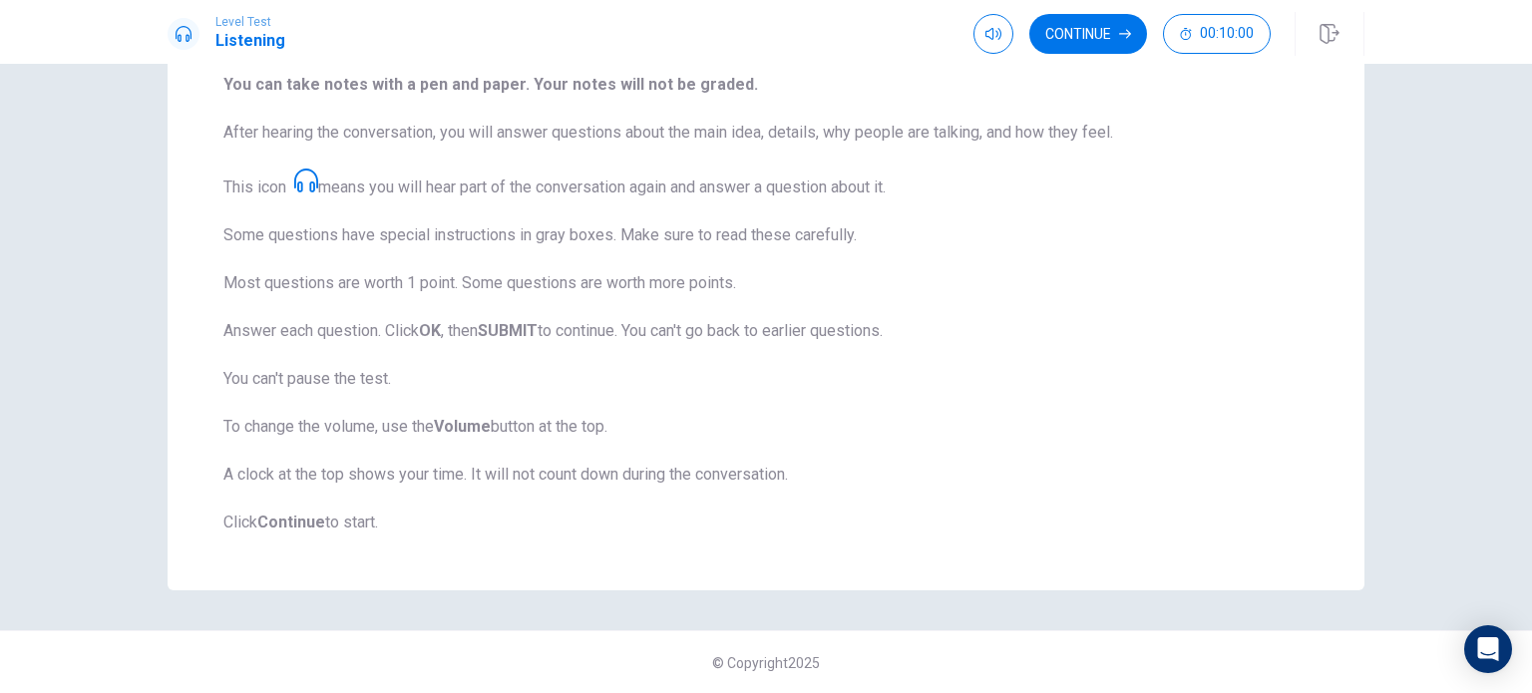
click at [1064, 43] on button "Continue" at bounding box center [1088, 34] width 118 height 40
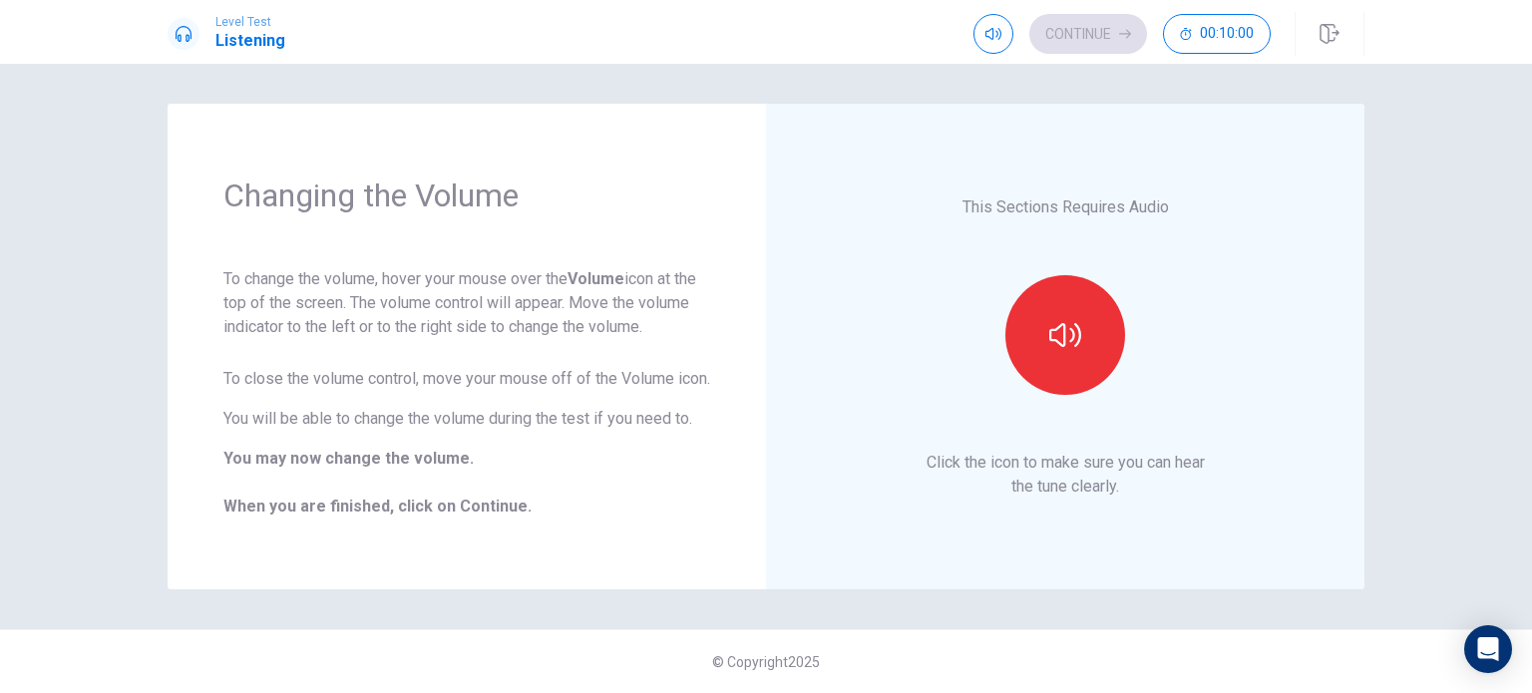
scroll to position [0, 0]
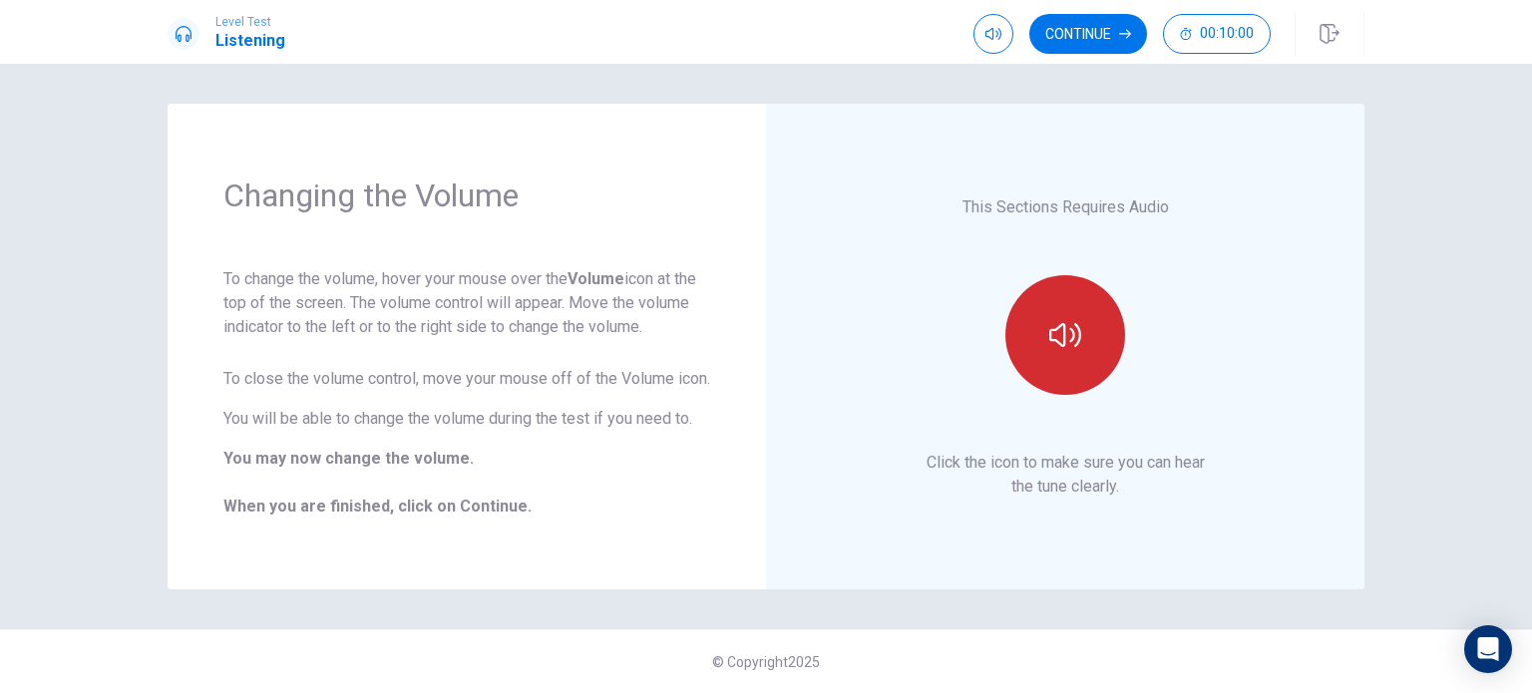
click at [1071, 312] on button "button" at bounding box center [1065, 335] width 120 height 120
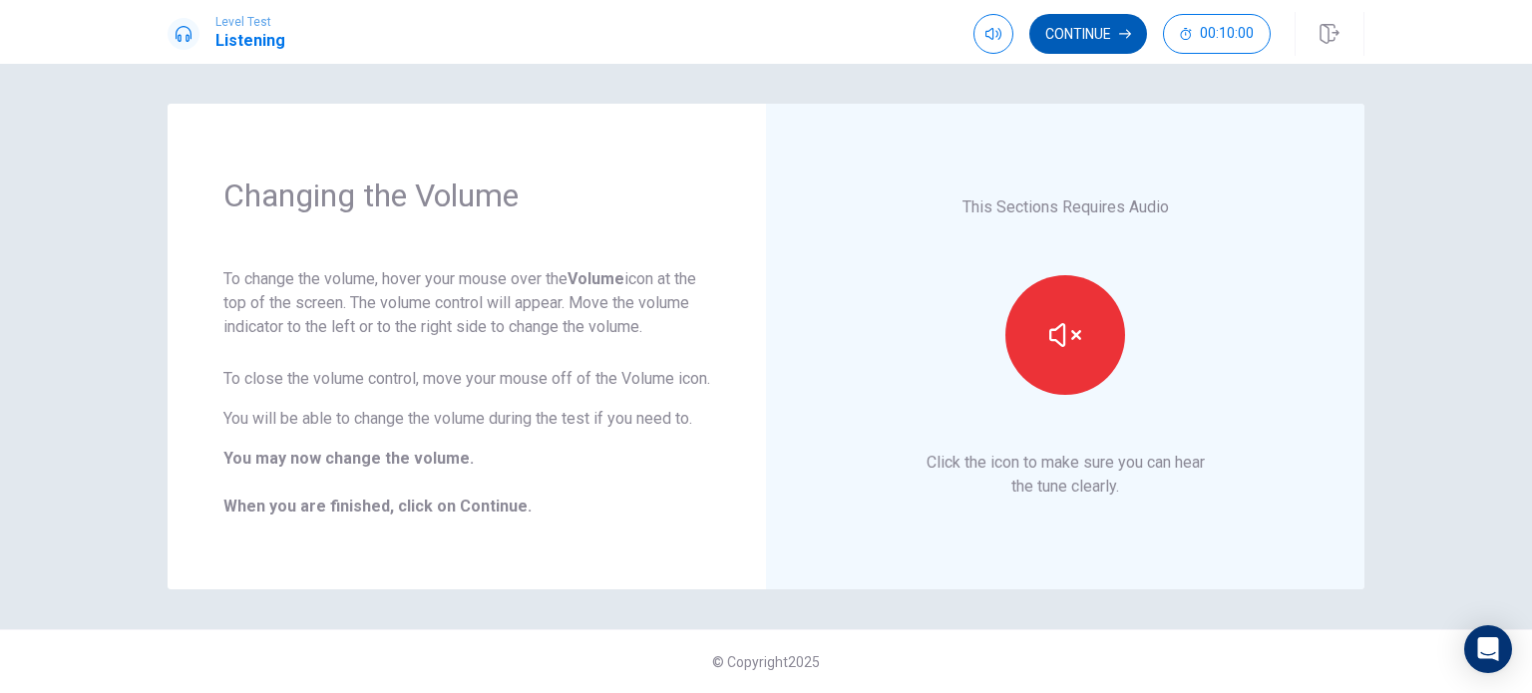
click at [1094, 24] on button "Continue" at bounding box center [1088, 34] width 118 height 40
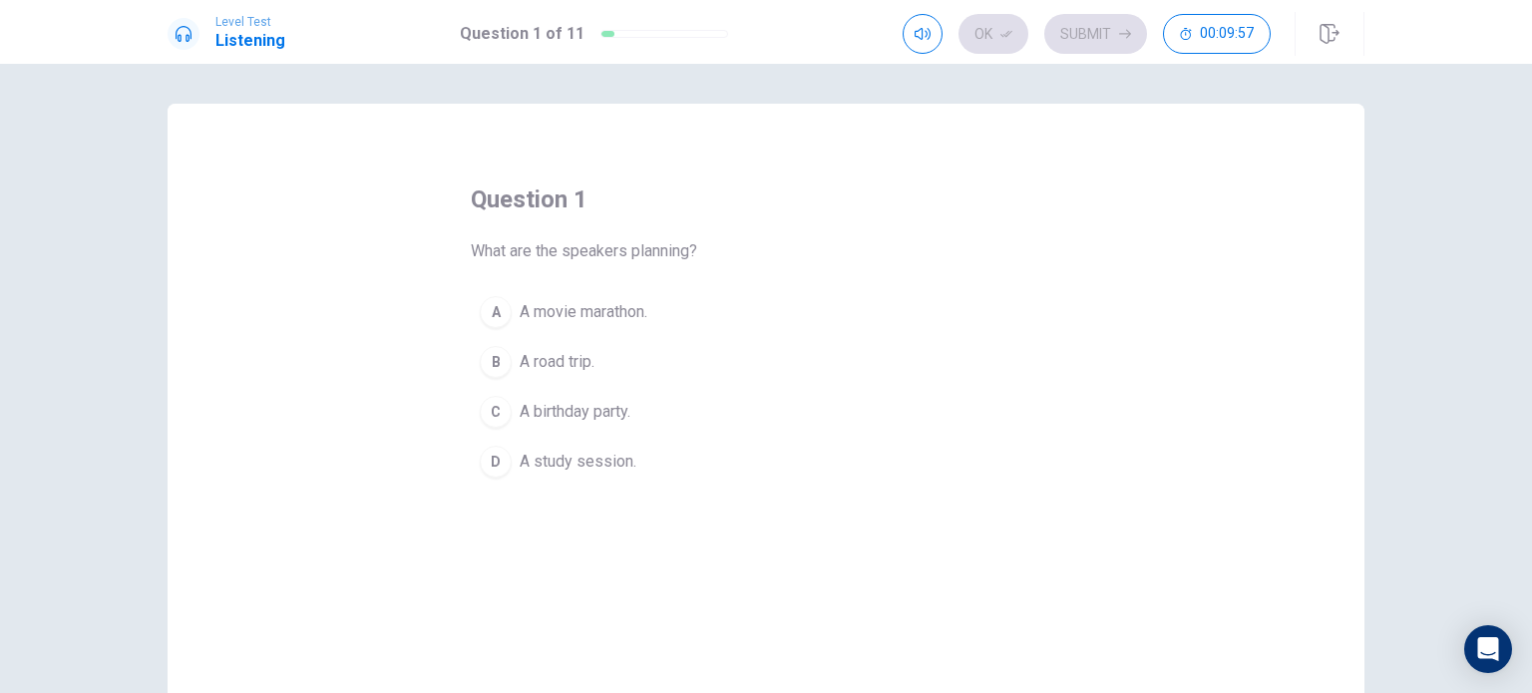
click at [491, 354] on div "B" at bounding box center [496, 362] width 32 height 32
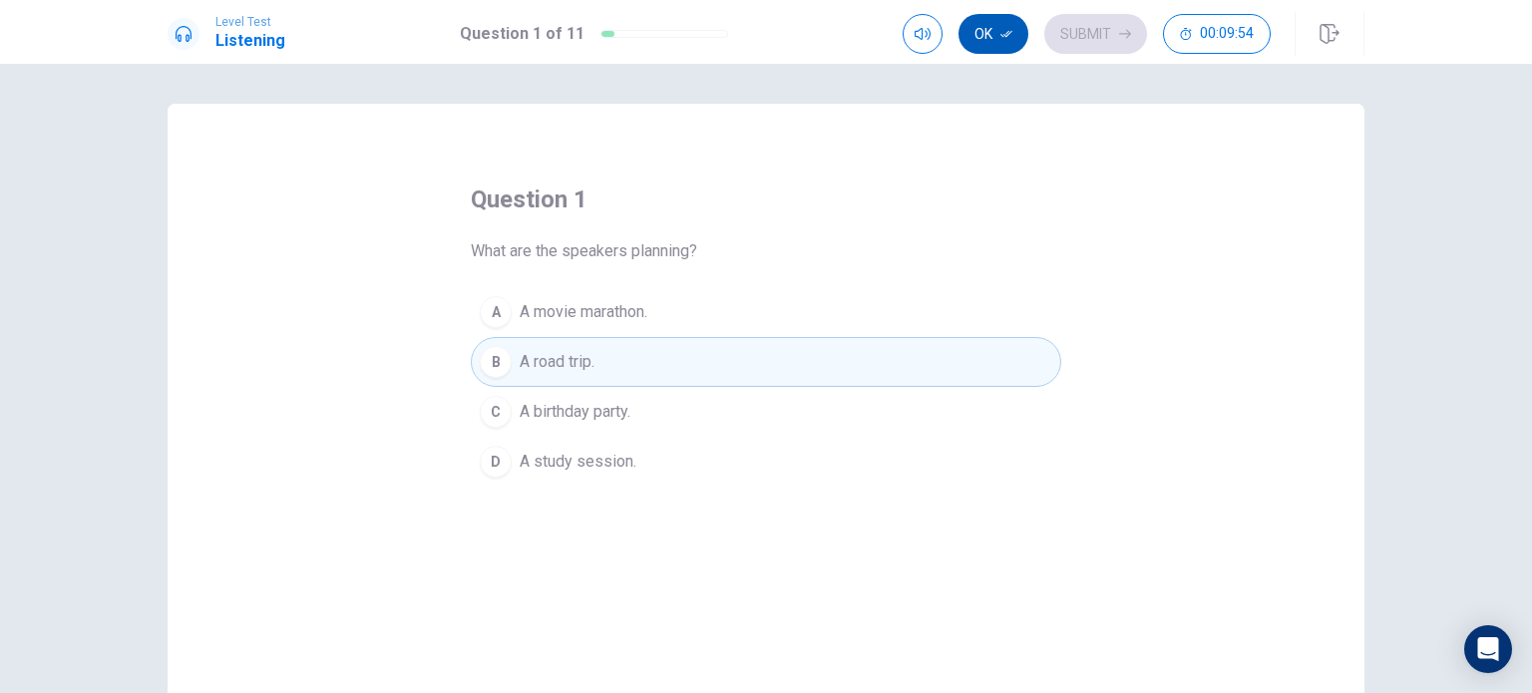
click at [987, 36] on button "Ok" at bounding box center [993, 34] width 70 height 40
click at [1118, 39] on button "Submit" at bounding box center [1095, 34] width 103 height 40
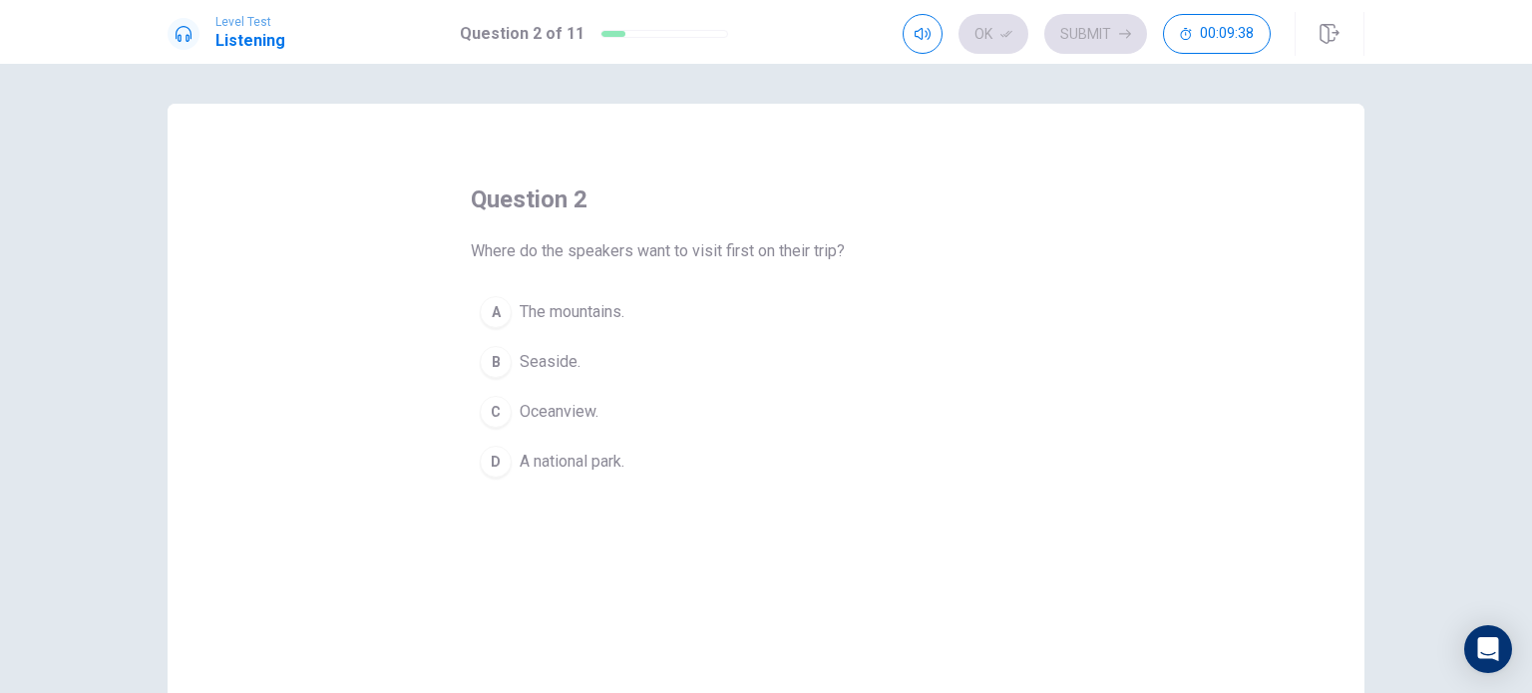
click at [492, 359] on div "B" at bounding box center [496, 362] width 32 height 32
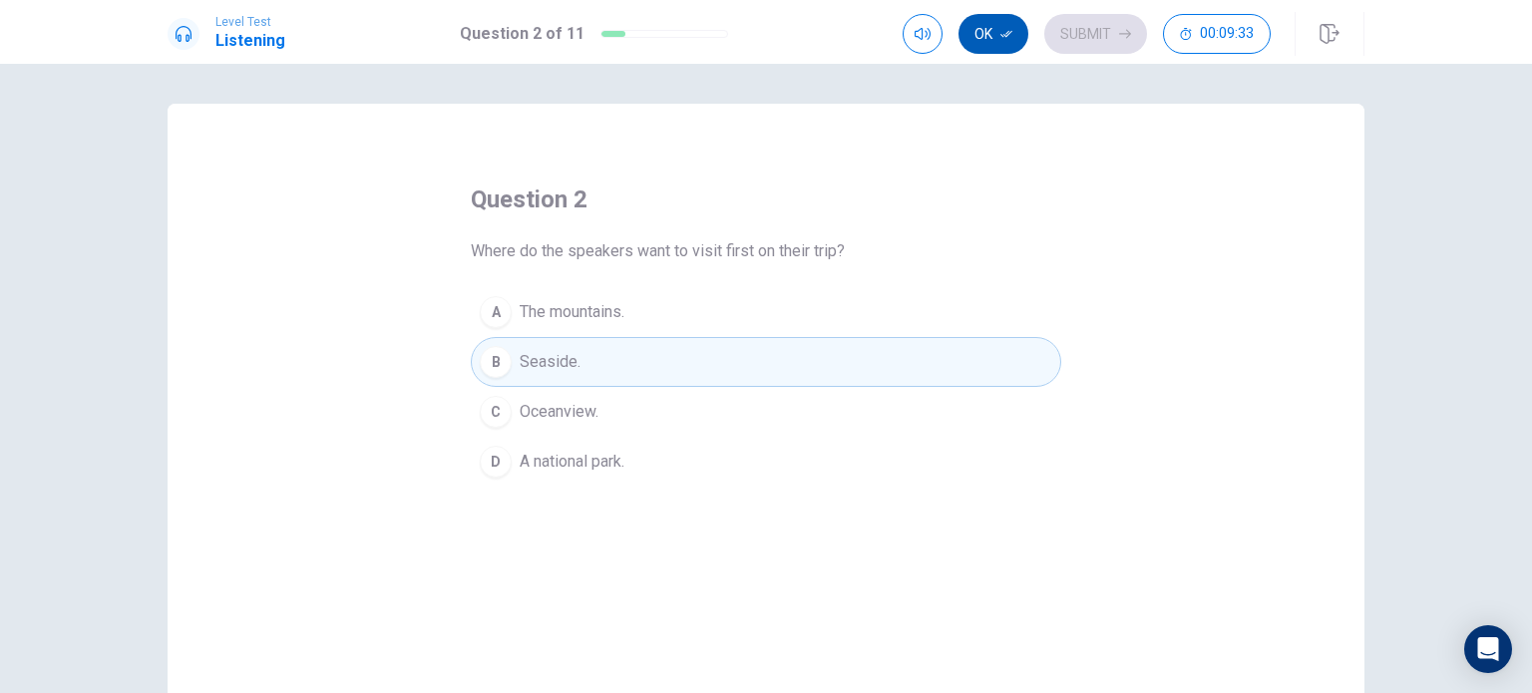
click at [983, 39] on button "Ok" at bounding box center [993, 34] width 70 height 40
click at [1133, 40] on button "Submit" at bounding box center [1095, 34] width 103 height 40
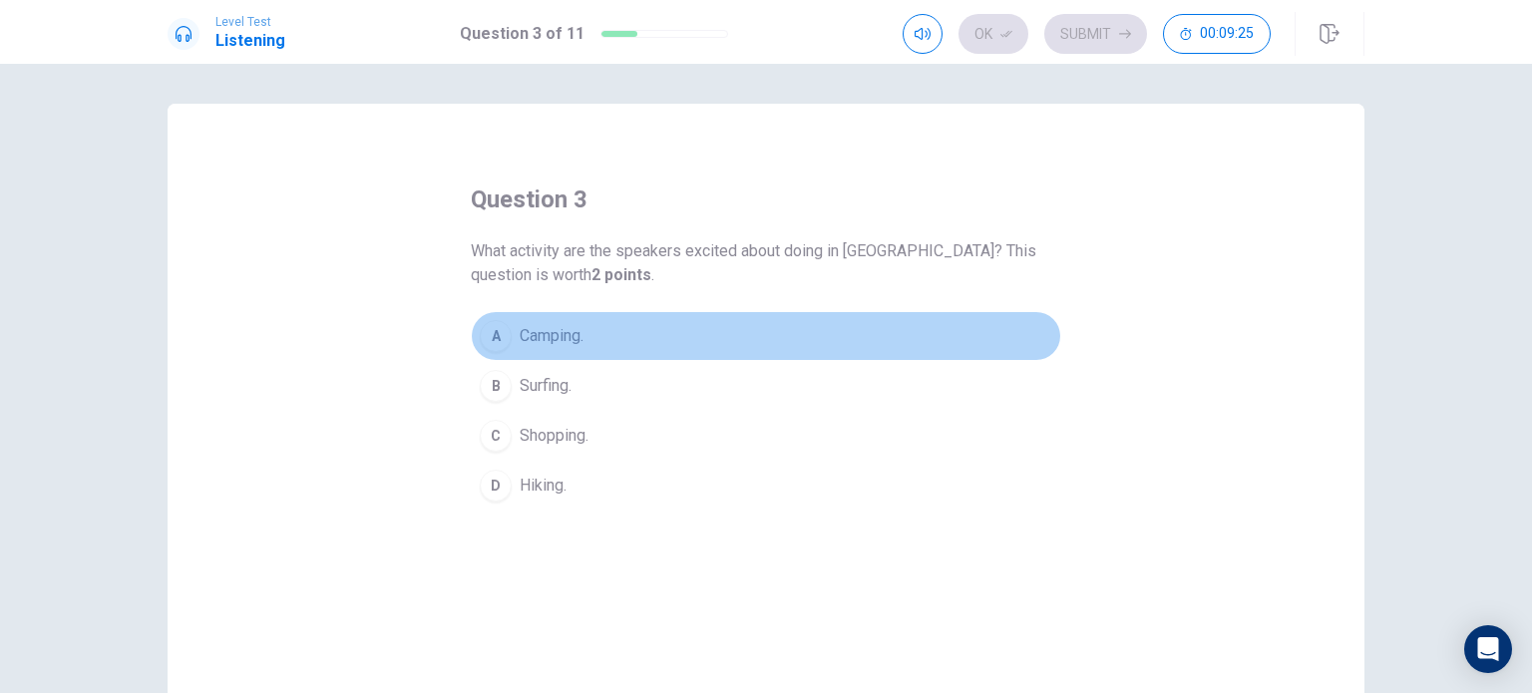
click at [497, 334] on div "A" at bounding box center [496, 336] width 32 height 32
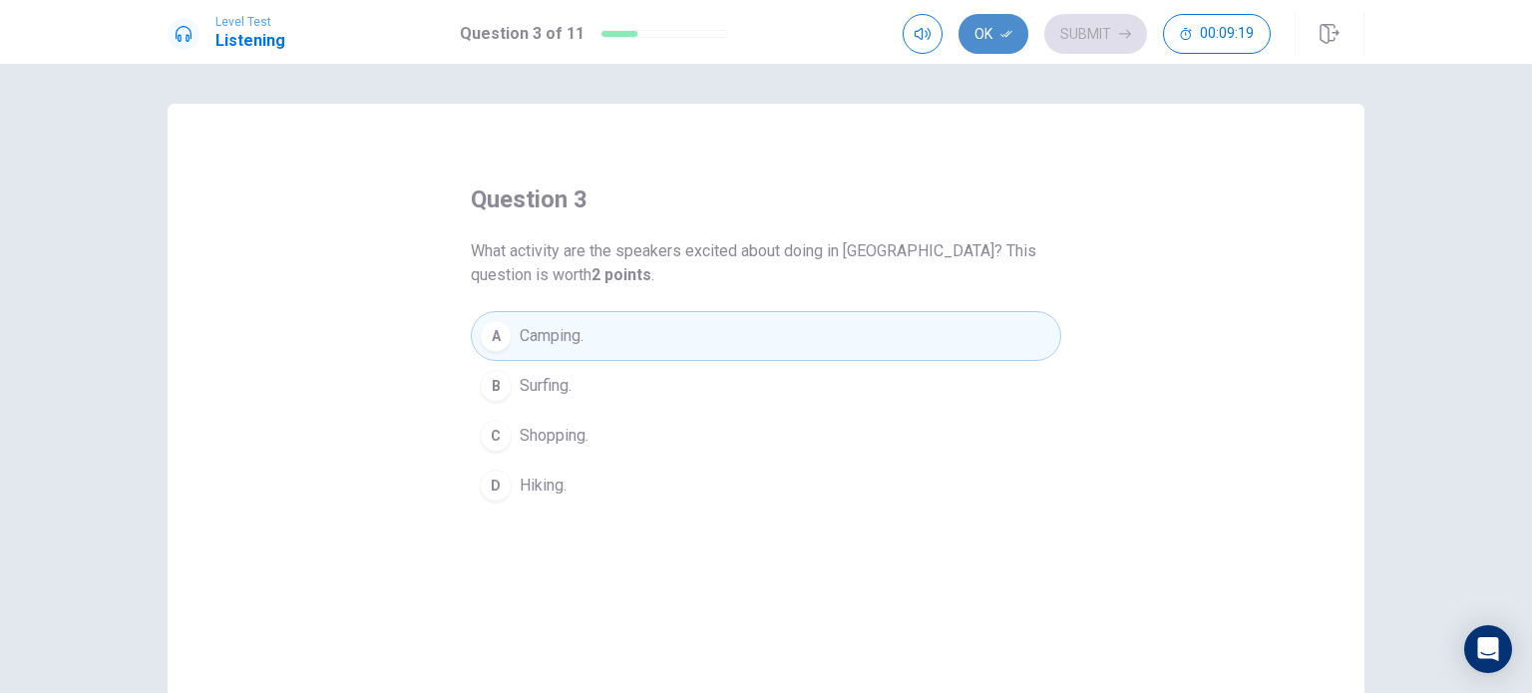
click at [965, 43] on button "Ok" at bounding box center [993, 34] width 70 height 40
click at [1068, 39] on button "Submit" at bounding box center [1095, 34] width 103 height 40
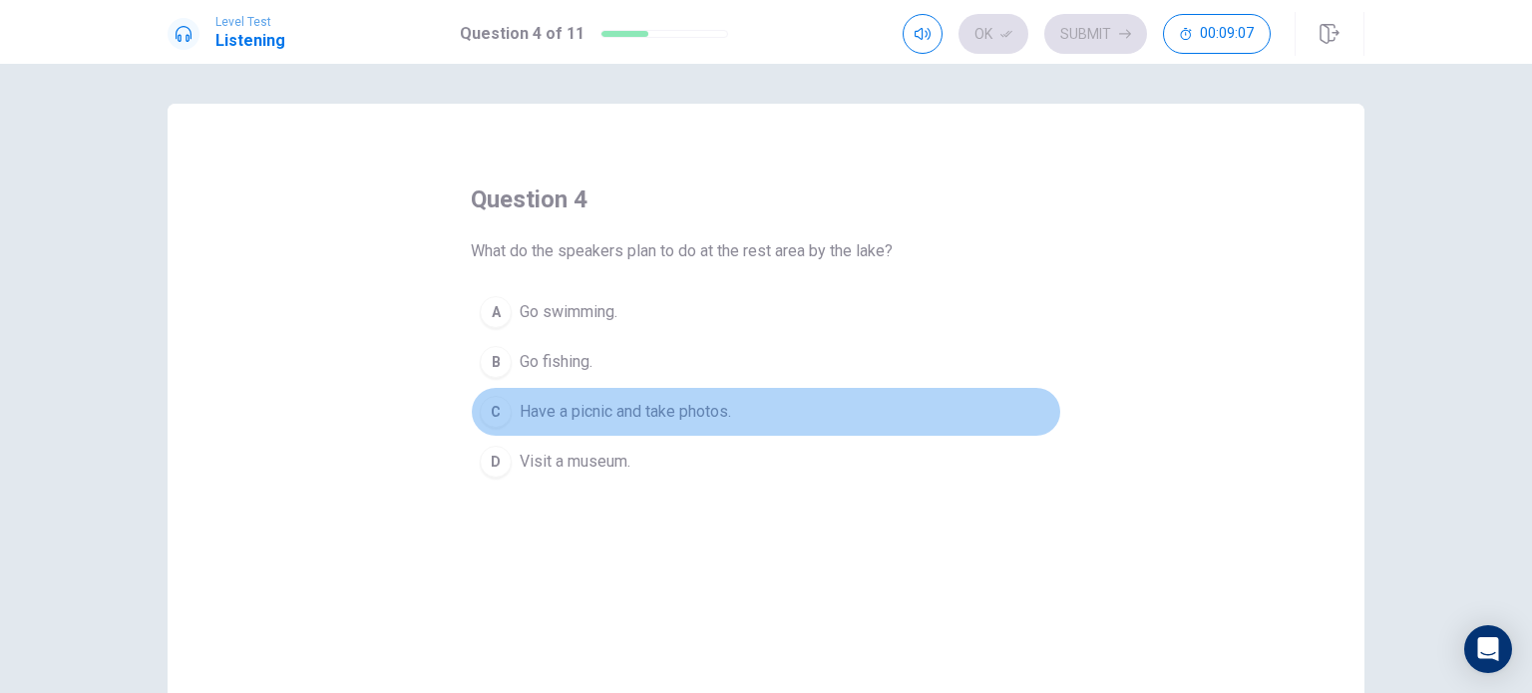
click at [497, 409] on div "C" at bounding box center [496, 412] width 32 height 32
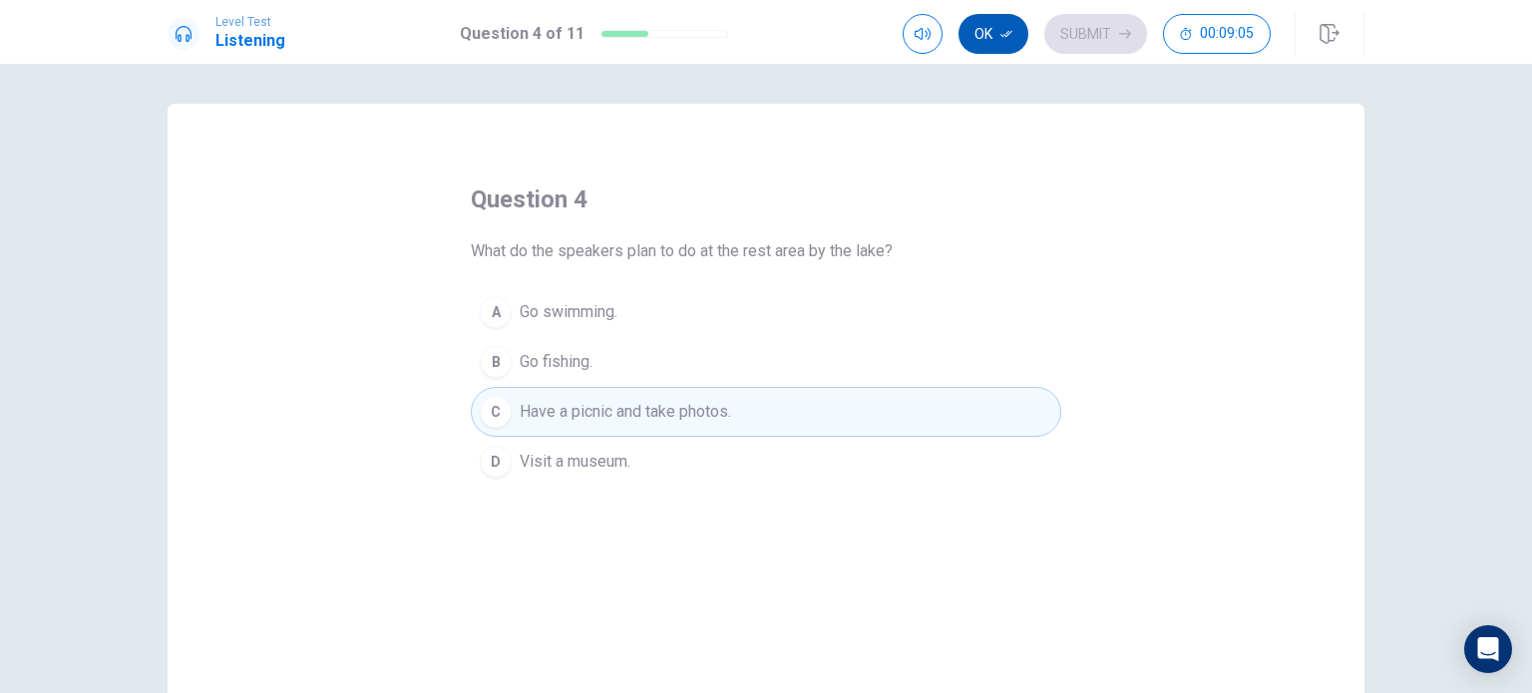
click at [989, 44] on button "Ok" at bounding box center [993, 34] width 70 height 40
click at [1073, 33] on button "Submit" at bounding box center [1095, 34] width 103 height 40
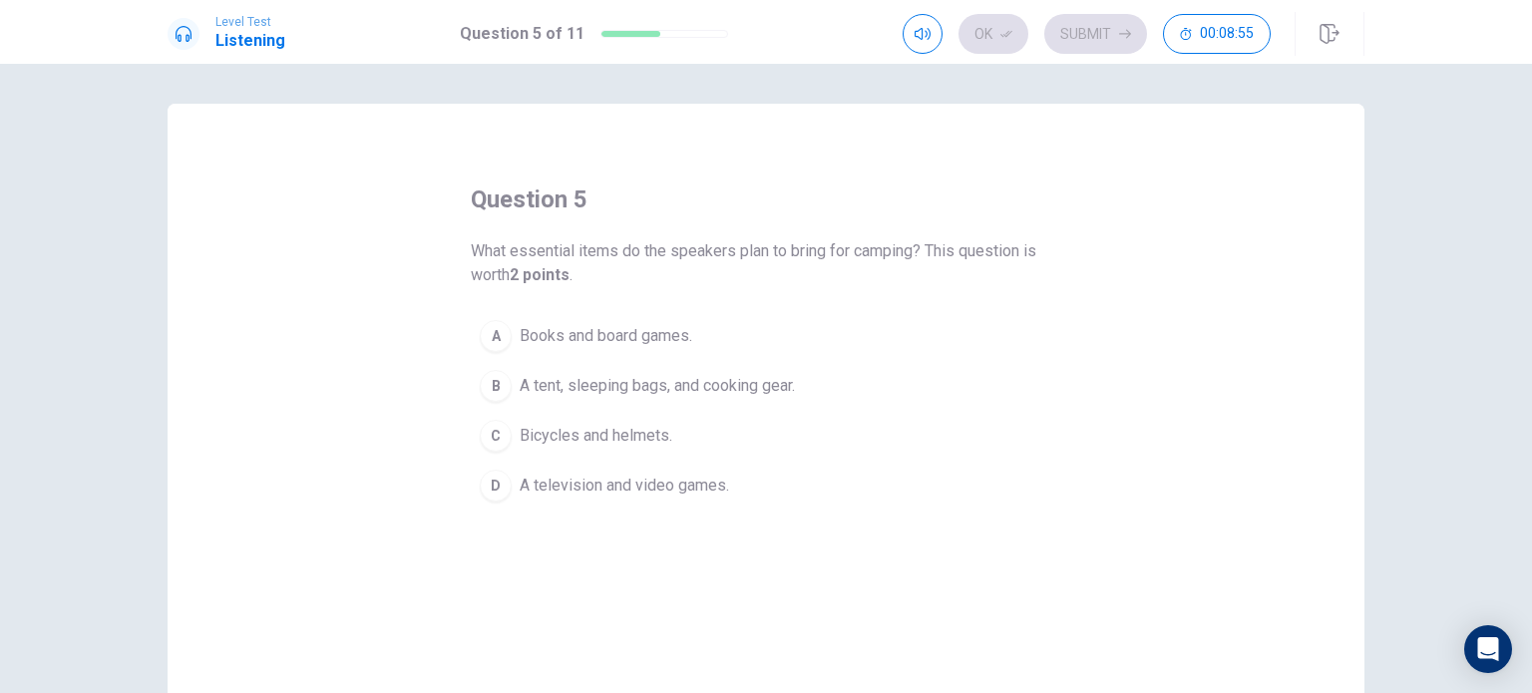
click at [495, 378] on div "B" at bounding box center [496, 386] width 32 height 32
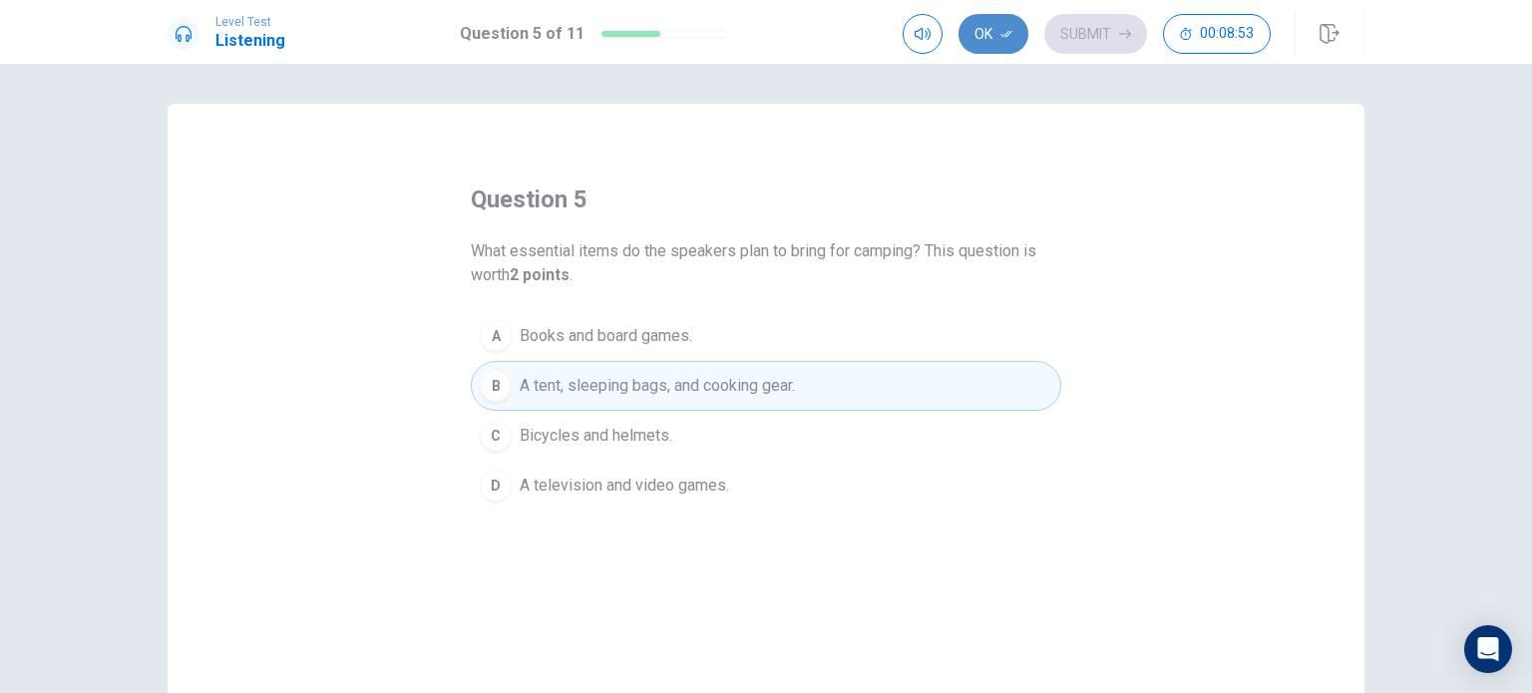
click at [999, 44] on button "Ok" at bounding box center [993, 34] width 70 height 40
click at [1093, 42] on button "Submit" at bounding box center [1095, 34] width 103 height 40
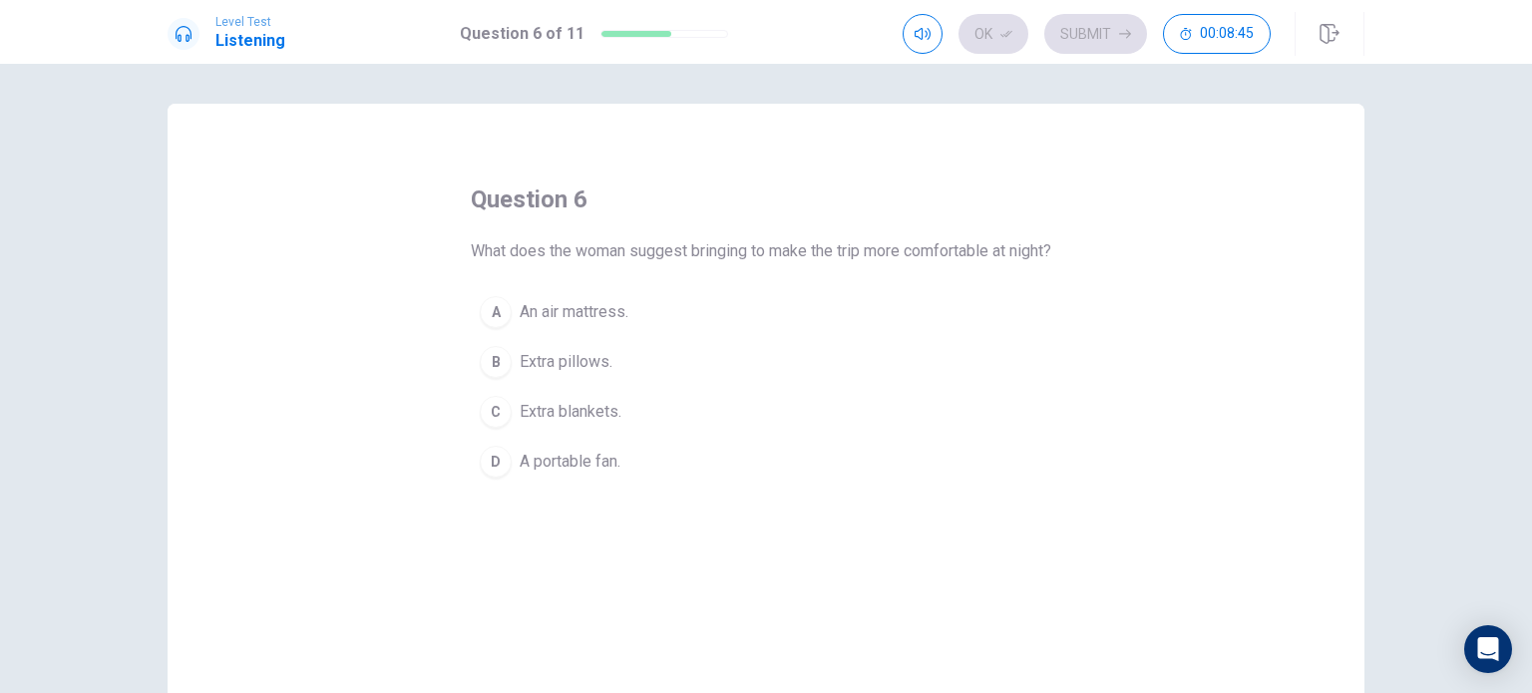
click at [490, 428] on div "C" at bounding box center [496, 412] width 32 height 32
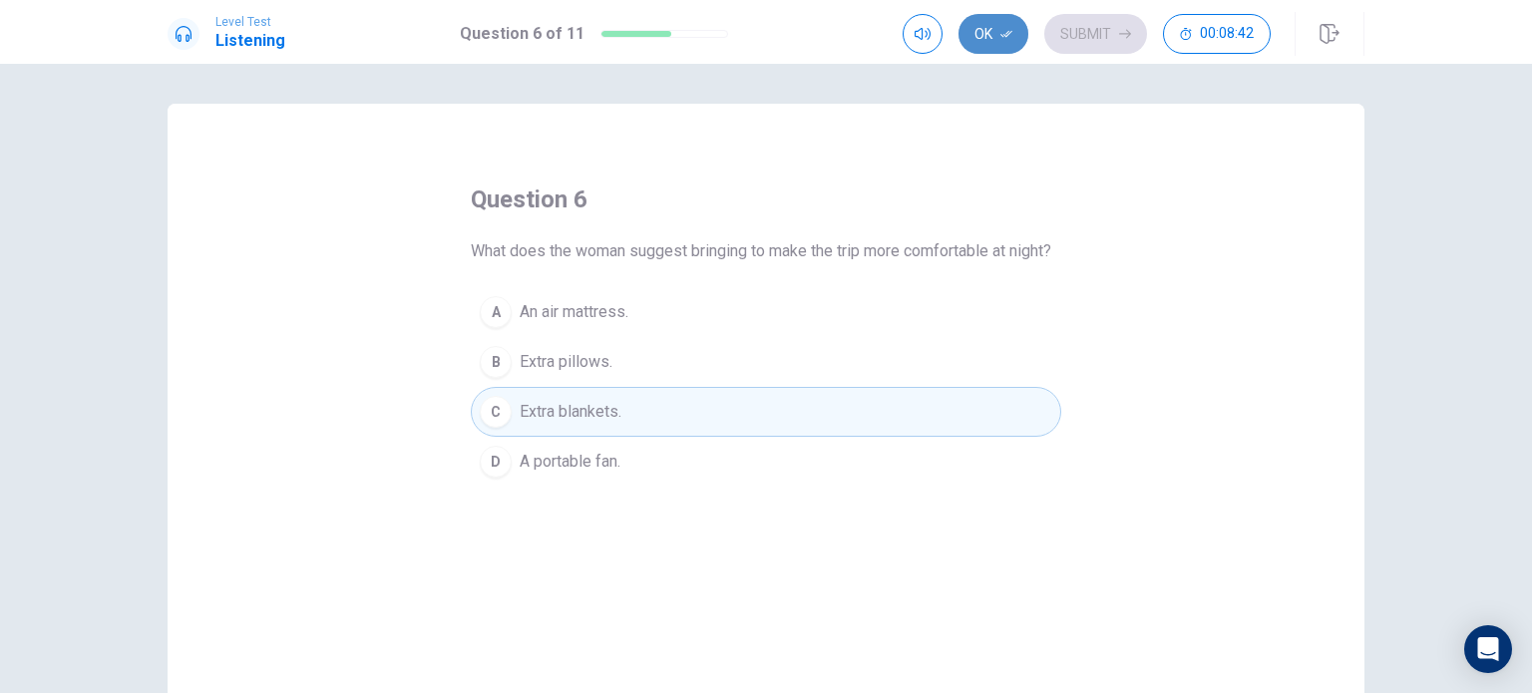
click at [994, 34] on button "Ok" at bounding box center [993, 34] width 70 height 40
click at [1119, 35] on icon "button" at bounding box center [1125, 34] width 12 height 12
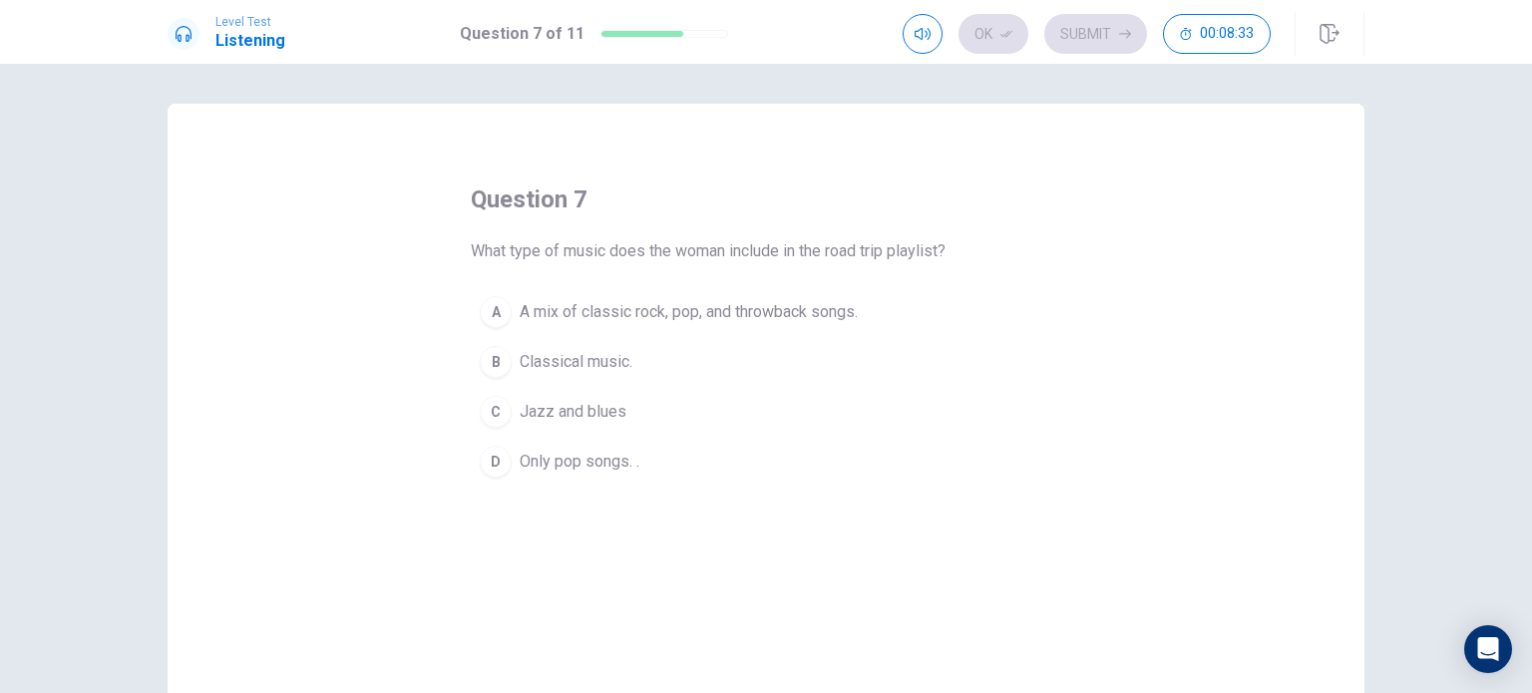
click at [500, 311] on div "A" at bounding box center [496, 312] width 32 height 32
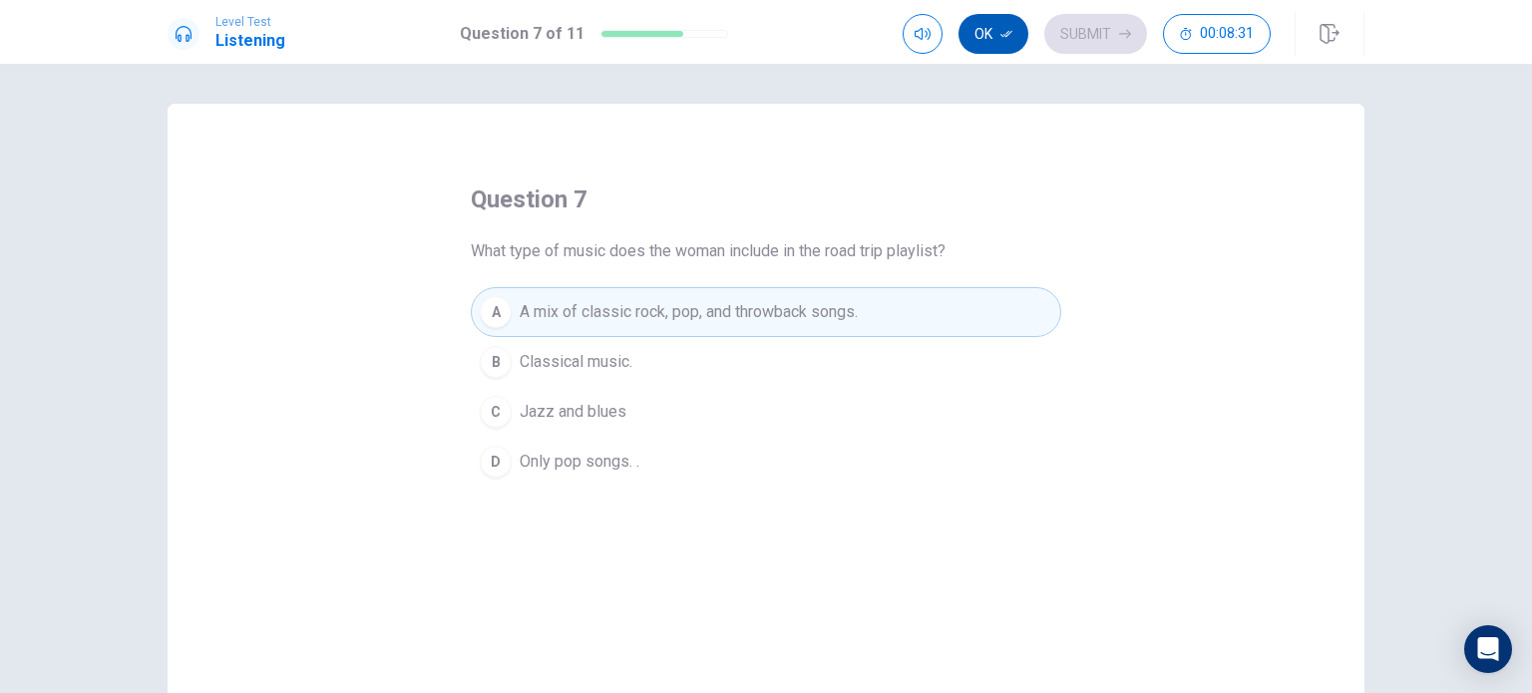
click at [998, 35] on button "Ok" at bounding box center [993, 34] width 70 height 40
click at [1108, 42] on button "Submit" at bounding box center [1095, 34] width 103 height 40
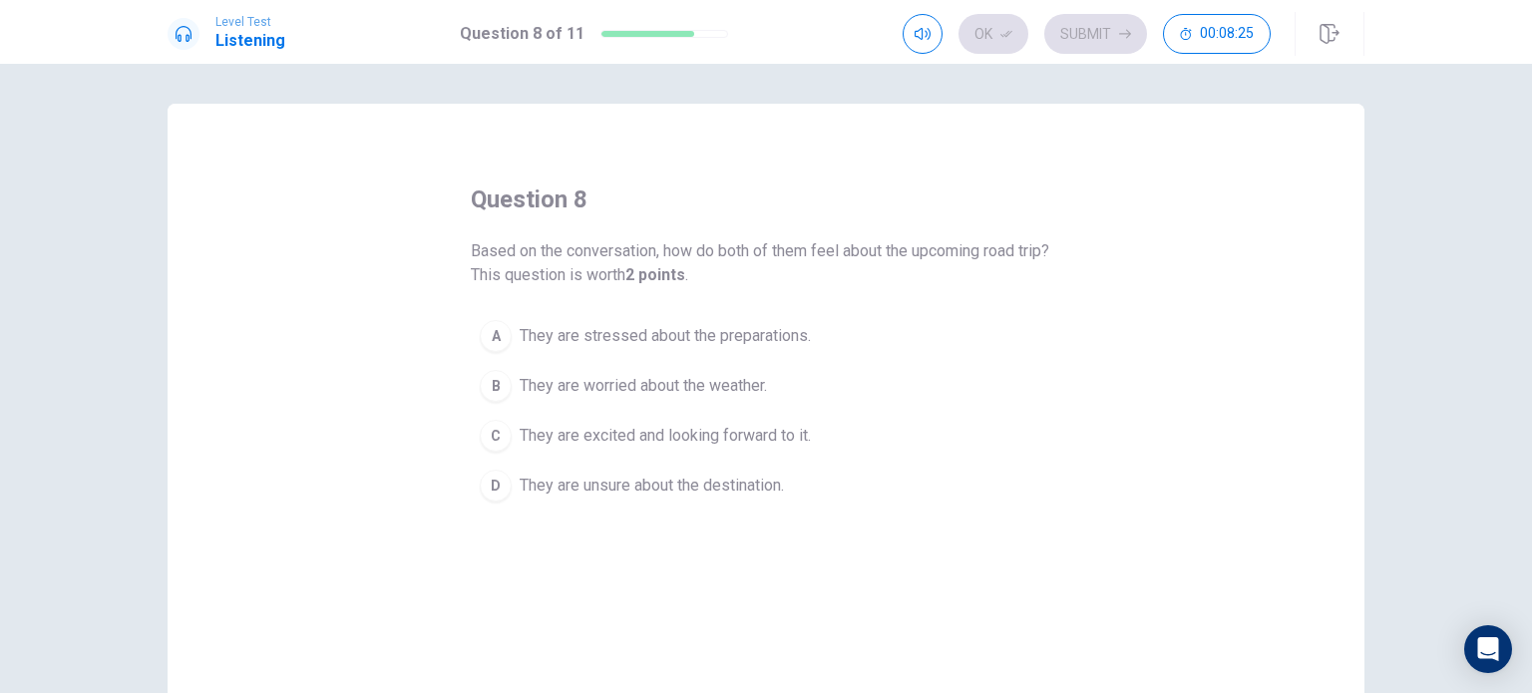
click at [491, 433] on div "C" at bounding box center [496, 436] width 32 height 32
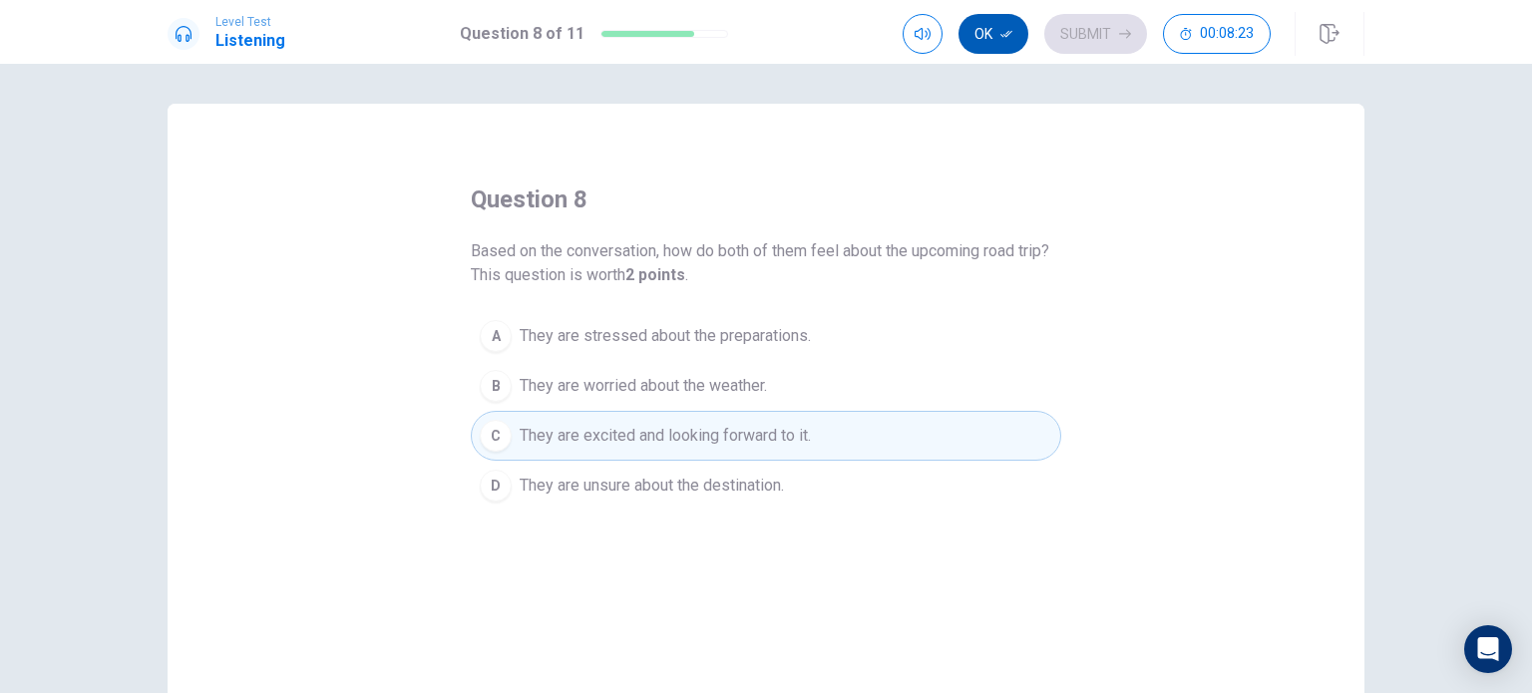
click at [1000, 43] on button "Ok" at bounding box center [993, 34] width 70 height 40
click at [1083, 36] on button "Submit" at bounding box center [1095, 34] width 103 height 40
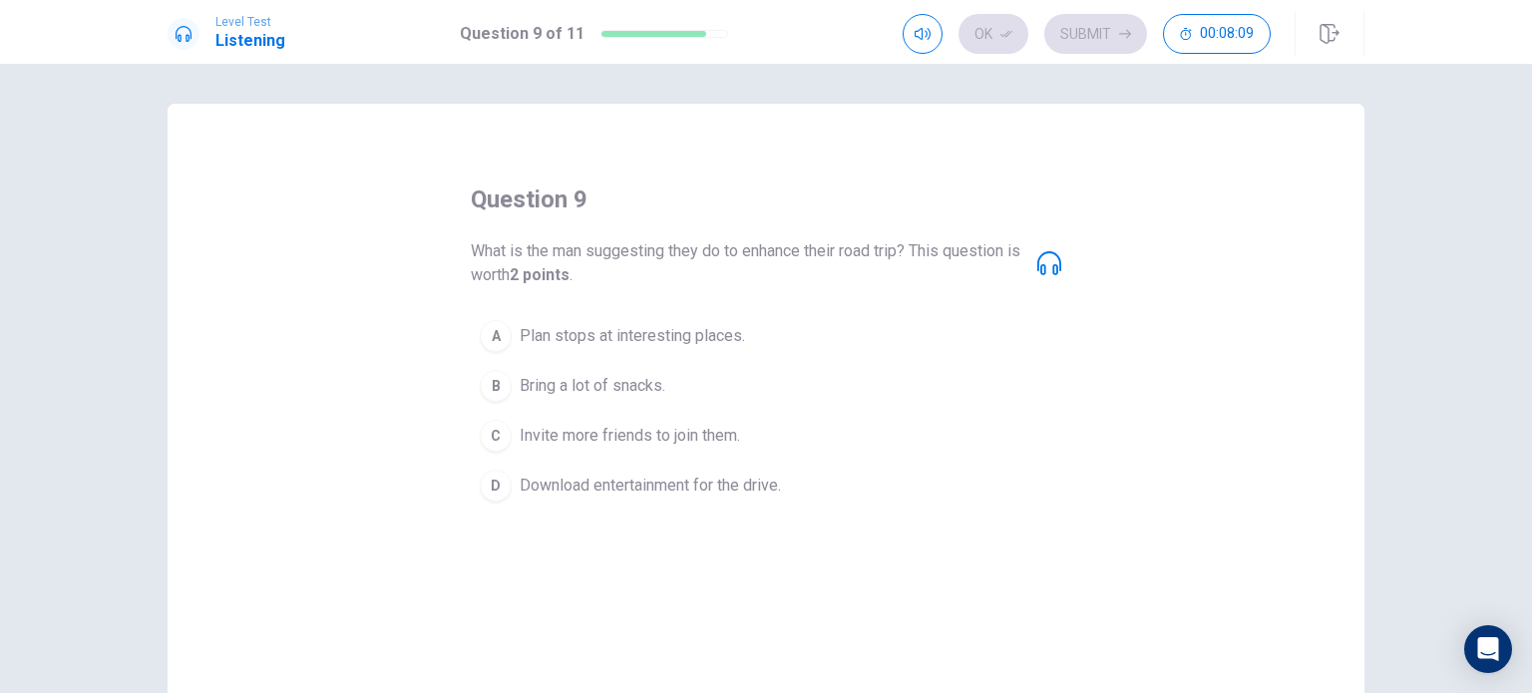
click at [496, 487] on div "D" at bounding box center [496, 486] width 32 height 32
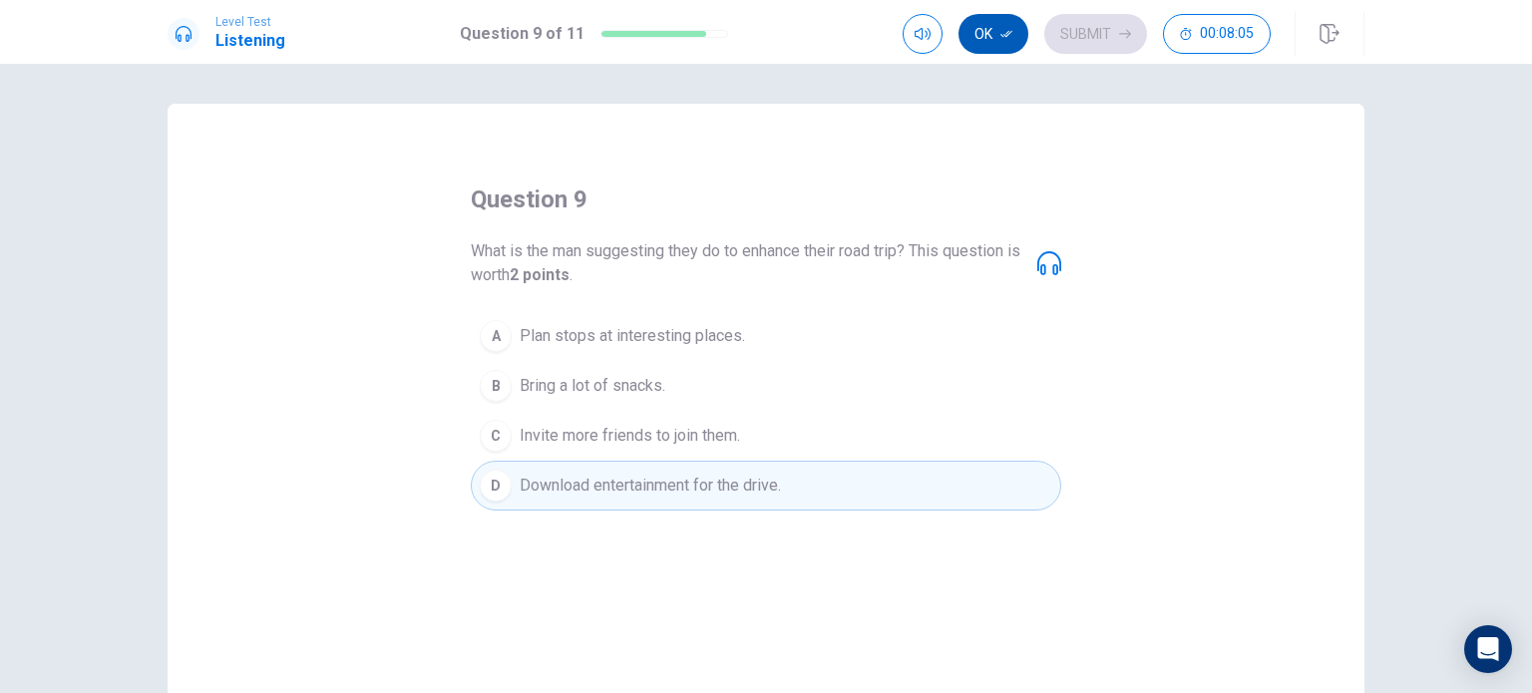
click at [982, 27] on button "Ok" at bounding box center [993, 34] width 70 height 40
click at [1081, 35] on button "Submit" at bounding box center [1095, 34] width 103 height 40
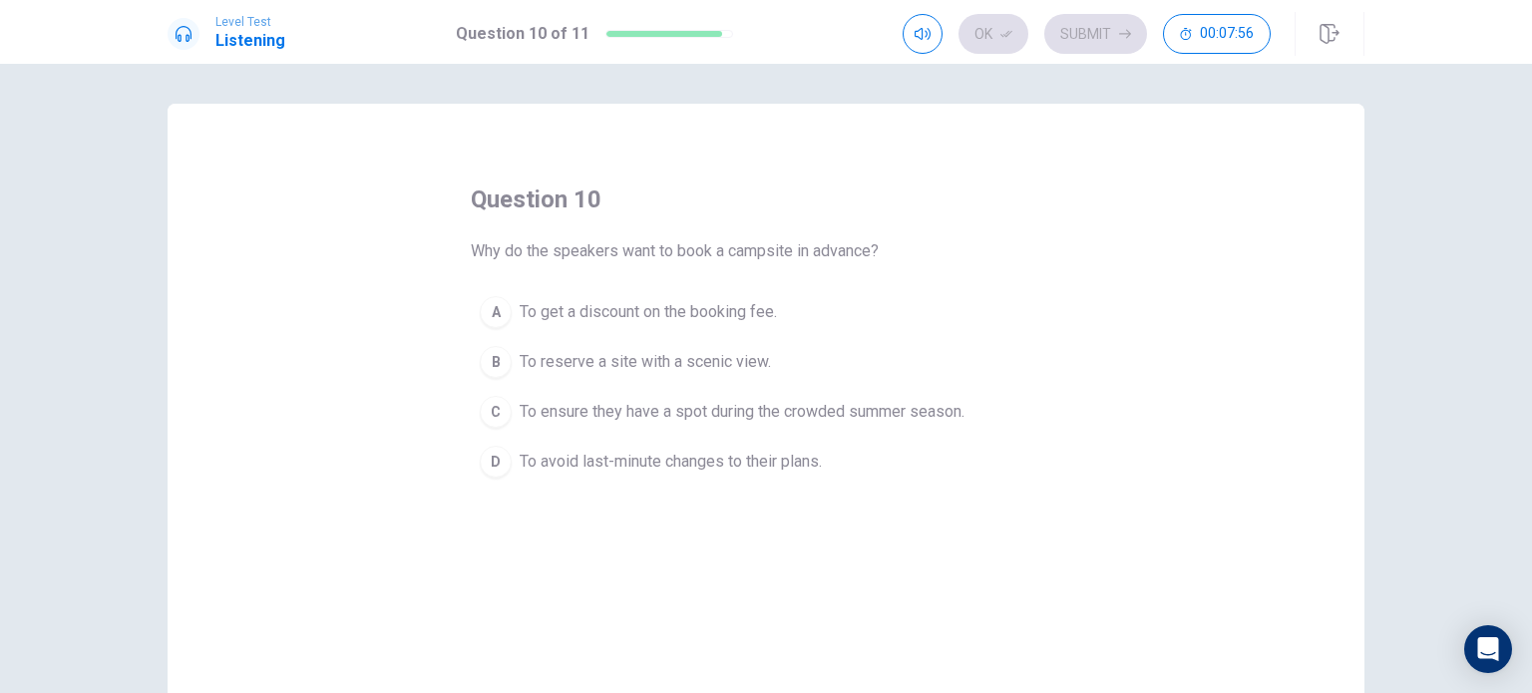
click at [494, 416] on div "C" at bounding box center [496, 412] width 32 height 32
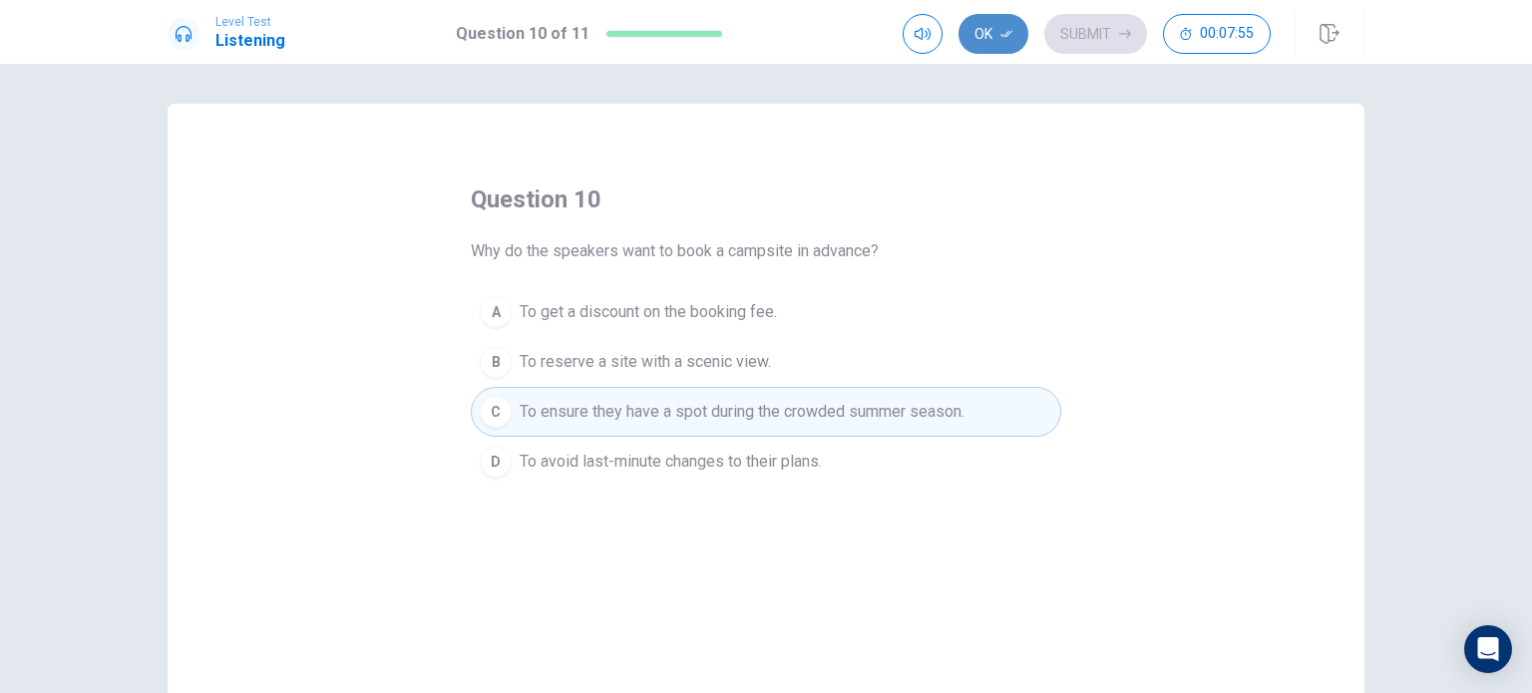
click at [999, 35] on button "Ok" at bounding box center [993, 34] width 70 height 40
click at [1086, 47] on button "Submit" at bounding box center [1095, 34] width 103 height 40
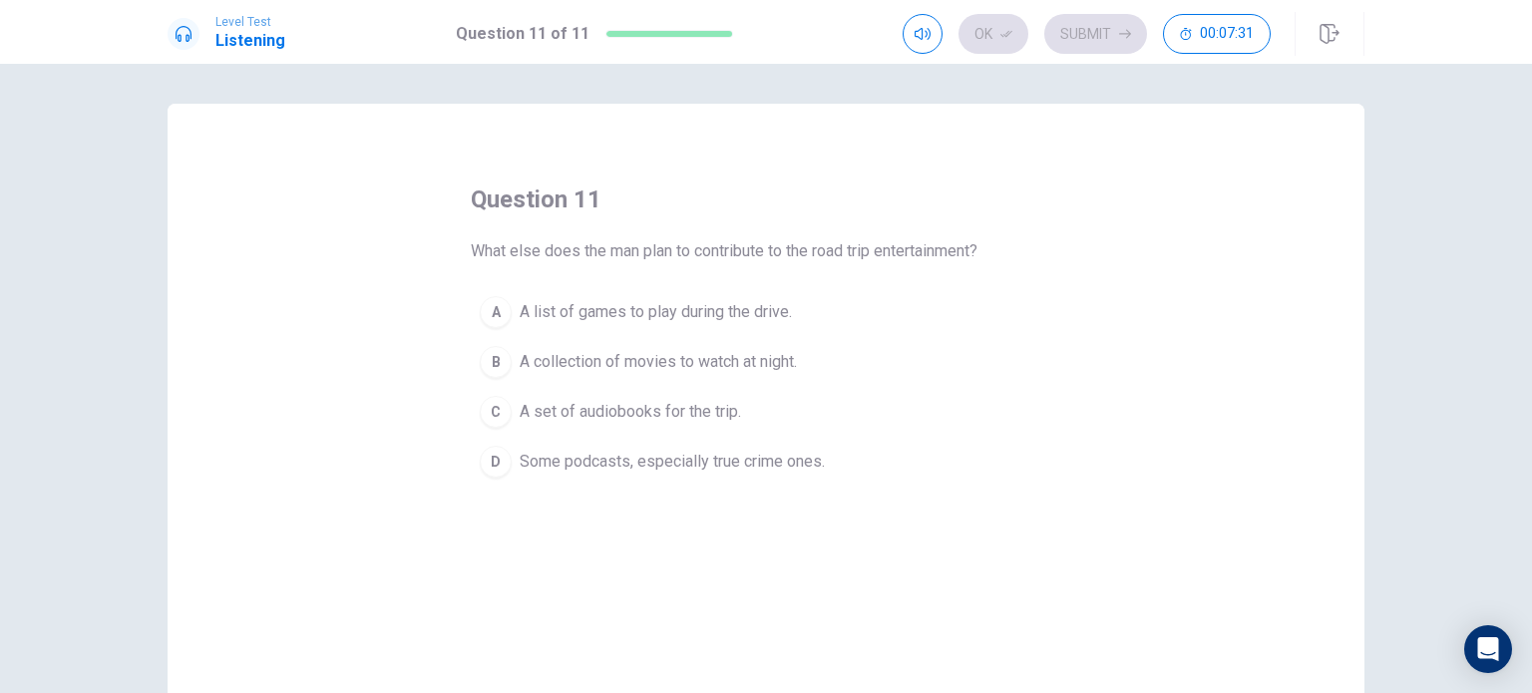
click at [493, 457] on div "D" at bounding box center [496, 462] width 32 height 32
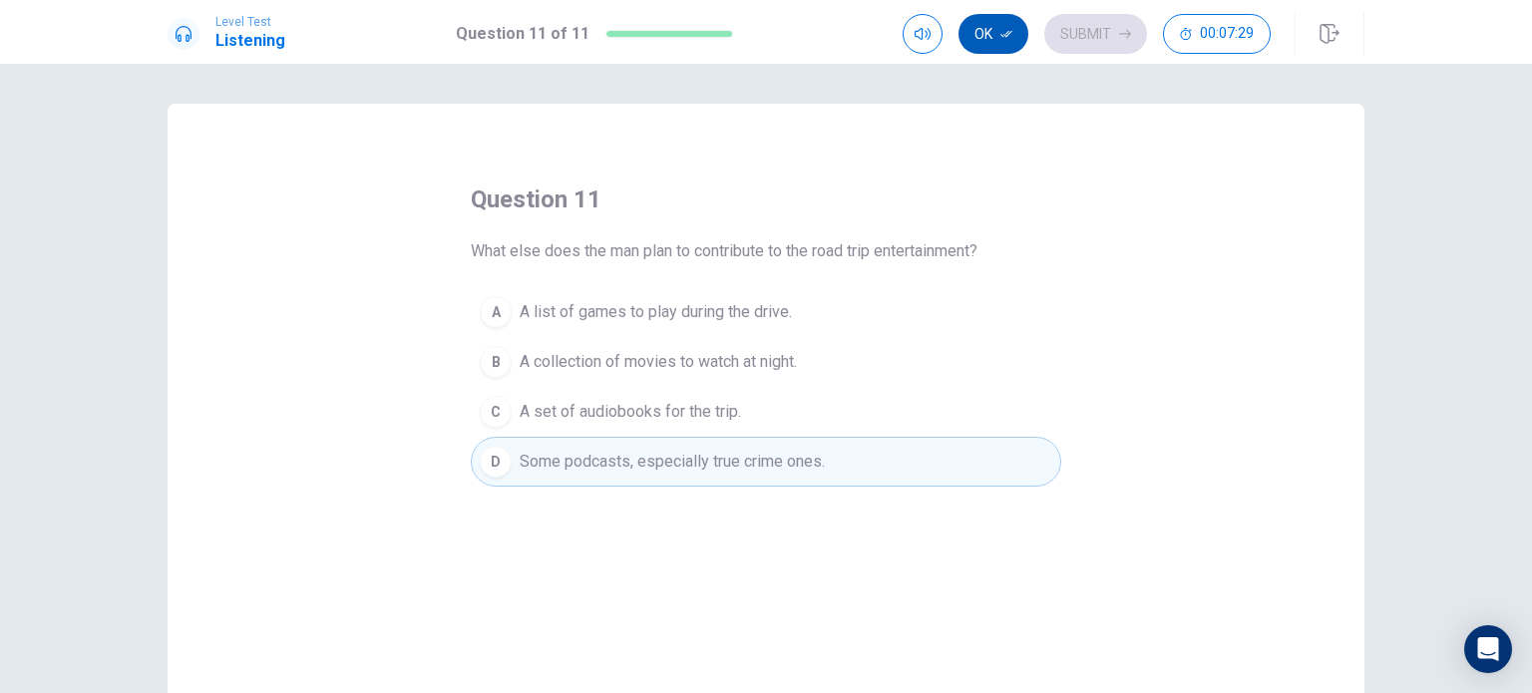
click at [1000, 35] on button "Ok" at bounding box center [993, 34] width 70 height 40
click at [1106, 35] on button "Submit" at bounding box center [1095, 34] width 103 height 40
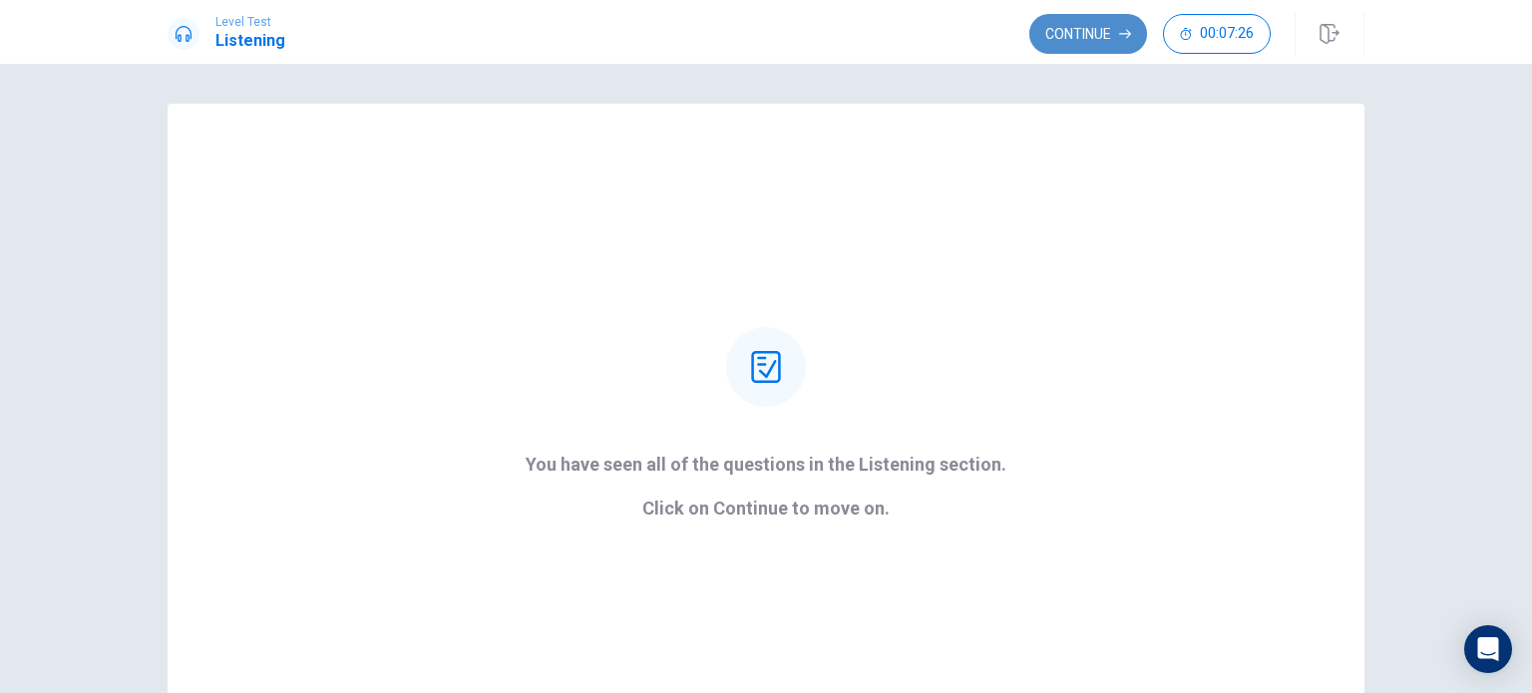
click at [1072, 47] on button "Continue" at bounding box center [1088, 34] width 118 height 40
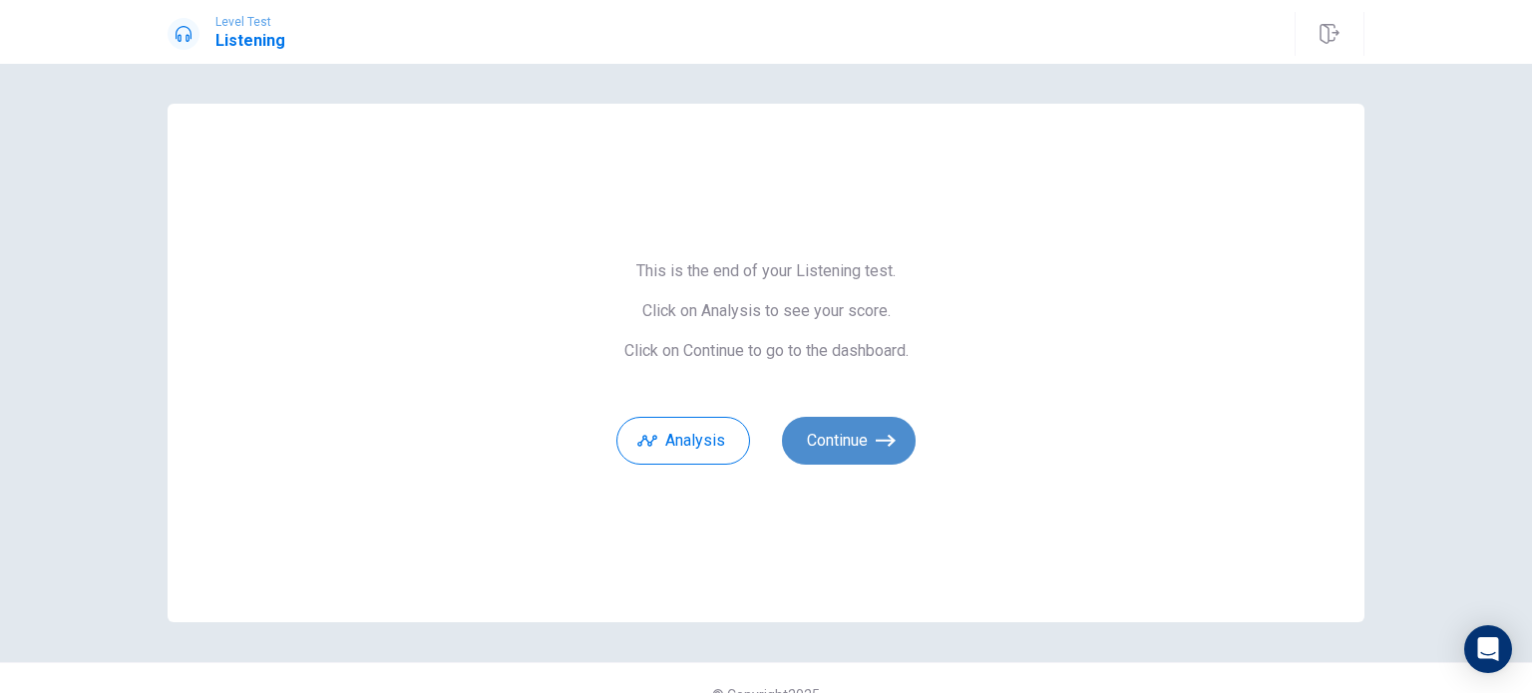
click at [847, 433] on button "Continue" at bounding box center [849, 441] width 134 height 48
